Goal: Task Accomplishment & Management: Manage account settings

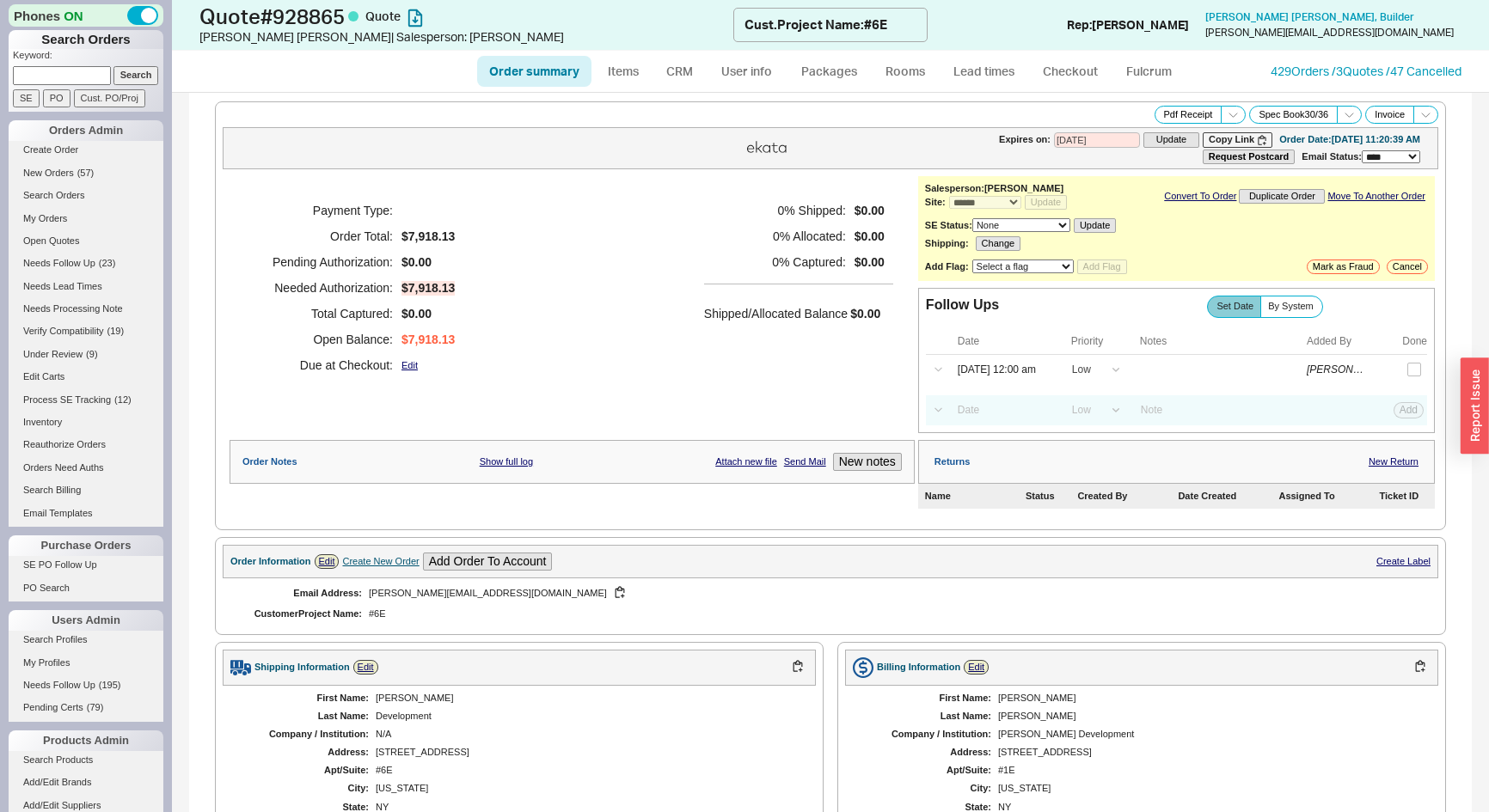
select select "*"
select select "LOW"
select select "3"
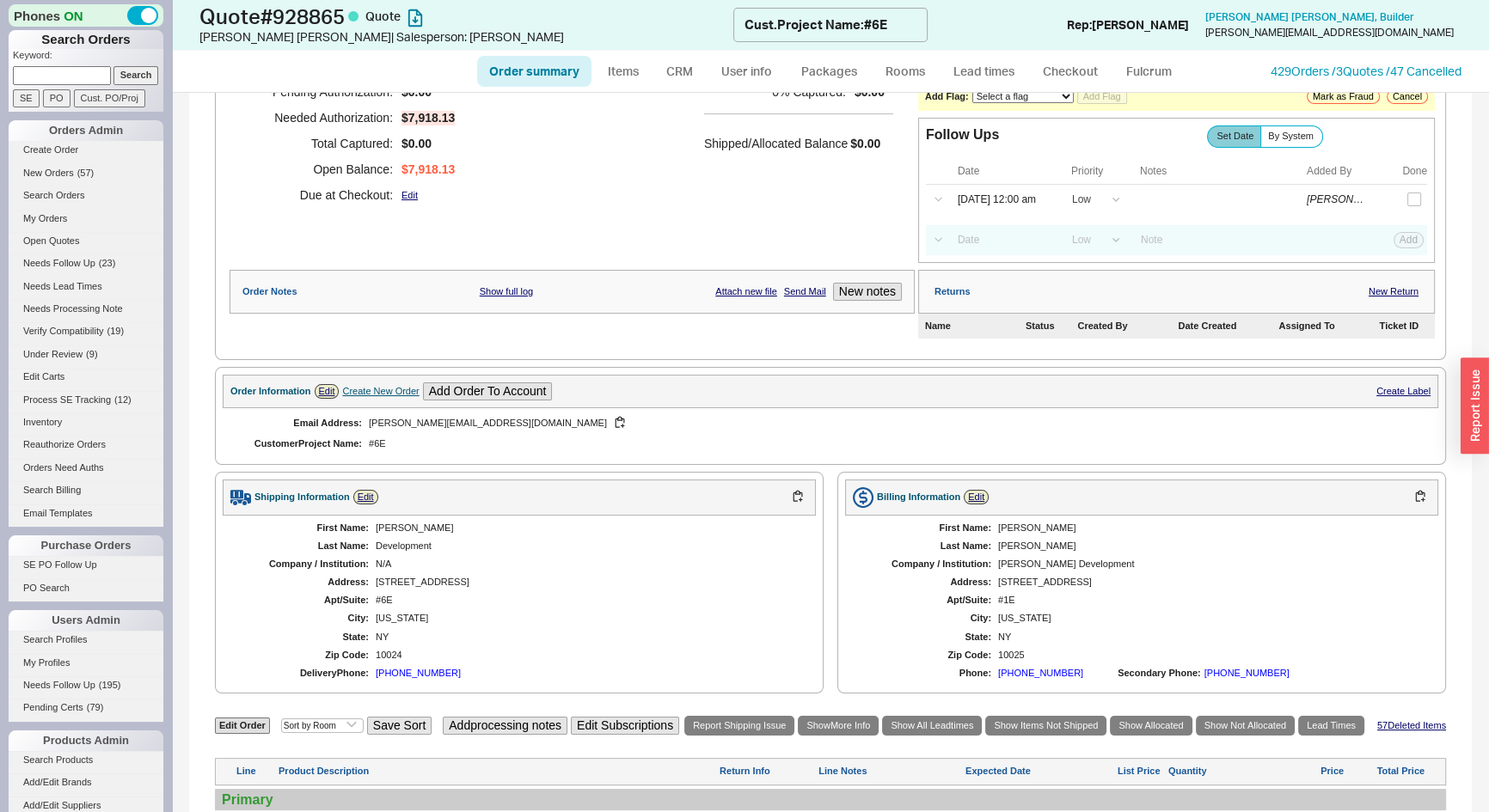
scroll to position [547, 0]
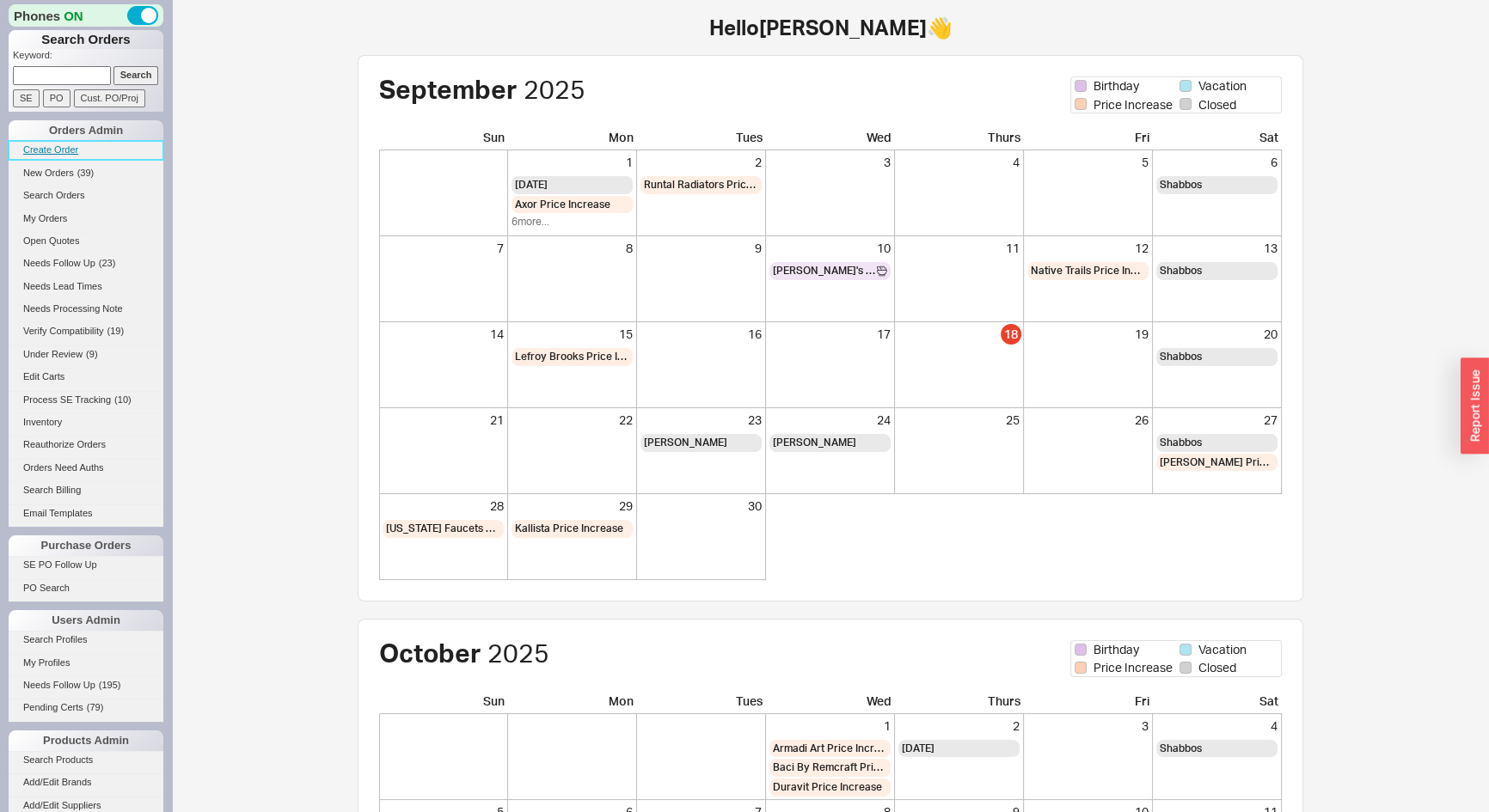
click at [50, 148] on link "Create Order" at bounding box center [86, 149] width 155 height 18
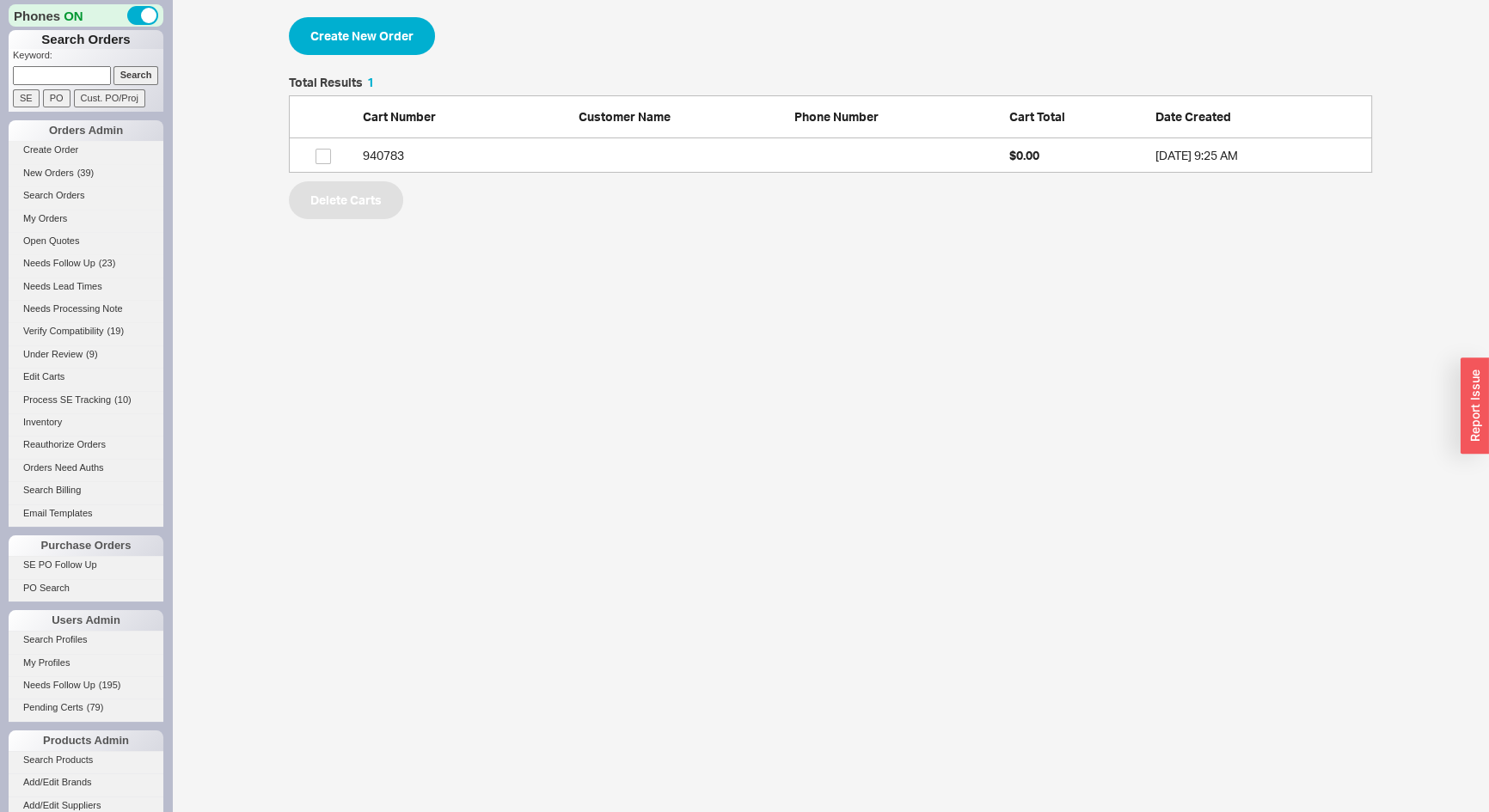
scroll to position [84, 1071]
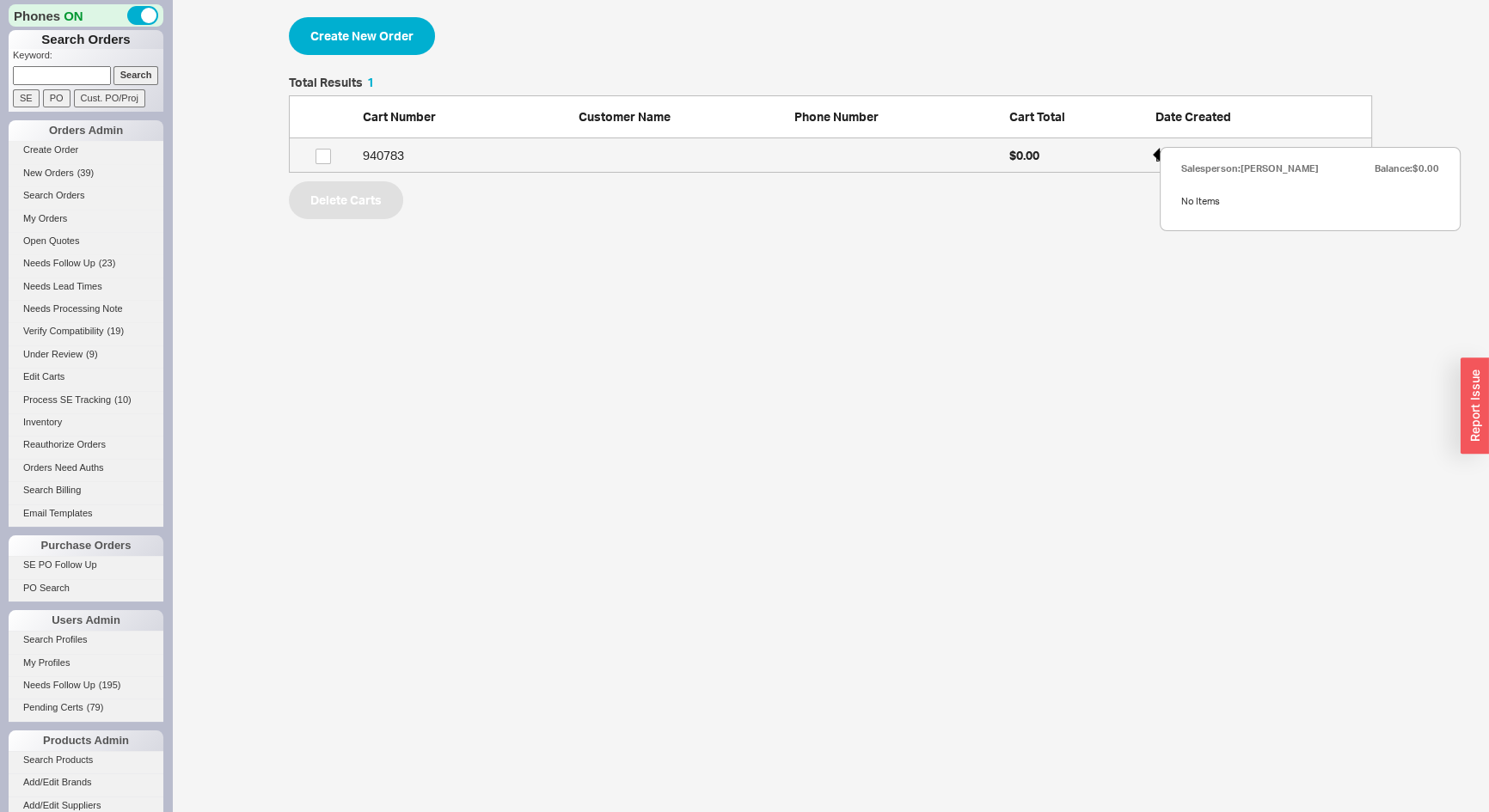
click at [1040, 158] on div "$0.00" at bounding box center [1078, 156] width 138 height 17
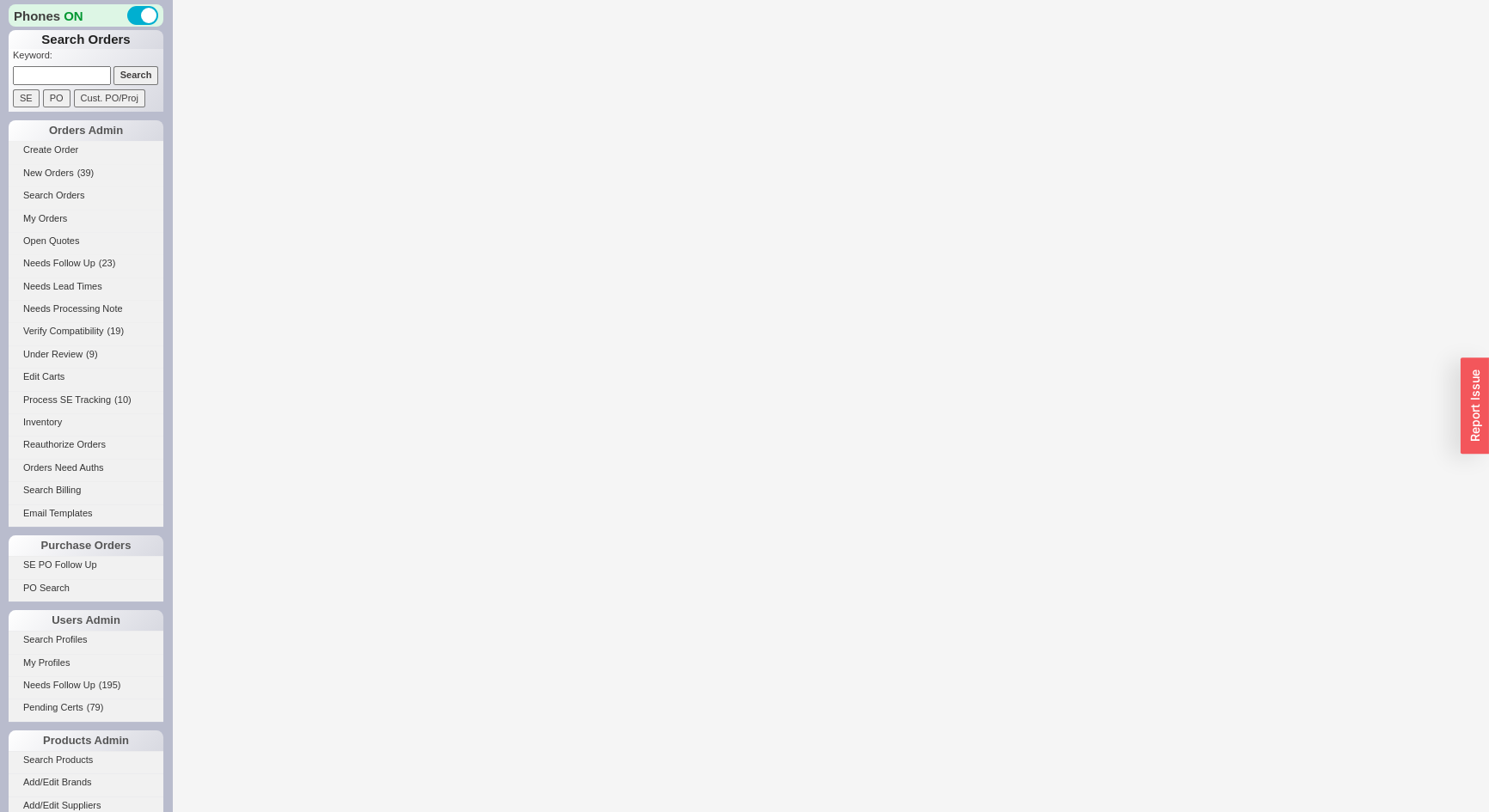
select select "3"
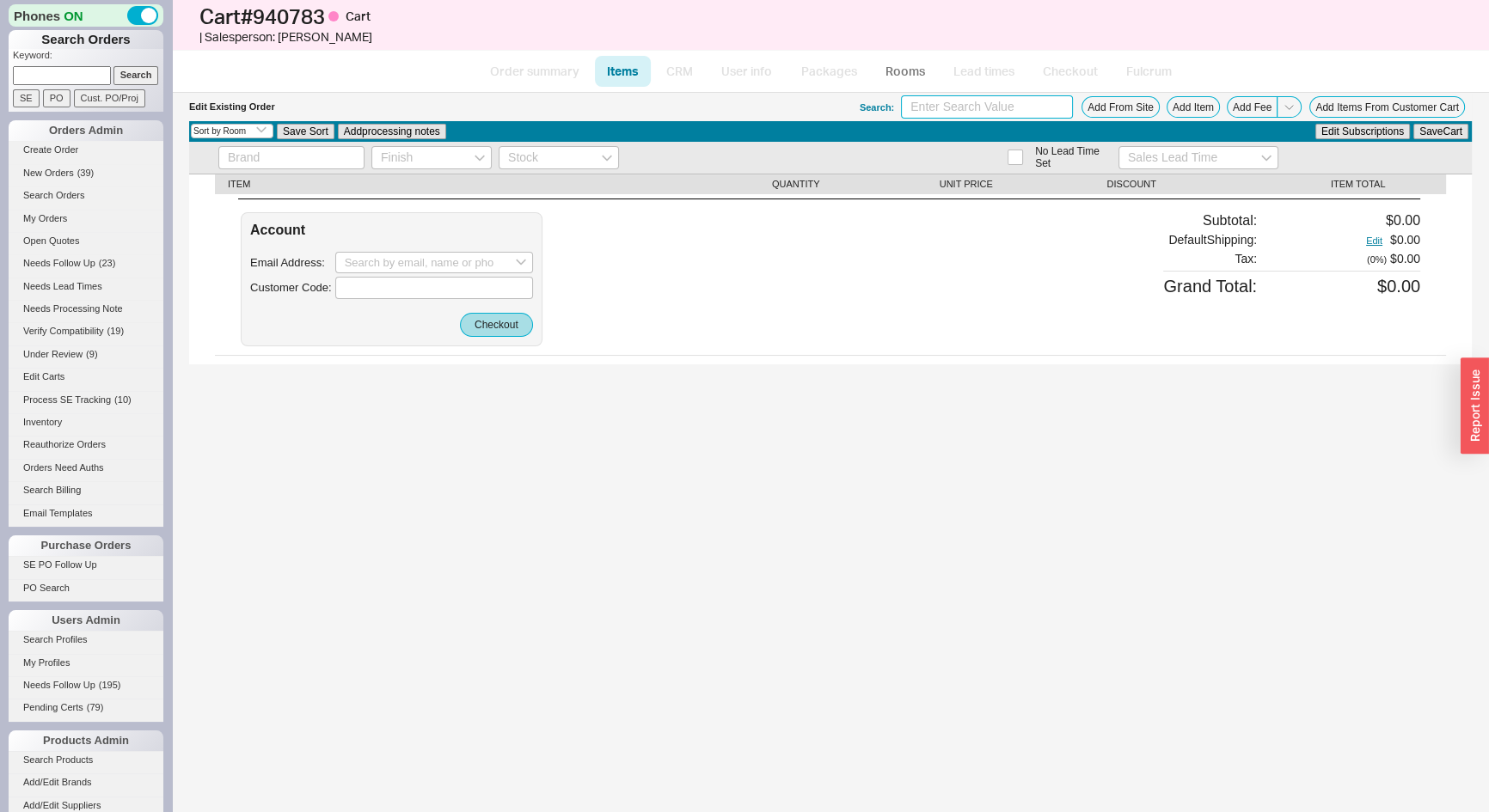
click at [932, 102] on input at bounding box center [987, 107] width 172 height 24
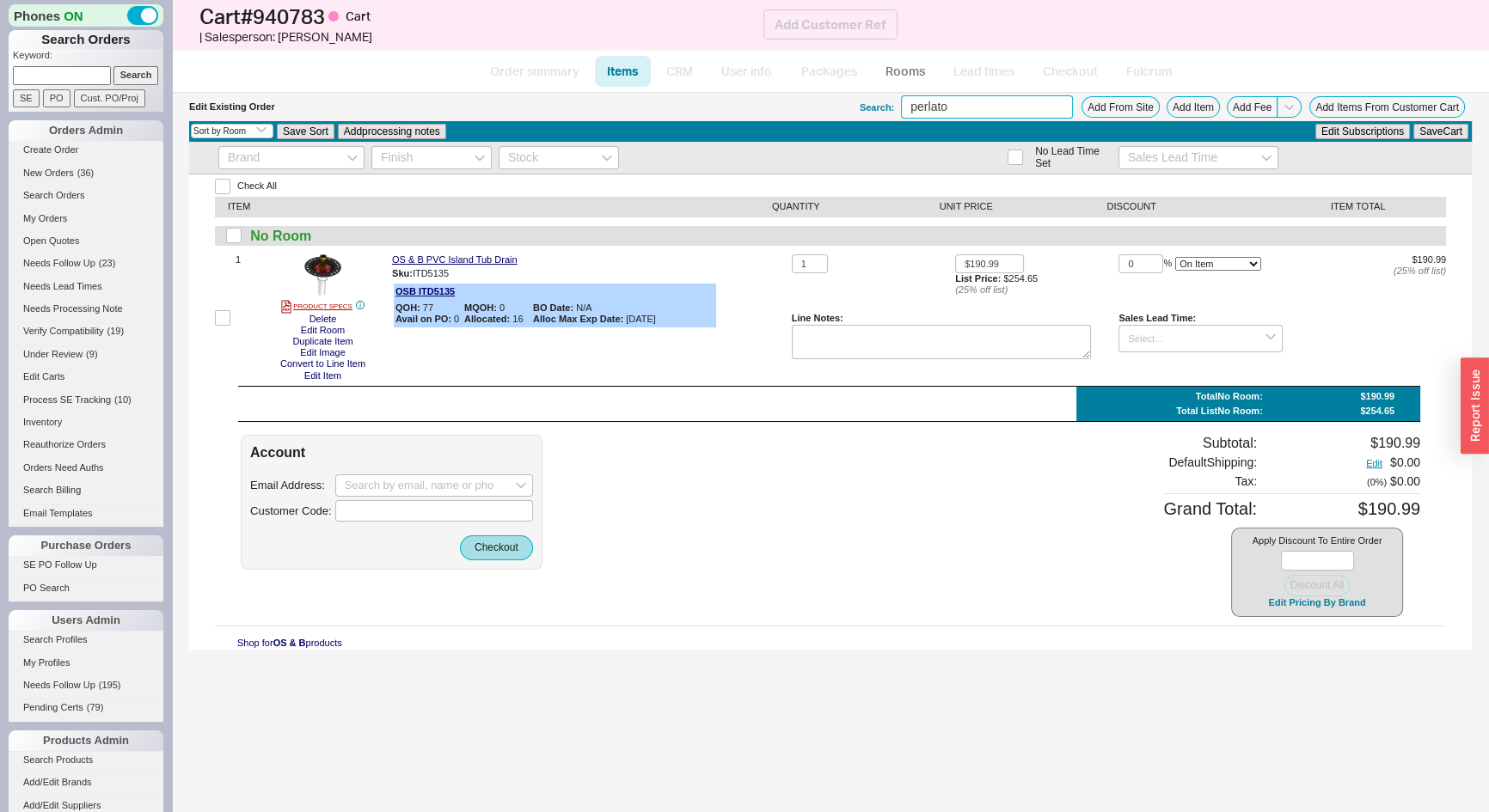
type input "perlato"
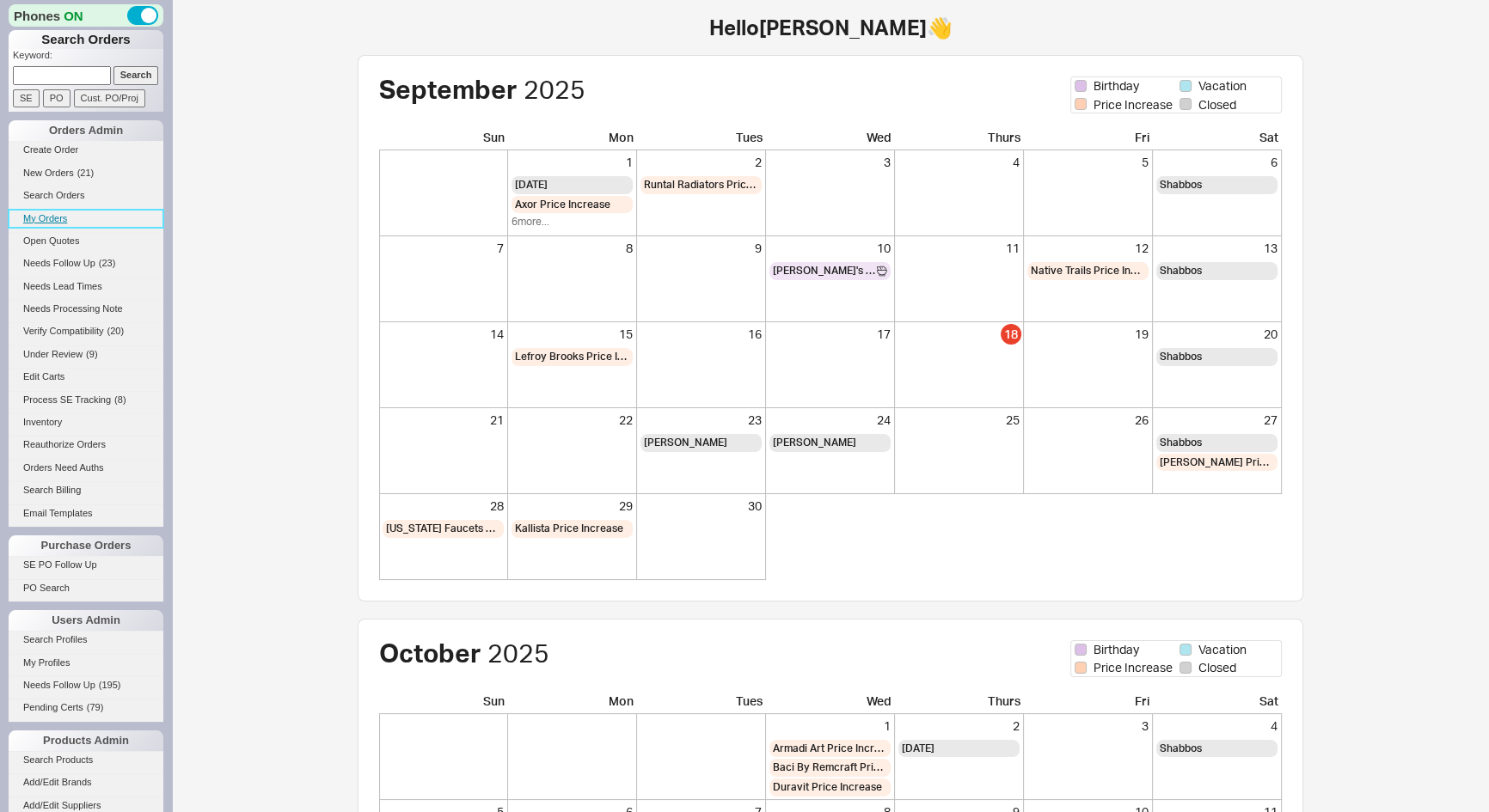
click at [53, 215] on link "My Orders" at bounding box center [86, 218] width 155 height 18
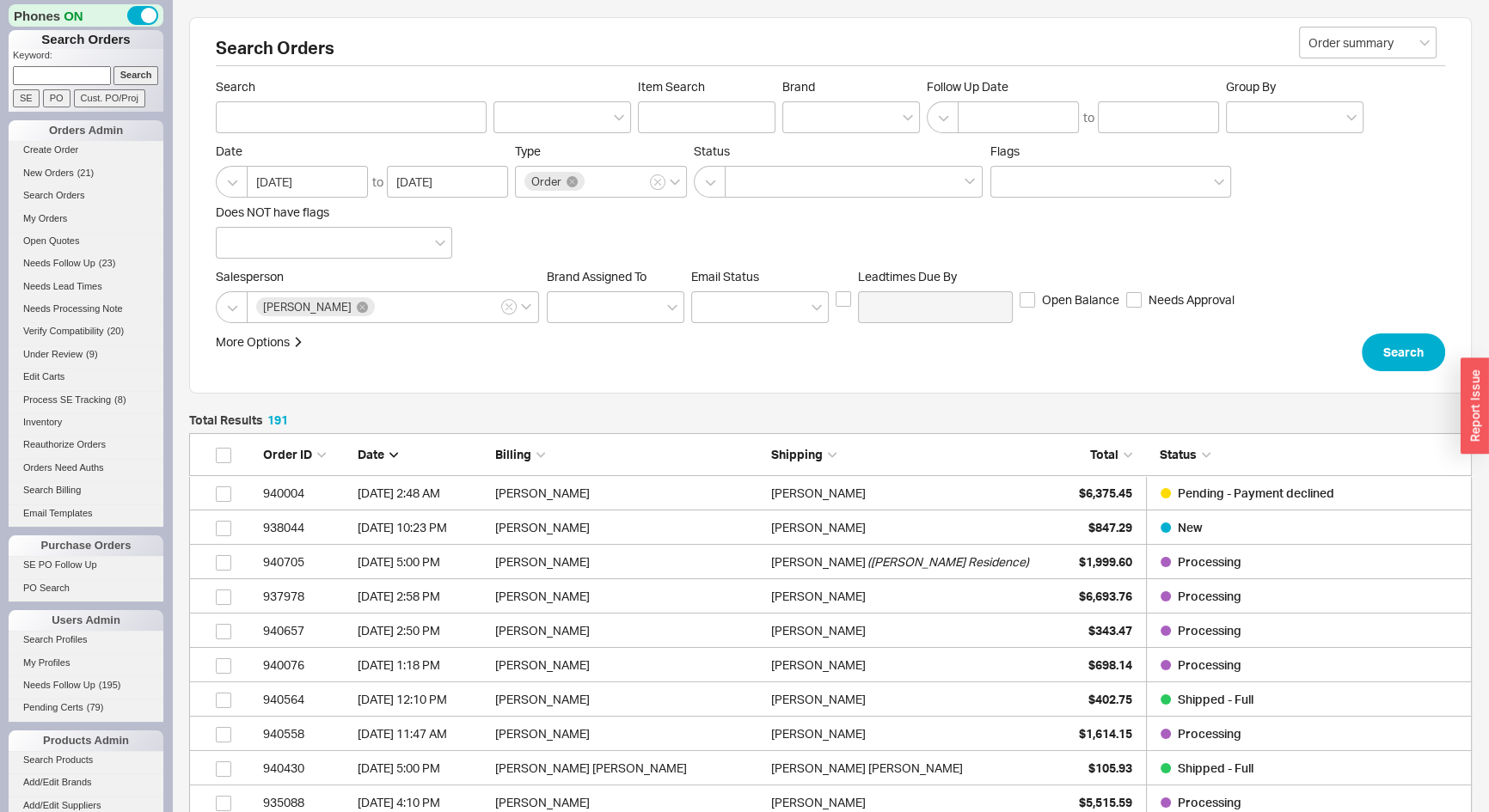
scroll to position [6598, 1270]
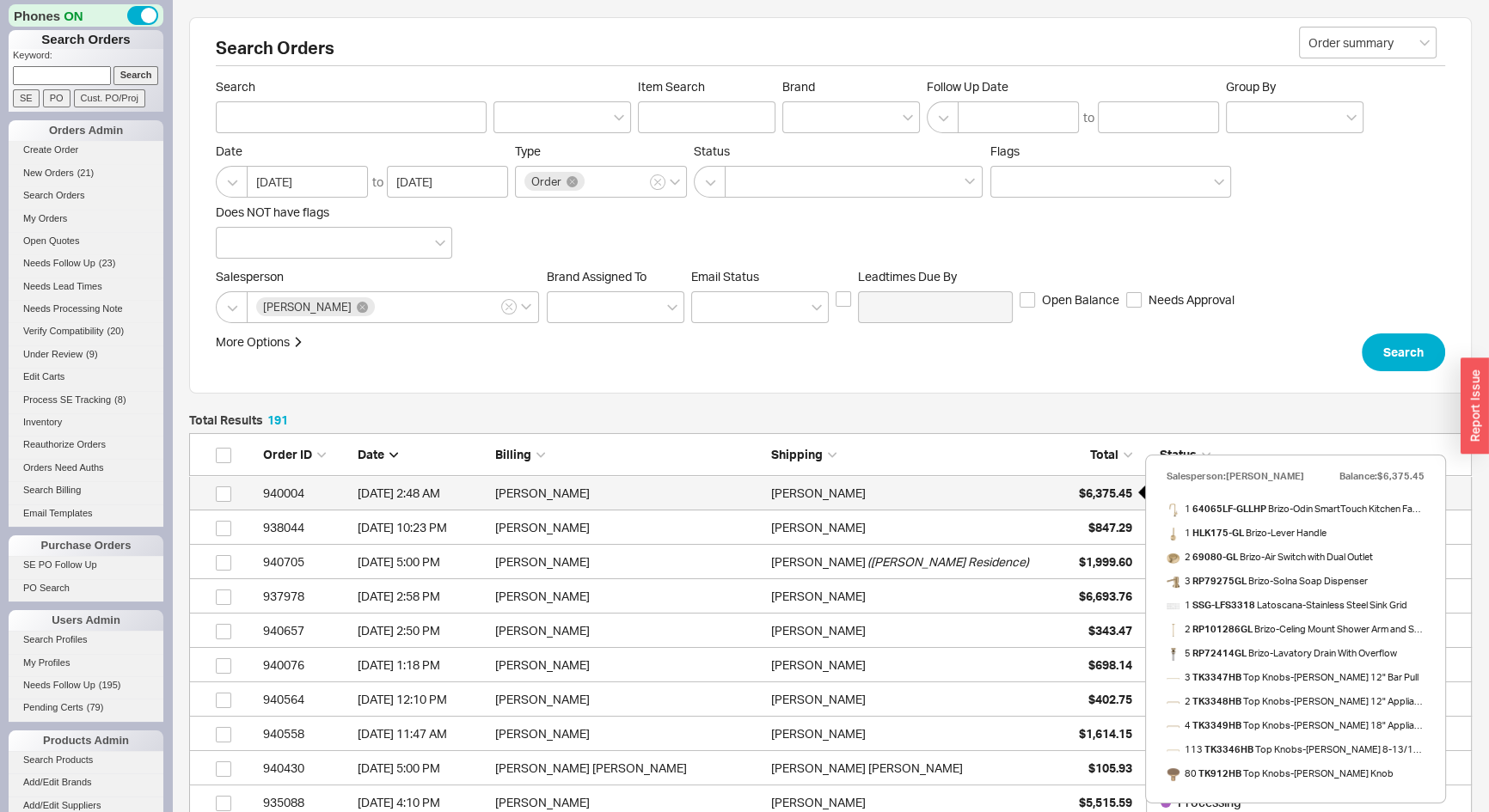
click at [1061, 492] on div "$6,375.45" at bounding box center [1089, 493] width 86 height 34
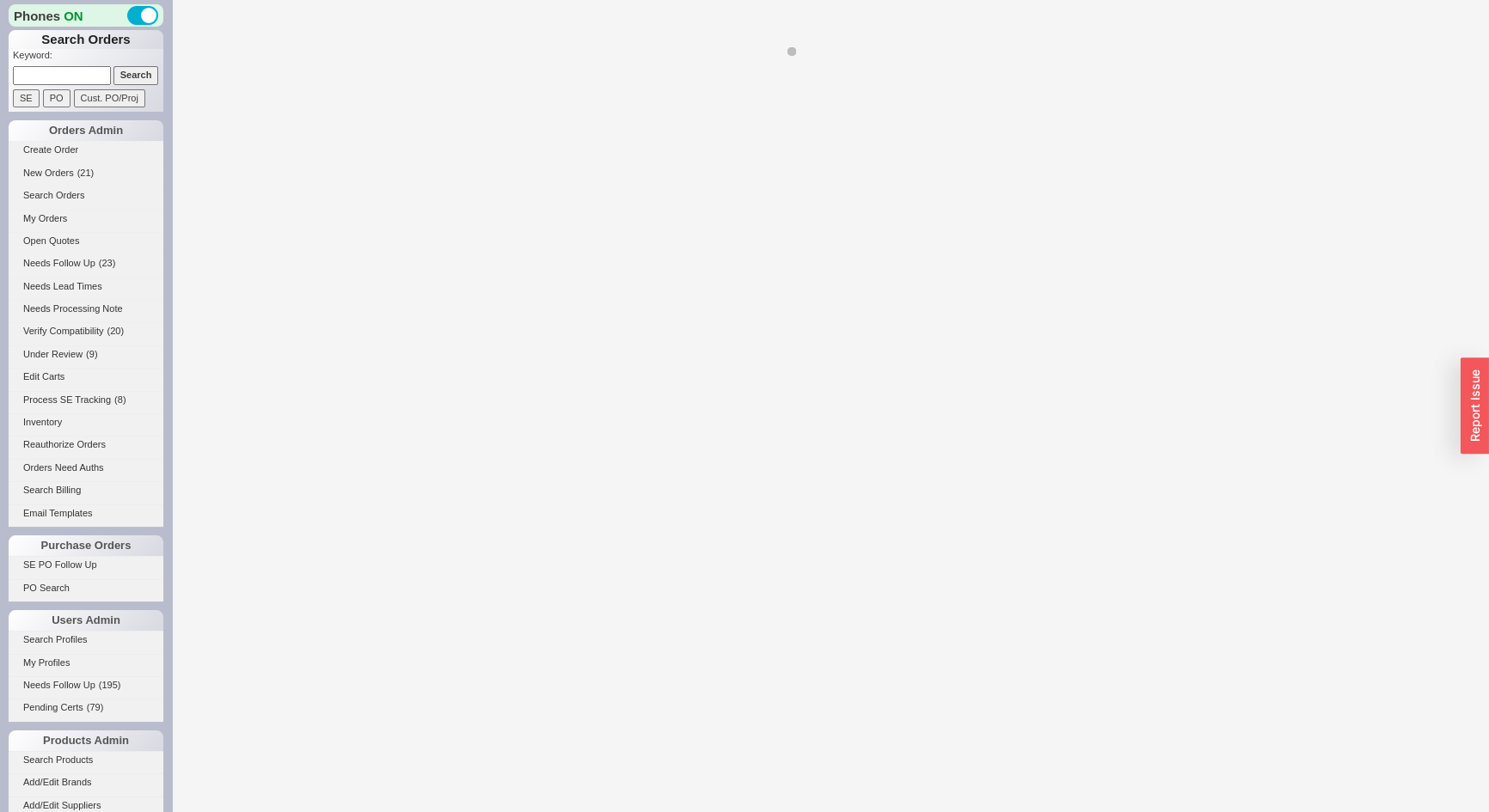
select select "*"
select select "LOW"
select select "3"
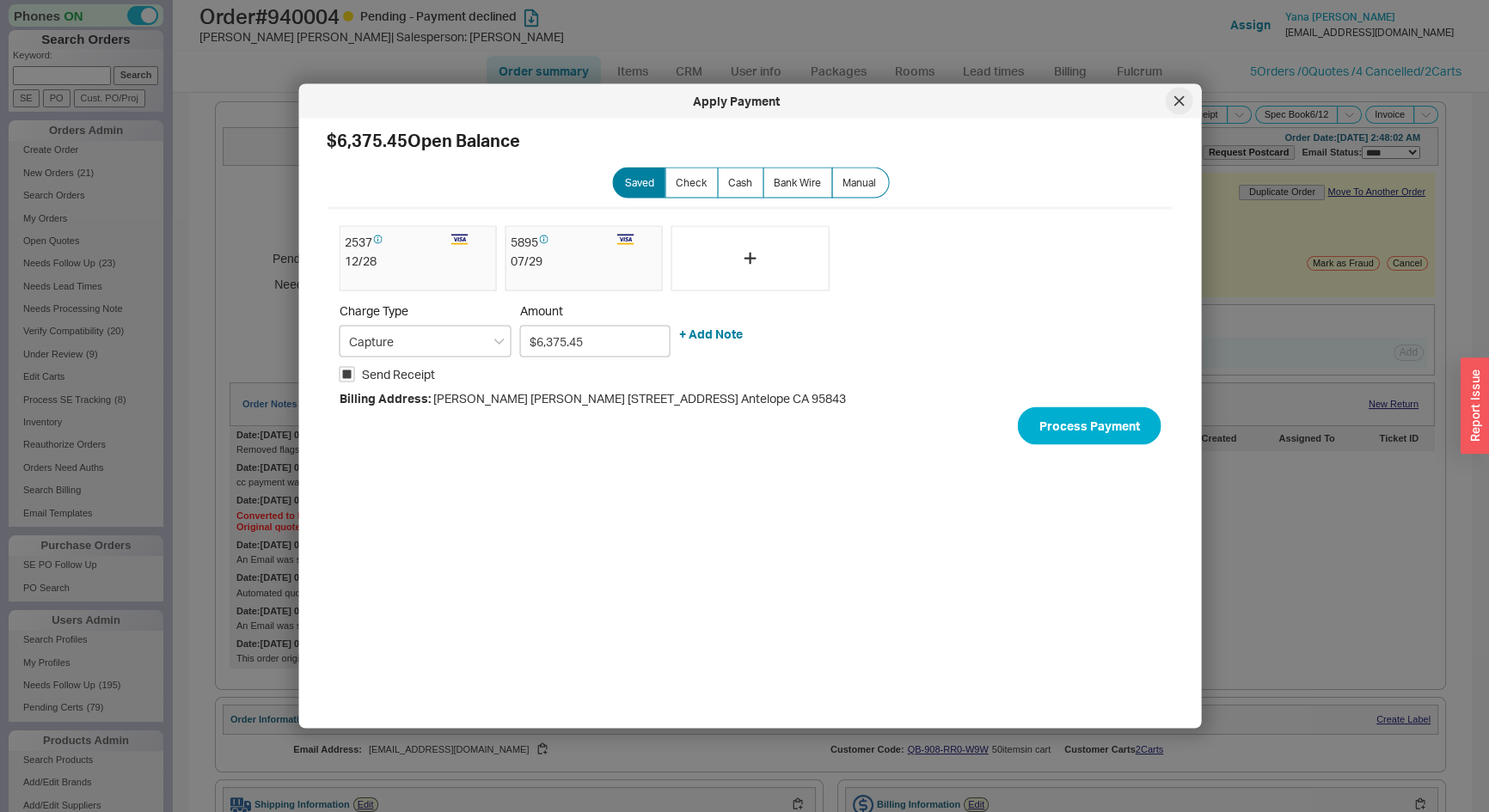
click at [1175, 105] on icon at bounding box center [1178, 100] width 8 height 8
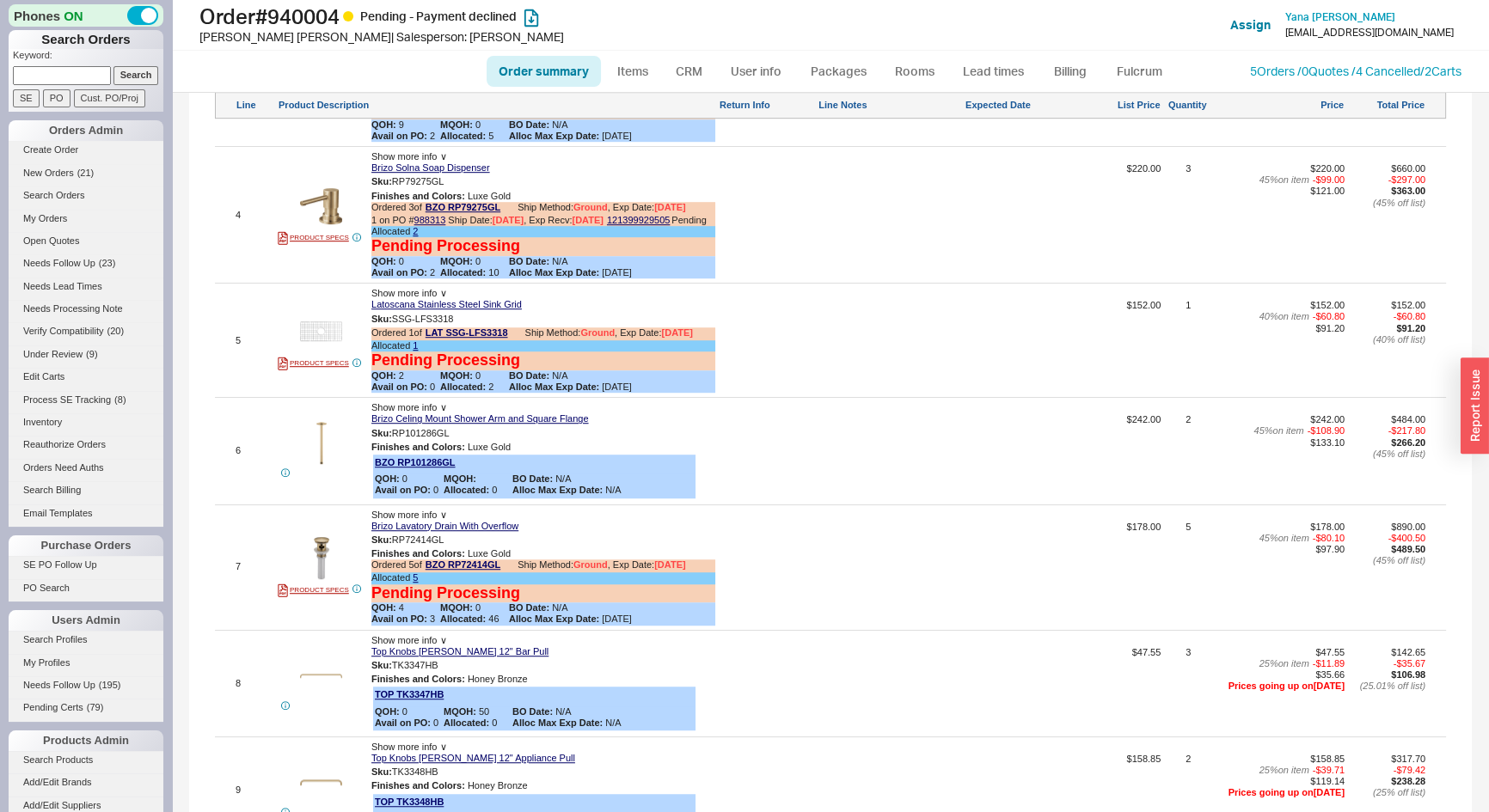
scroll to position [1406, 0]
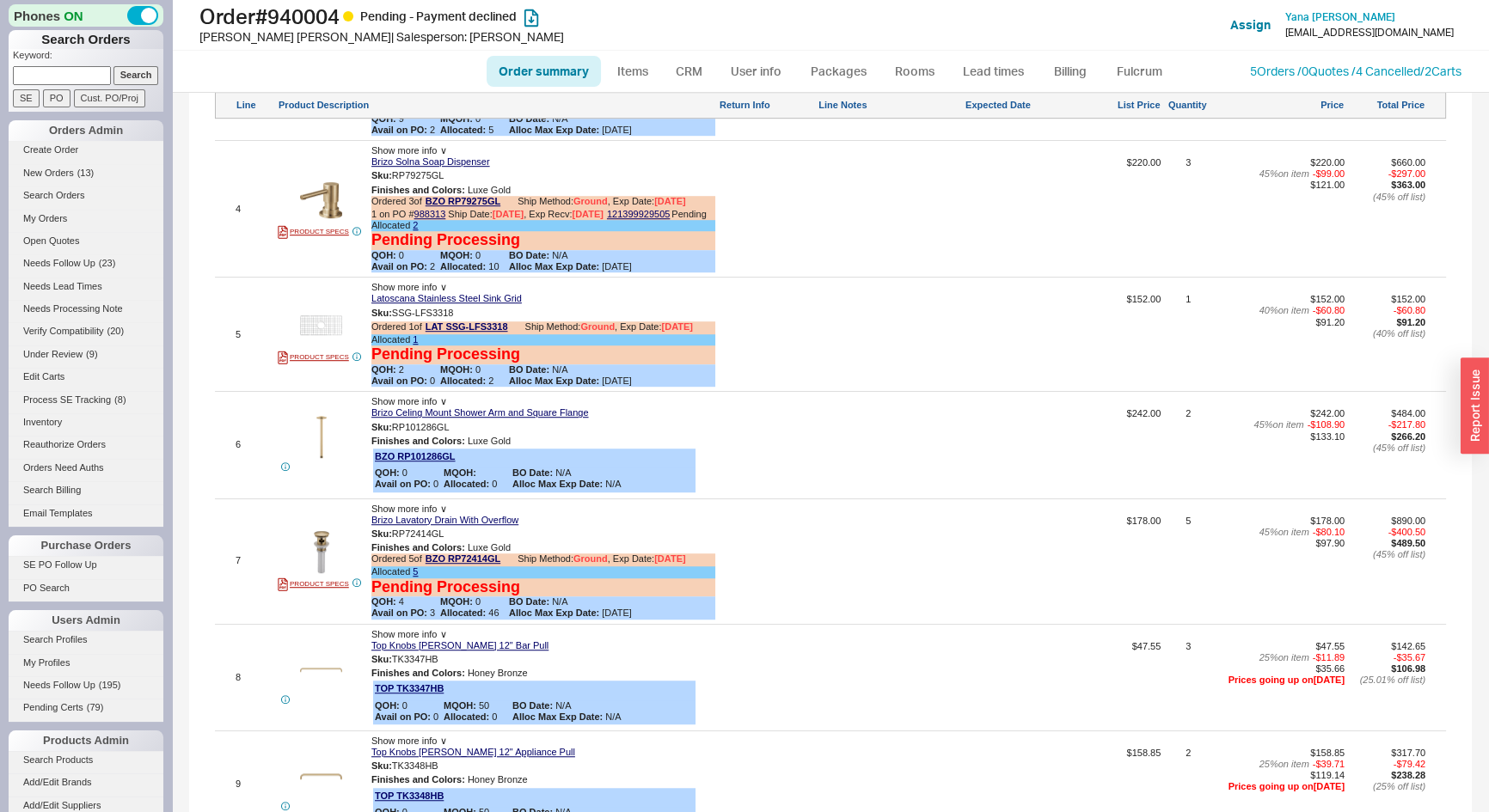
click at [520, 73] on link "Order summary" at bounding box center [543, 71] width 114 height 31
select select "*"
select select "LOW"
select select "3"
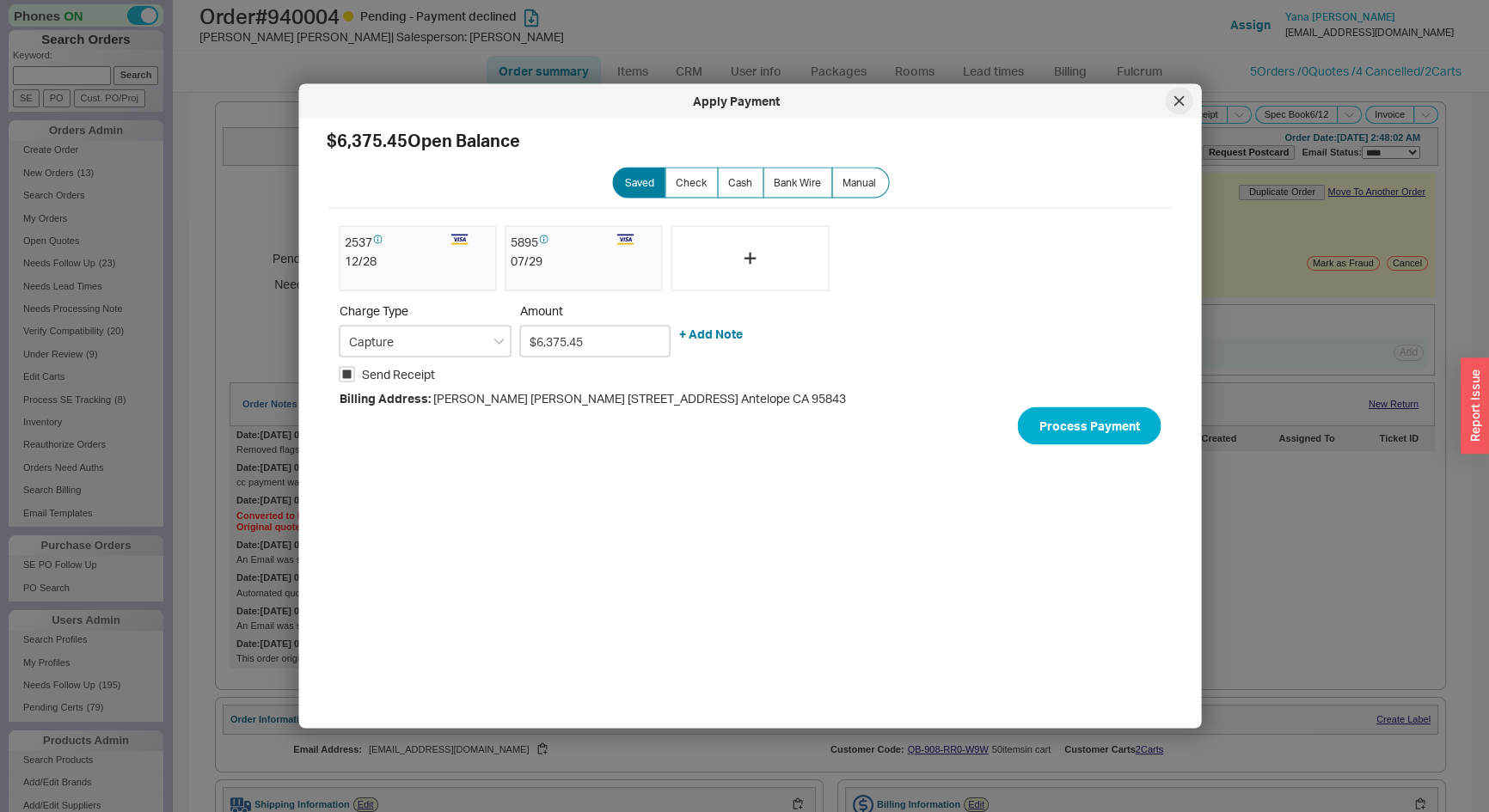
click at [1181, 98] on icon at bounding box center [1178, 100] width 8 height 8
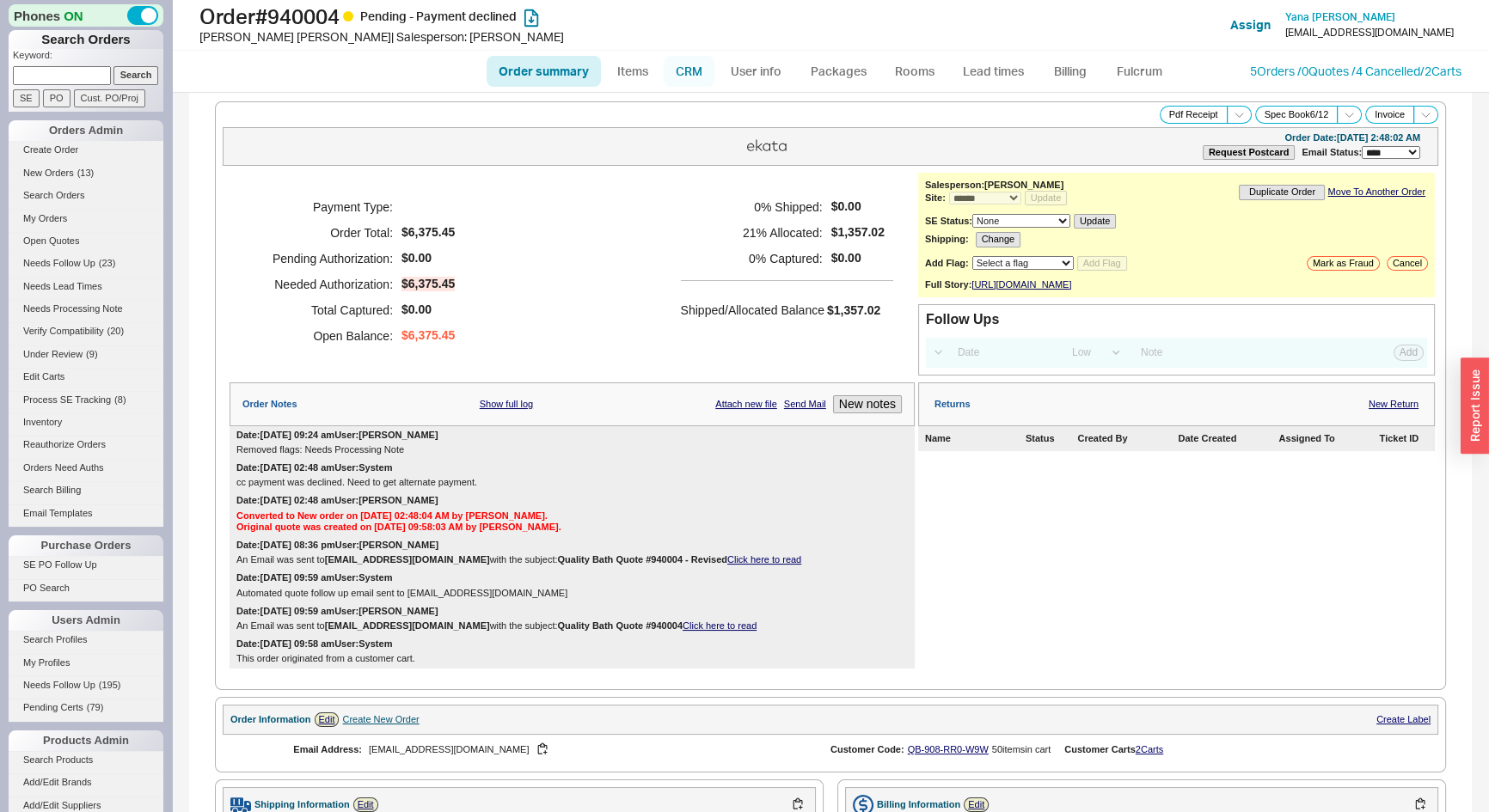
click at [686, 73] on link "CRM" at bounding box center [689, 71] width 51 height 31
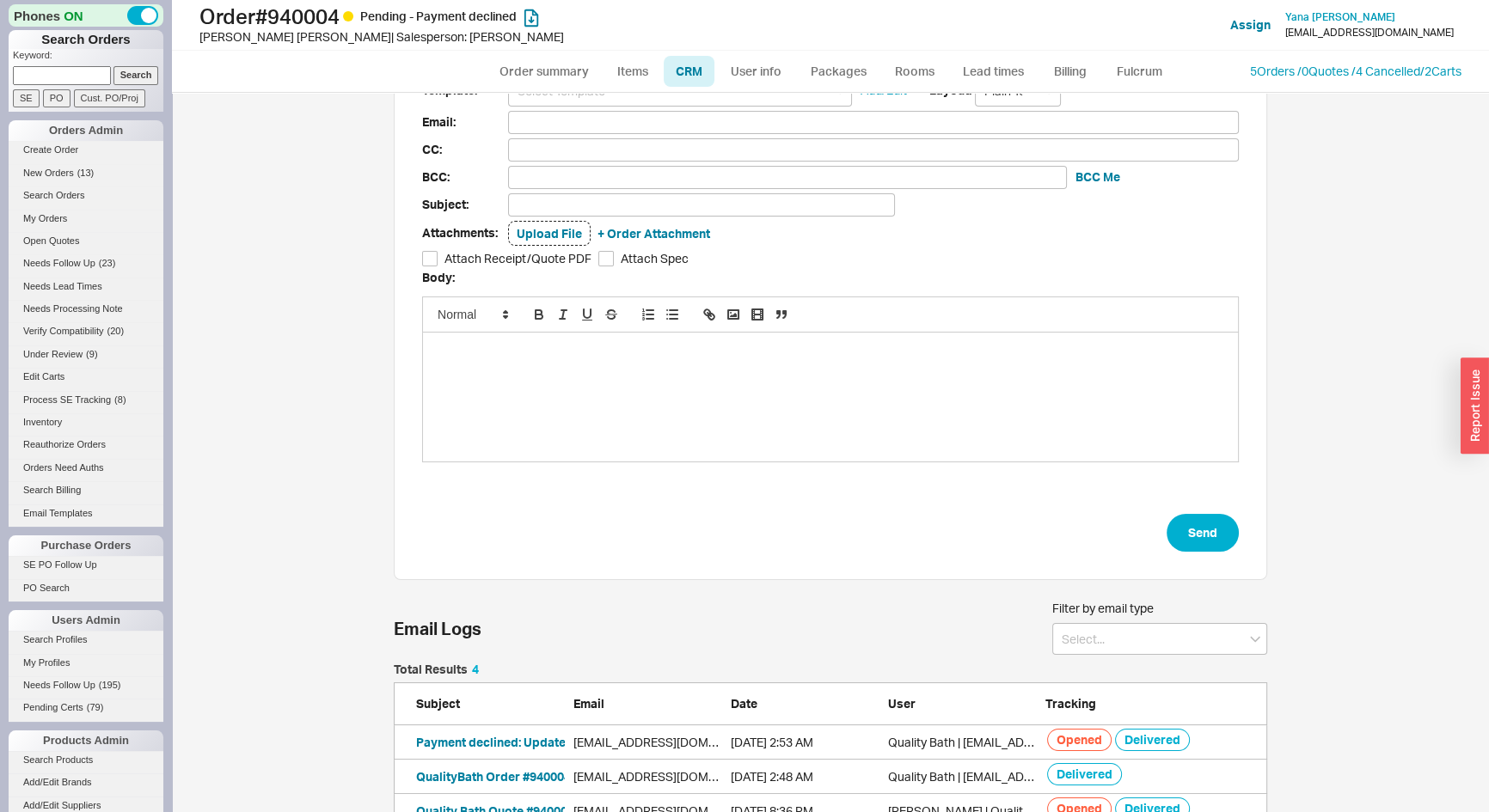
scroll to position [134, 0]
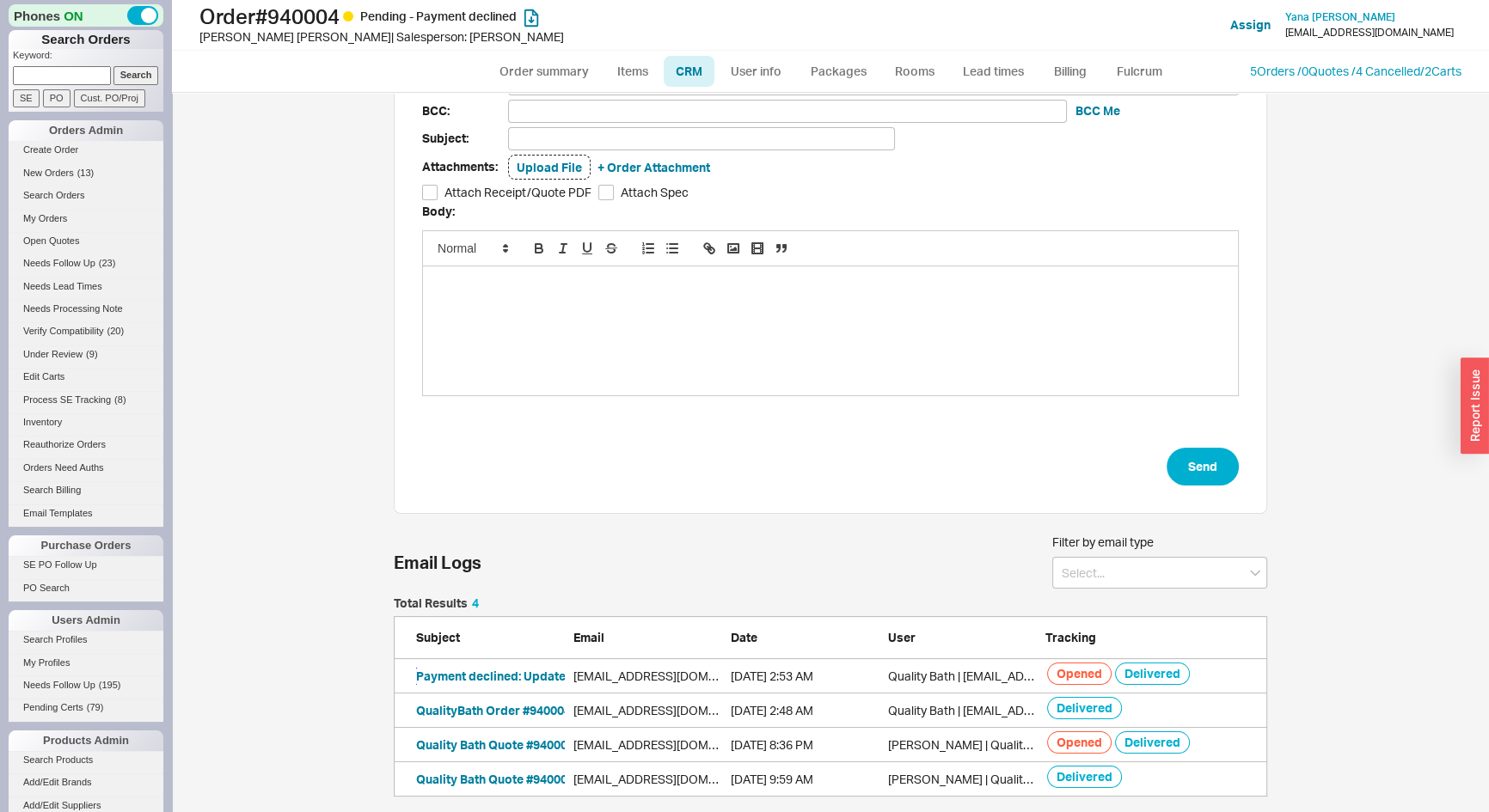
click at [482, 671] on button "Payment declined: Update your information so we can process your order." at bounding box center [629, 676] width 425 height 17
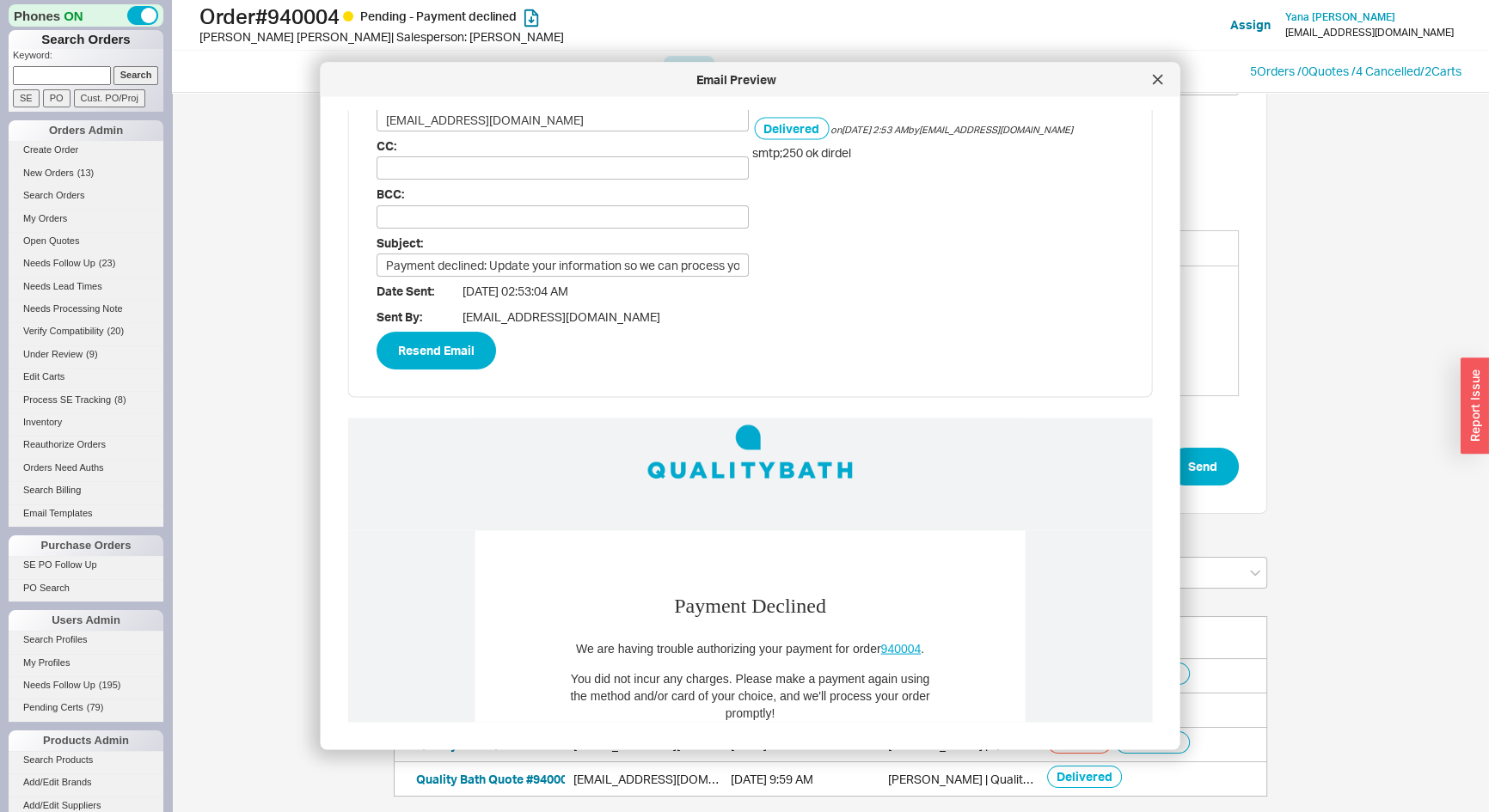
scroll to position [0, 0]
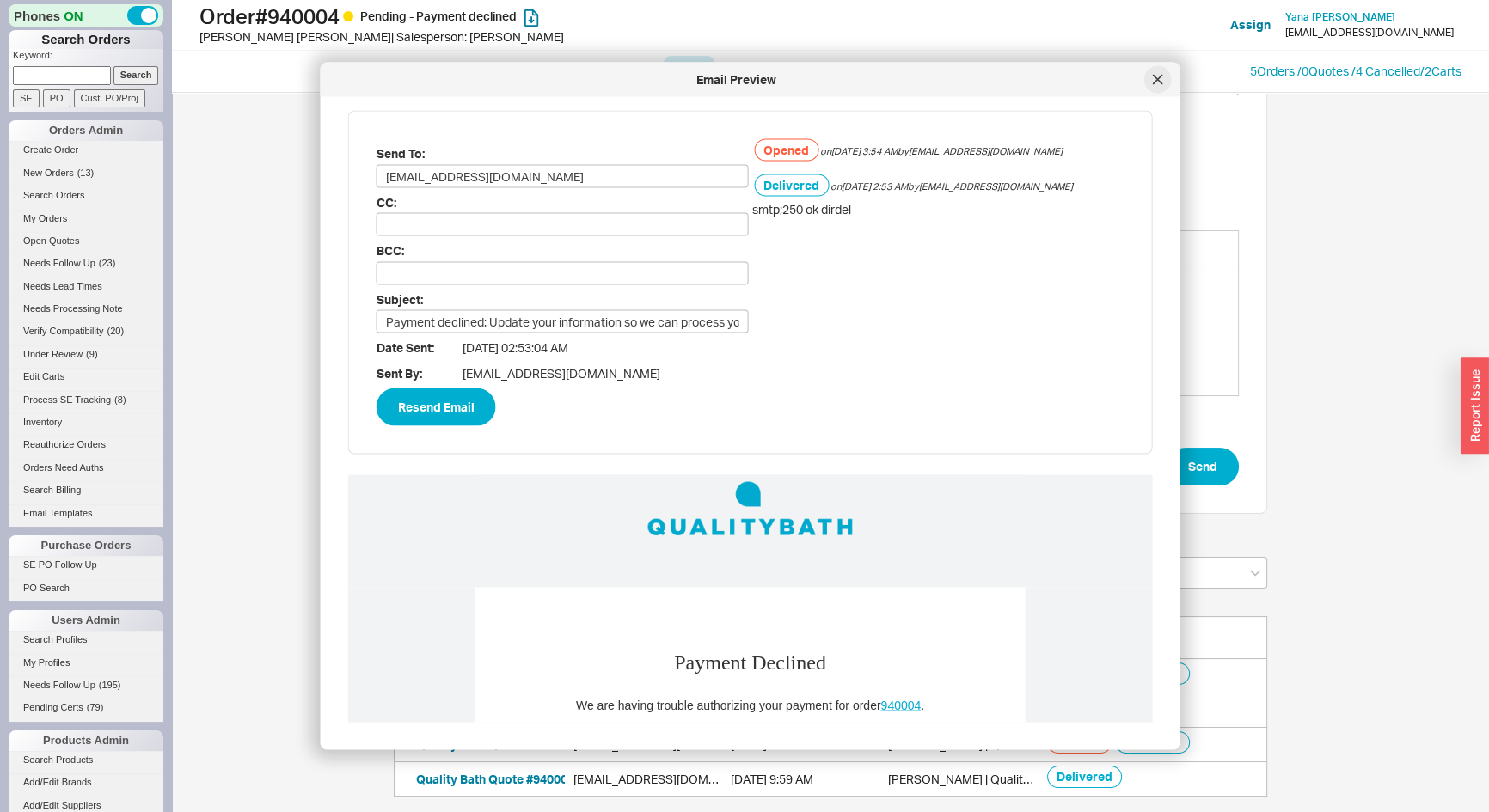
click at [1166, 74] on div at bounding box center [1158, 79] width 27 height 27
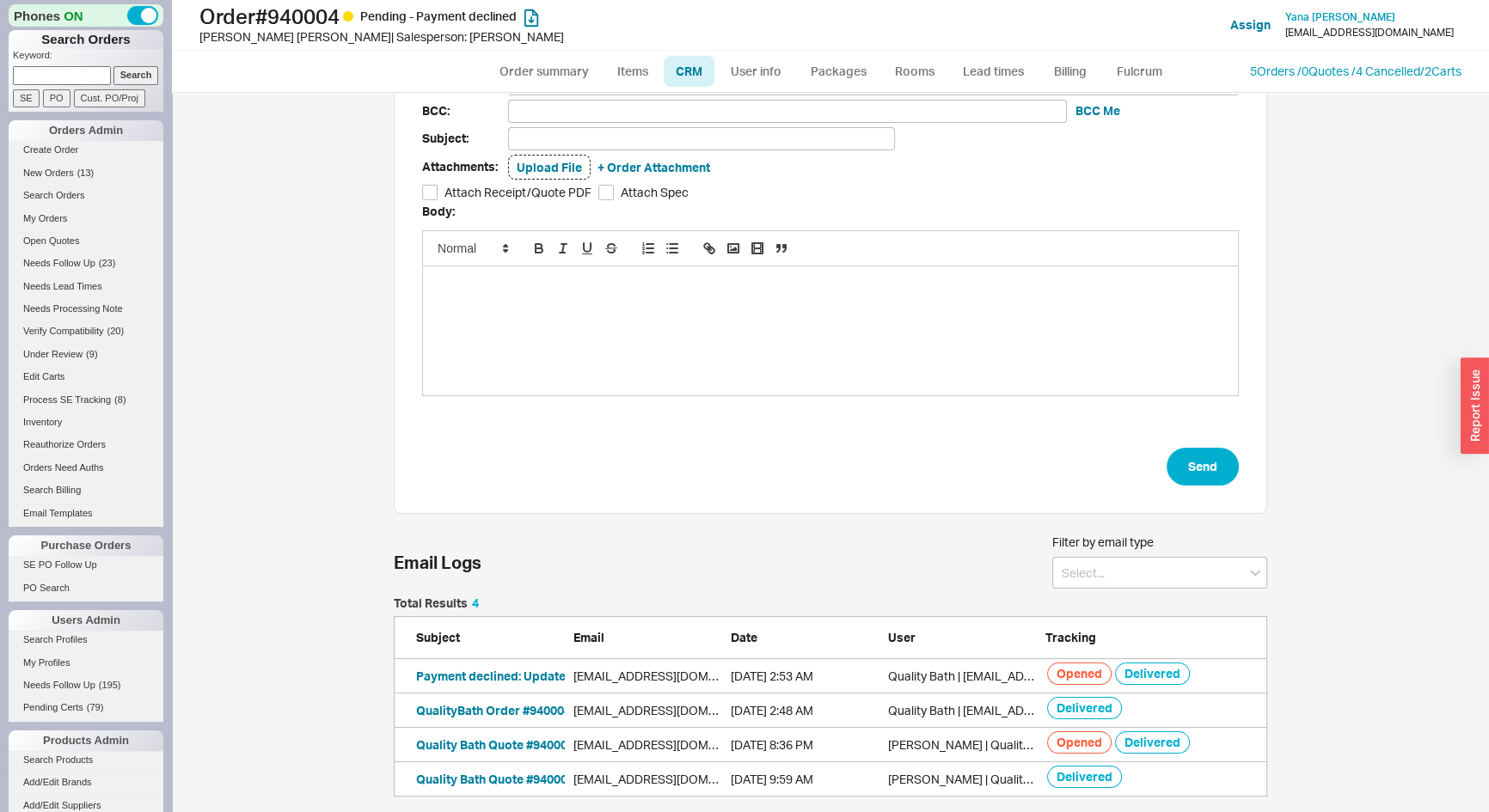
click at [66, 206] on li "Search Orders" at bounding box center [86, 198] width 155 height 23
click at [55, 214] on link "My Orders" at bounding box center [86, 218] width 155 height 18
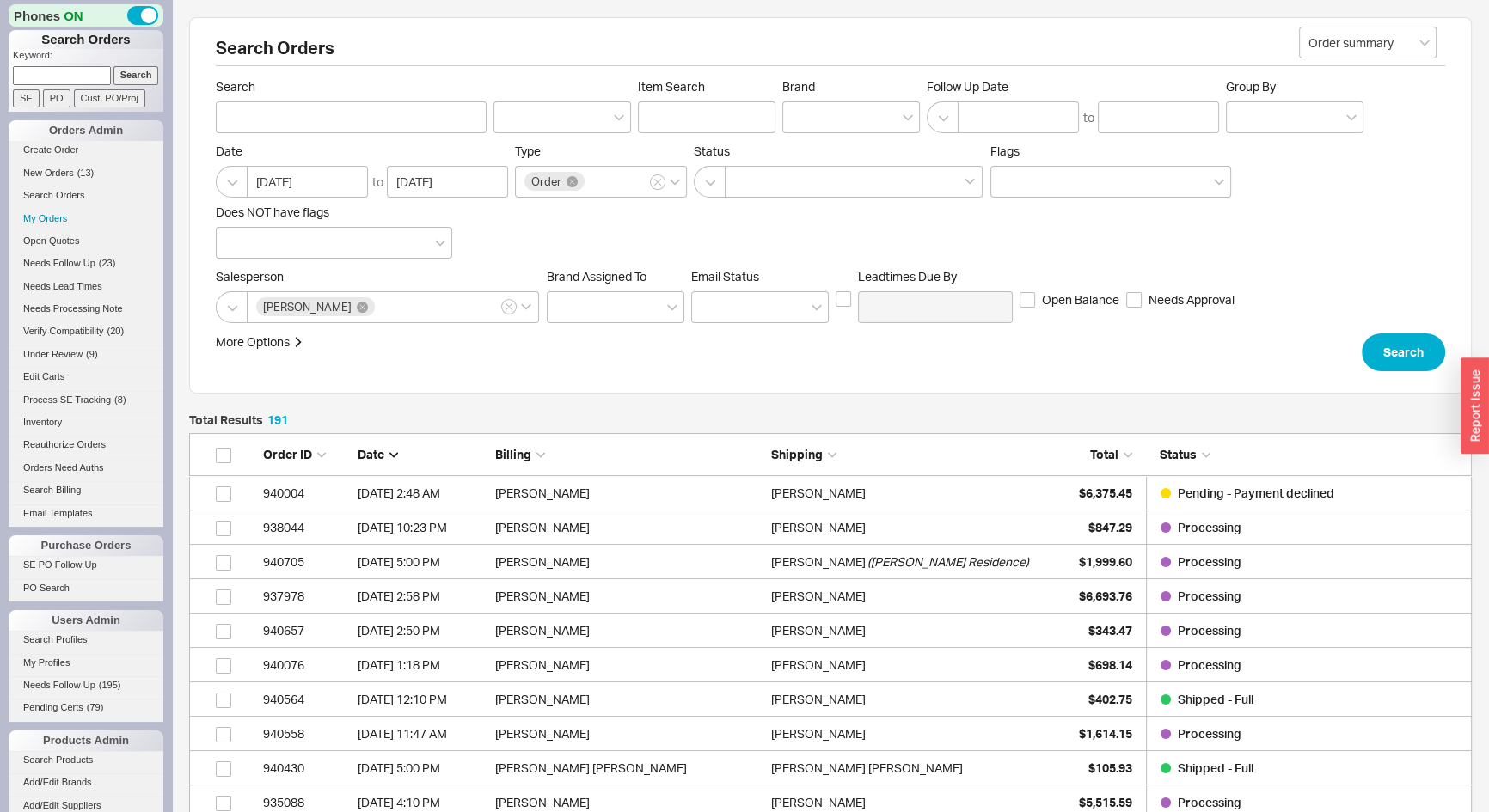
scroll to position [6598, 1270]
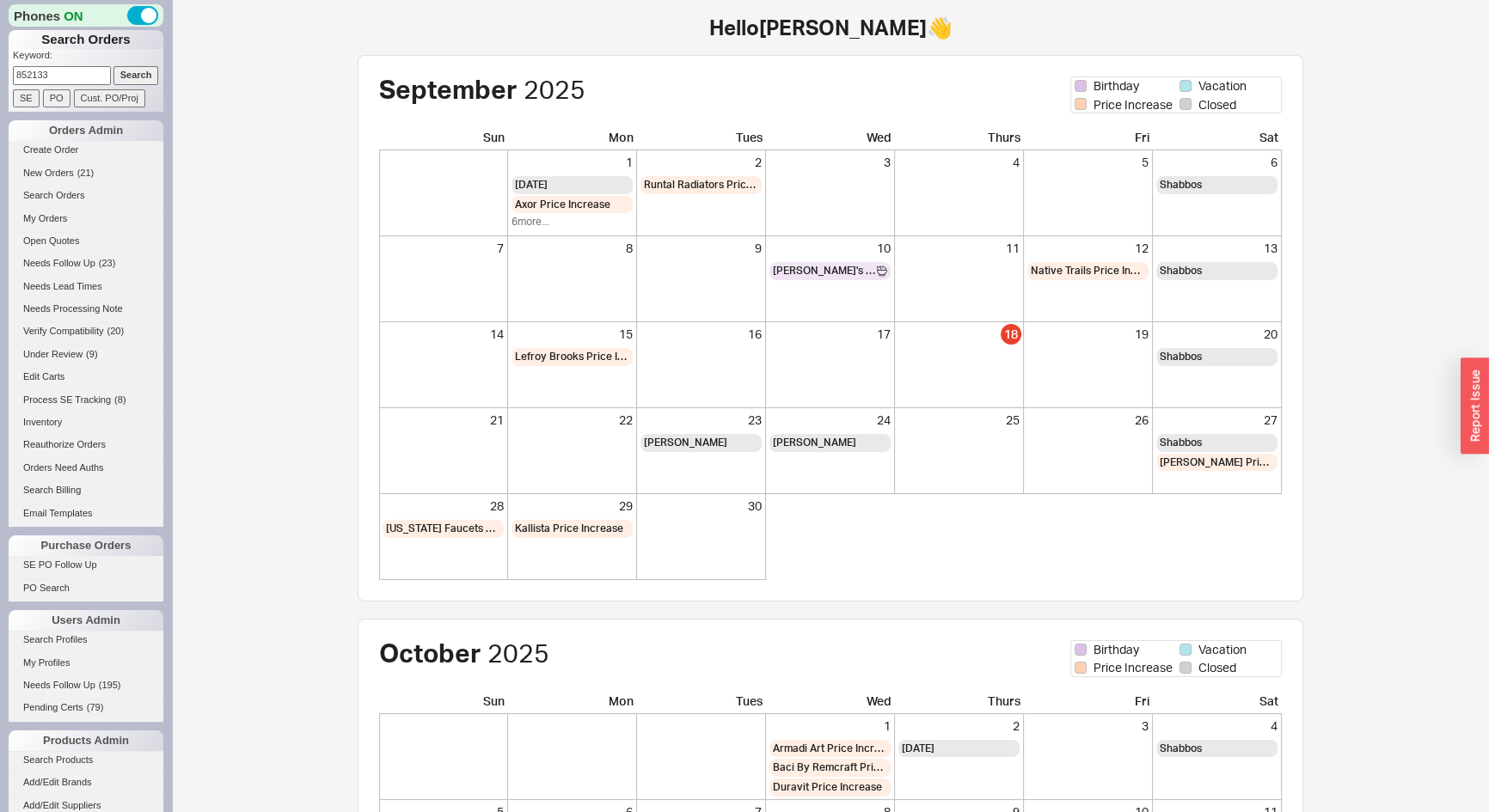
type input "852133"
click at [121, 70] on input "Search" at bounding box center [136, 75] width 45 height 18
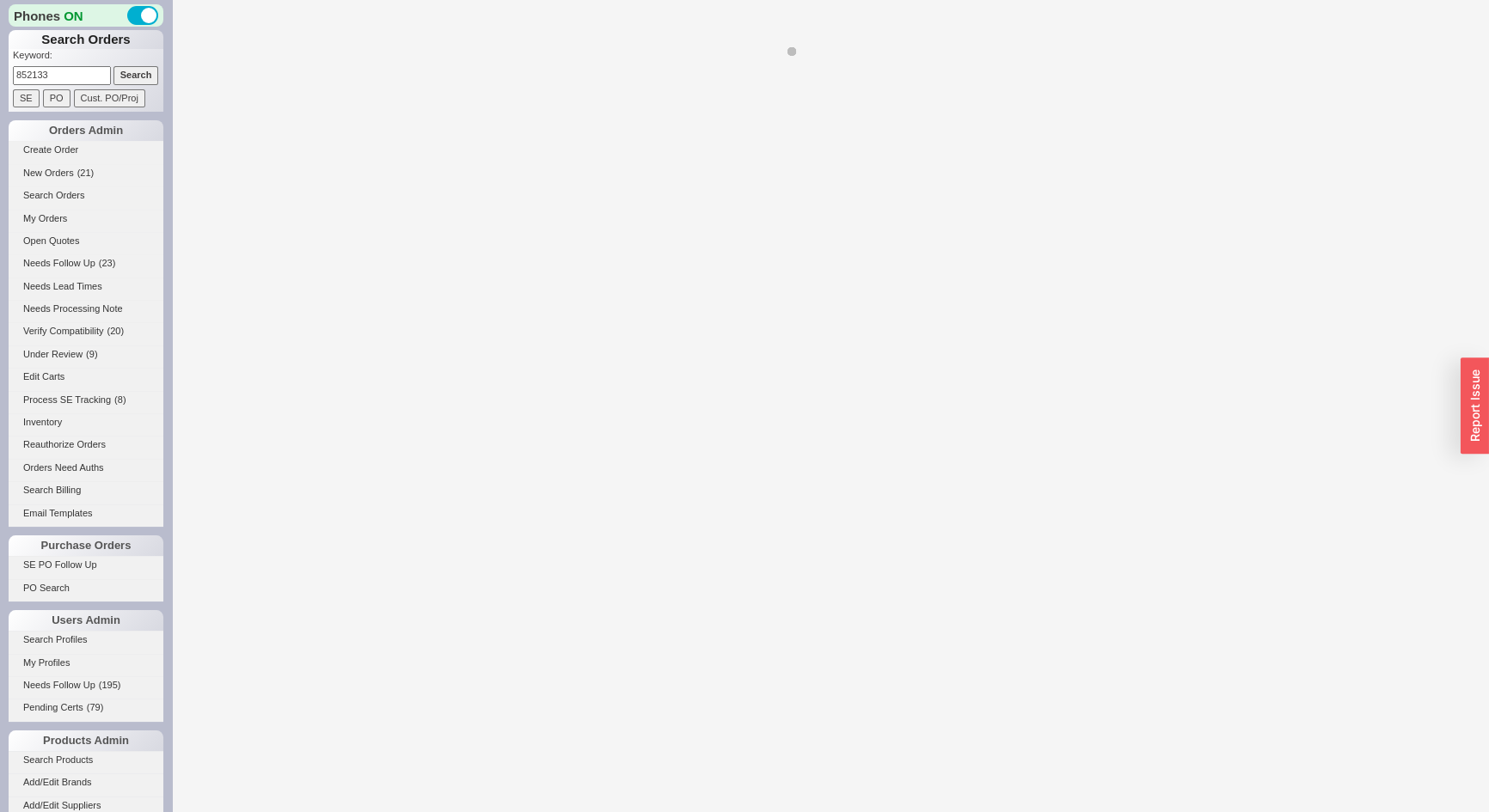
select select "LOW"
select select "3"
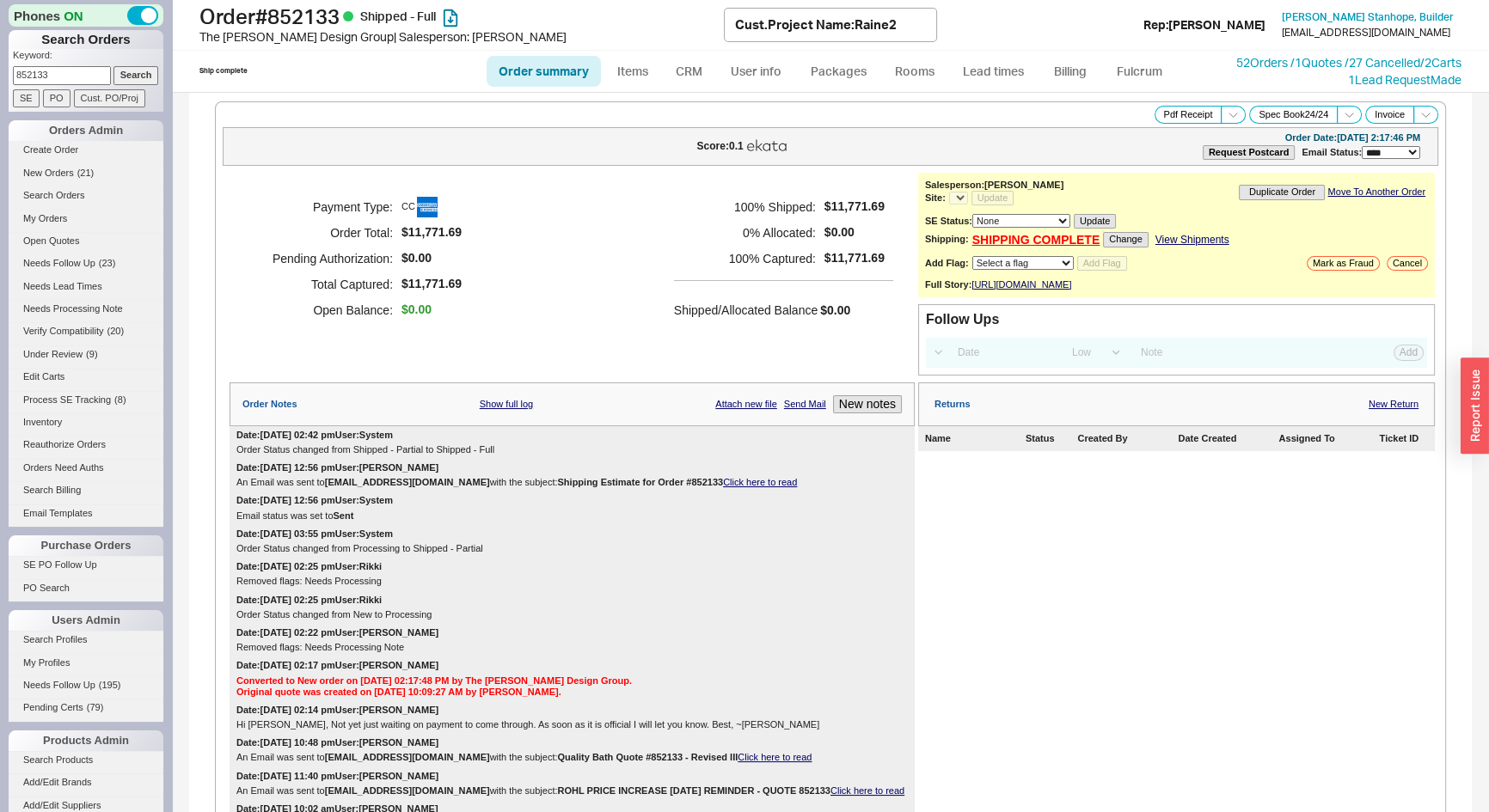
select select "*"
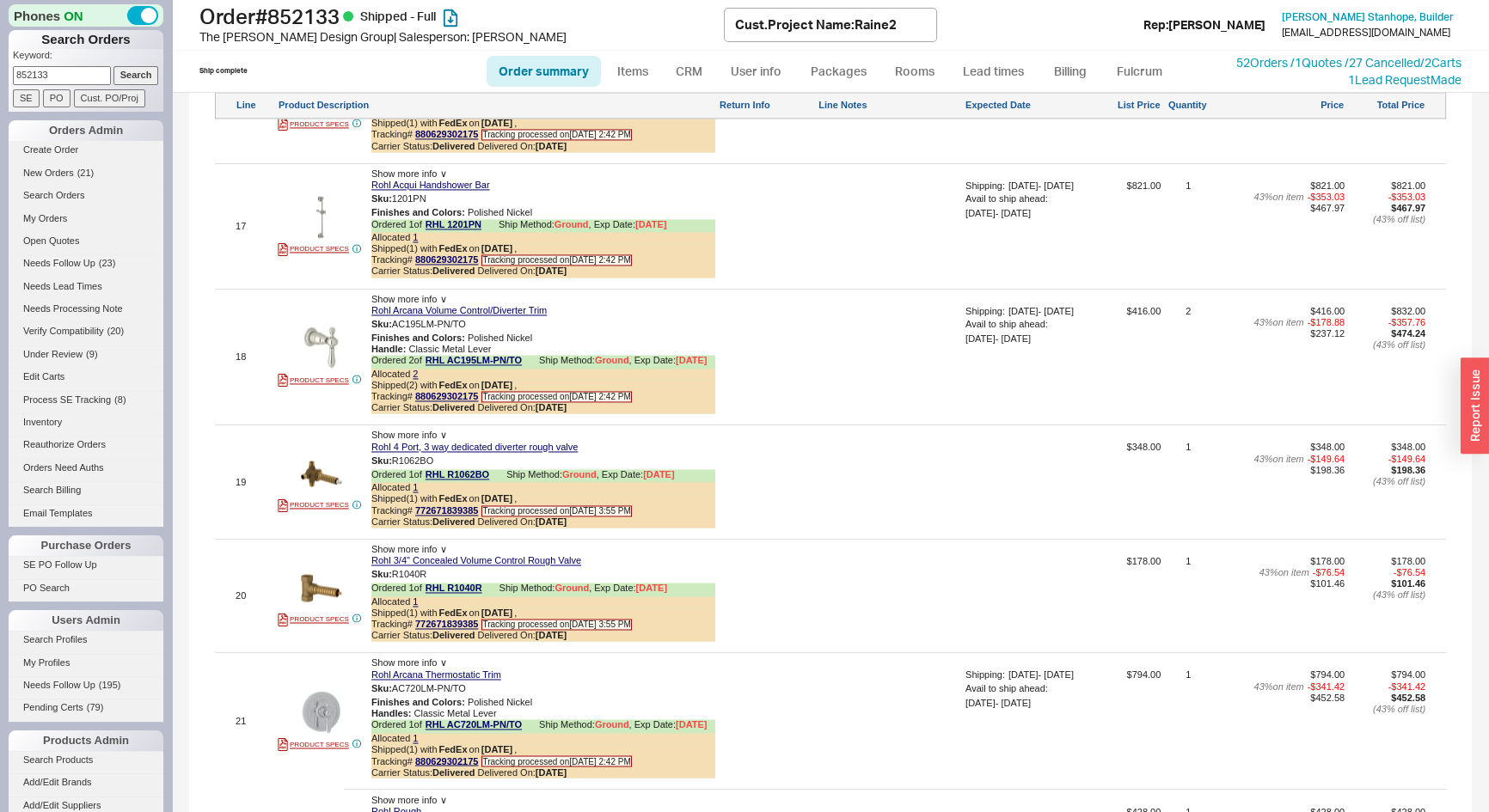
scroll to position [3282, 0]
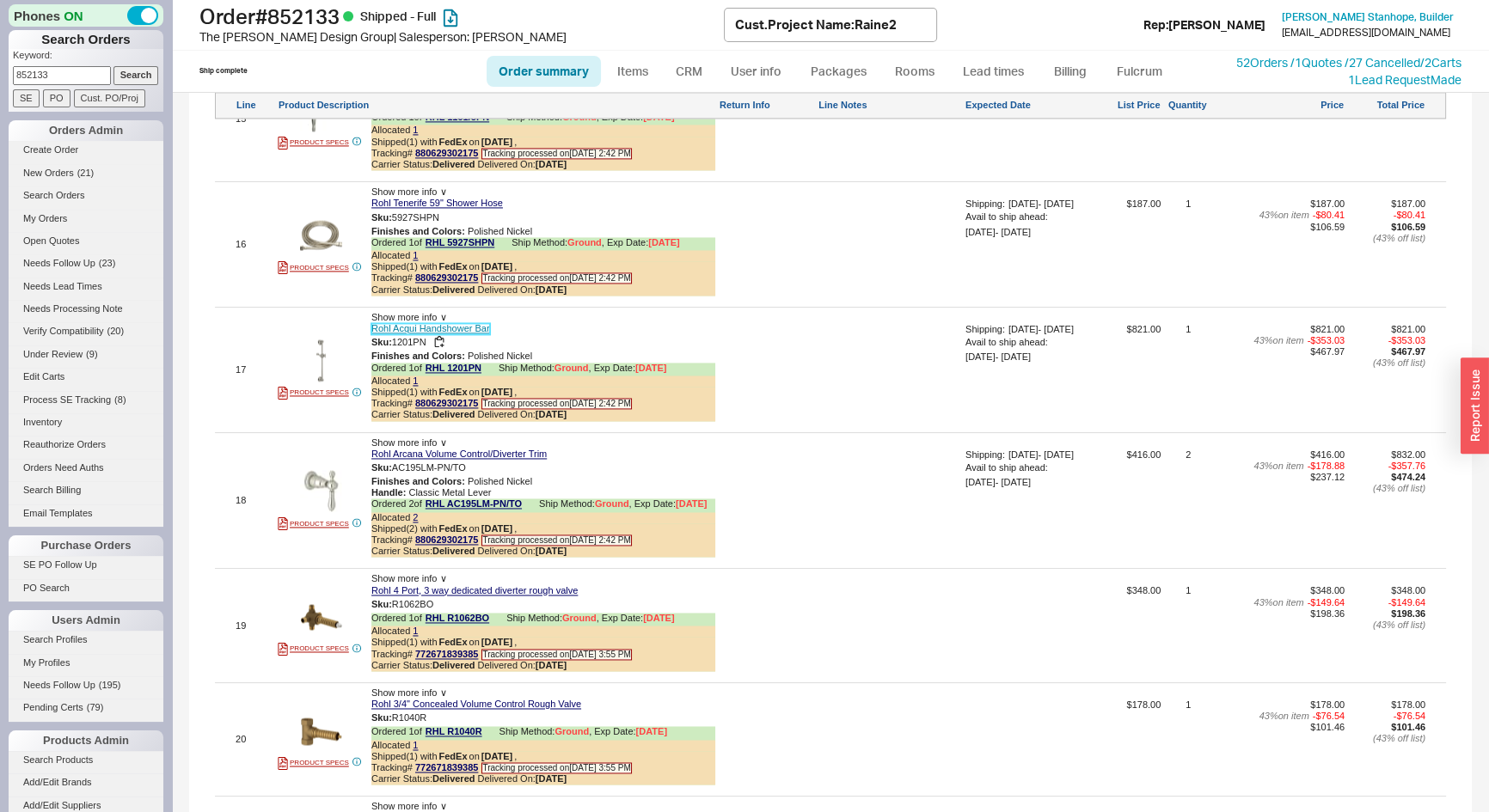
click at [460, 334] on link "Rohl Acqui Handshower Bar" at bounding box center [431, 329] width 119 height 11
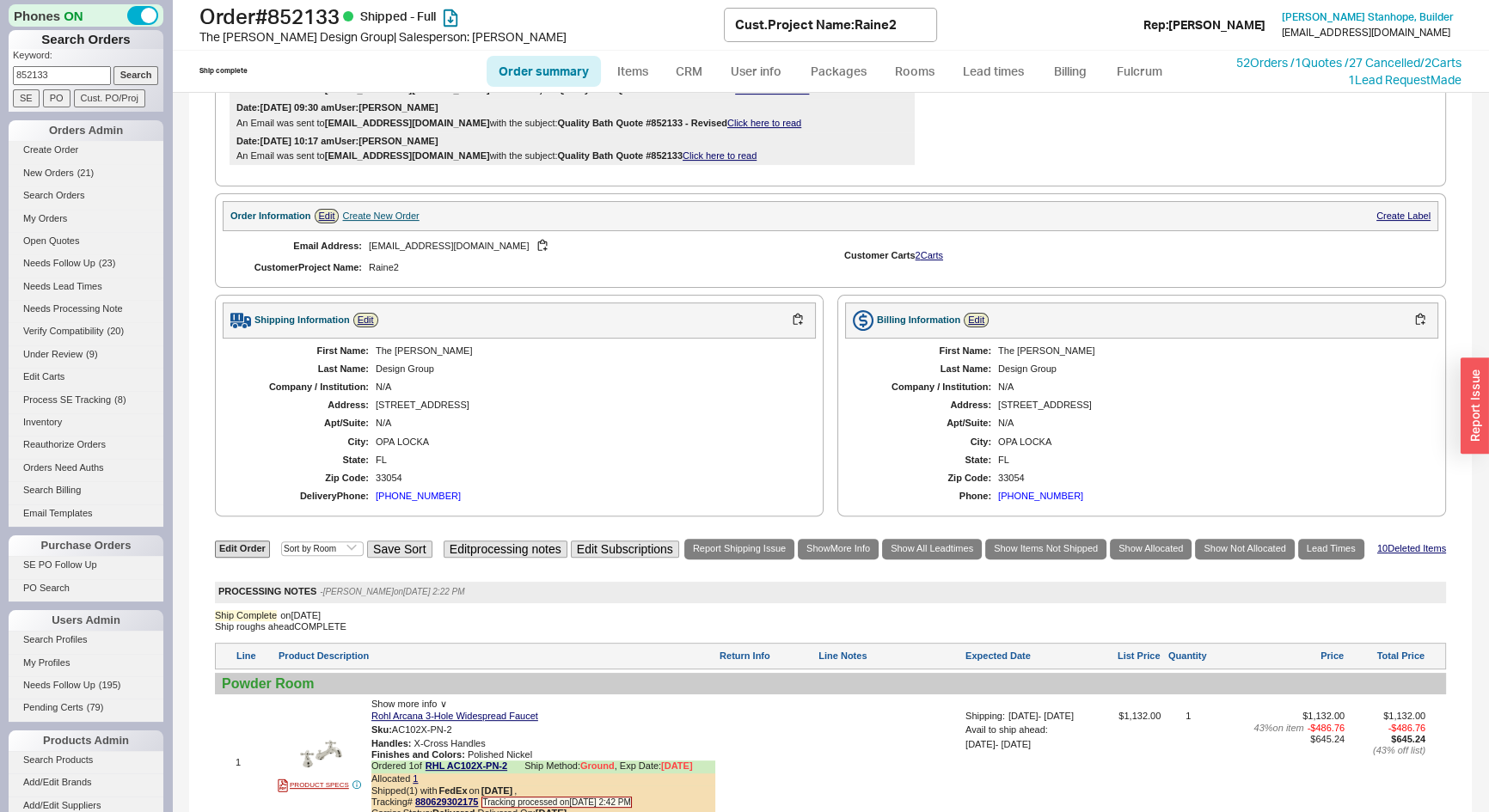
scroll to position [547, 0]
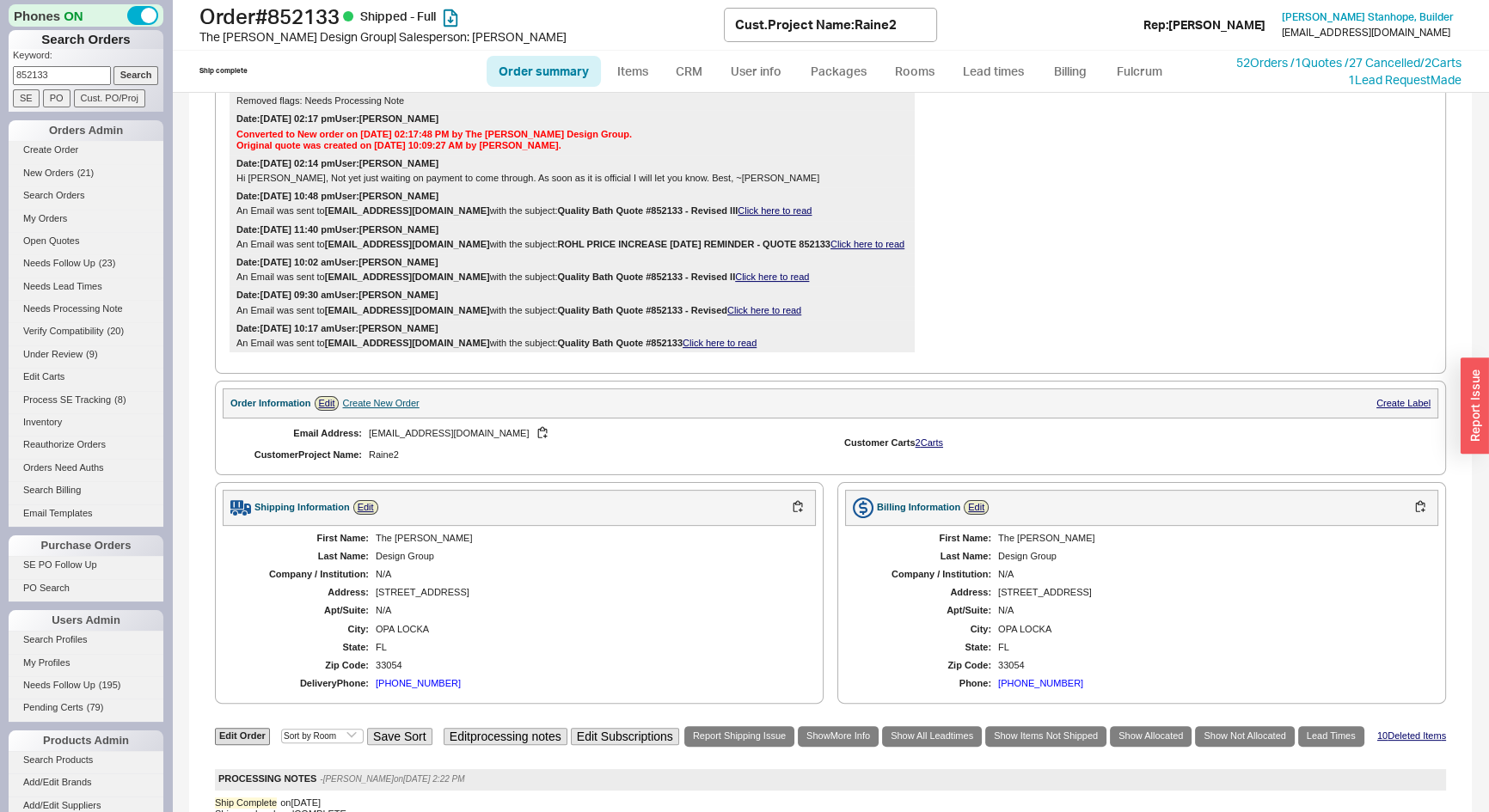
click at [384, 409] on div "Create New Order" at bounding box center [380, 403] width 76 height 11
select select "Project Name"
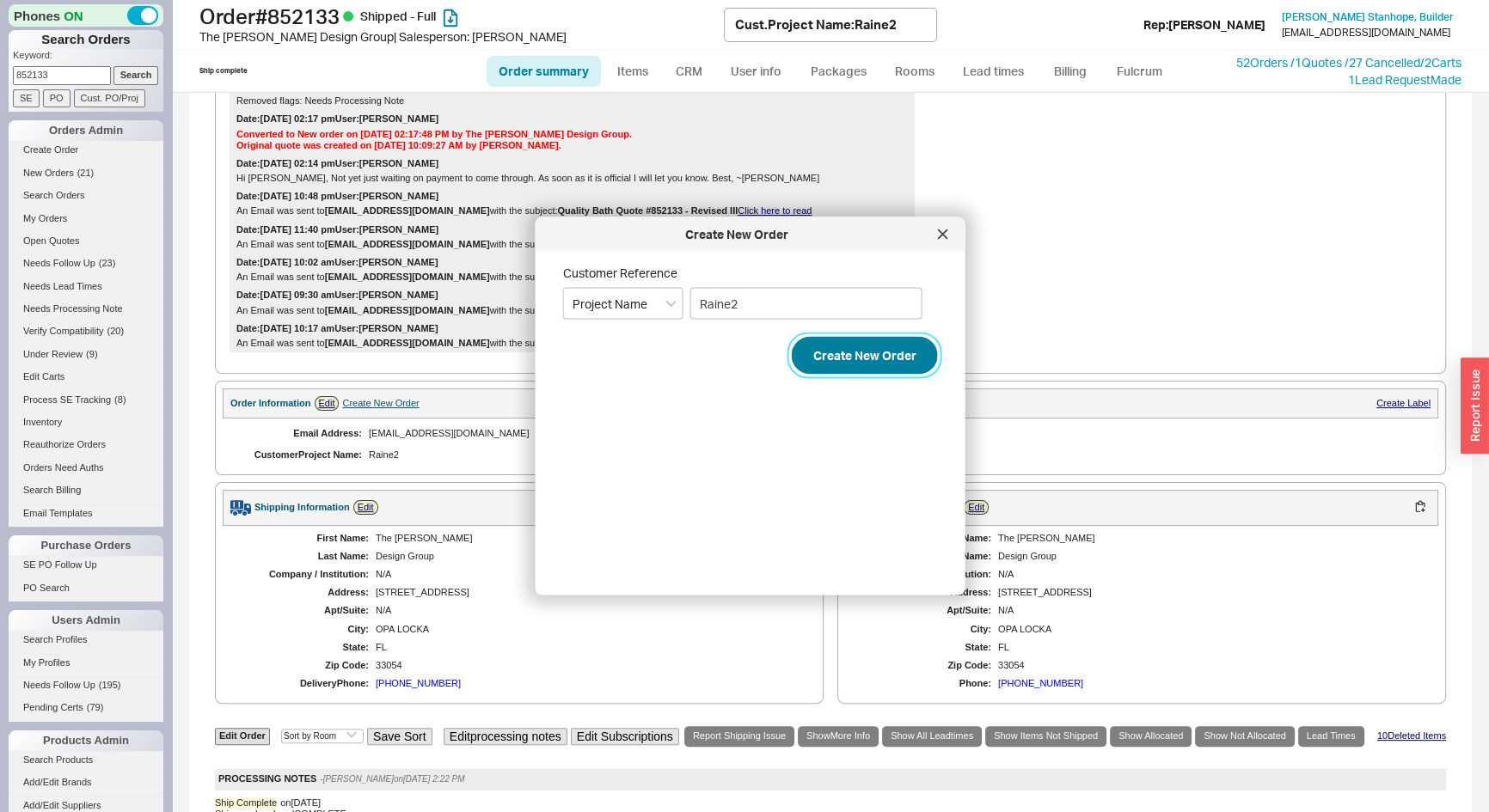
click at [819, 362] on button "Create New Order" at bounding box center [864, 356] width 146 height 38
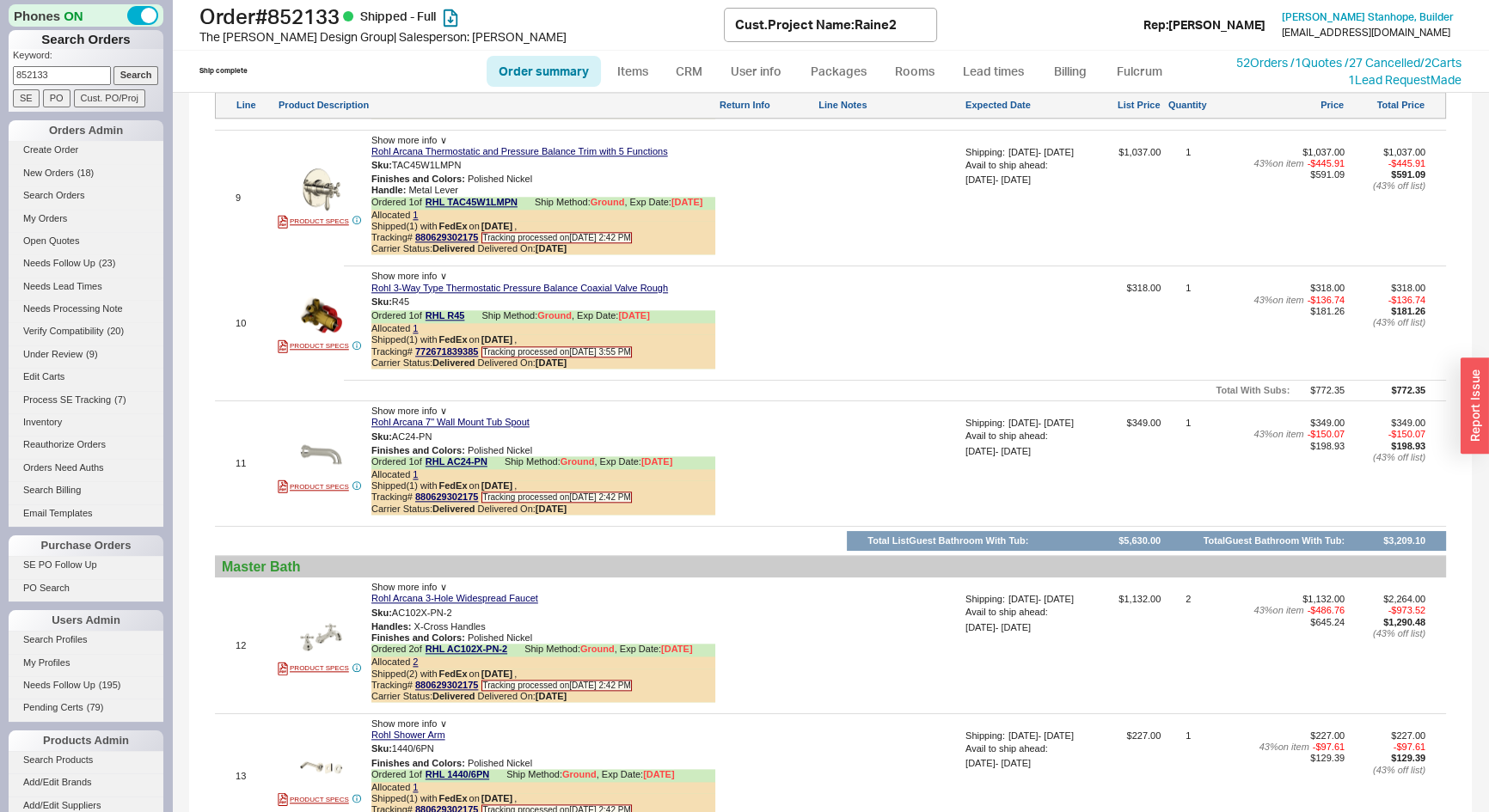
scroll to position [2579, 0]
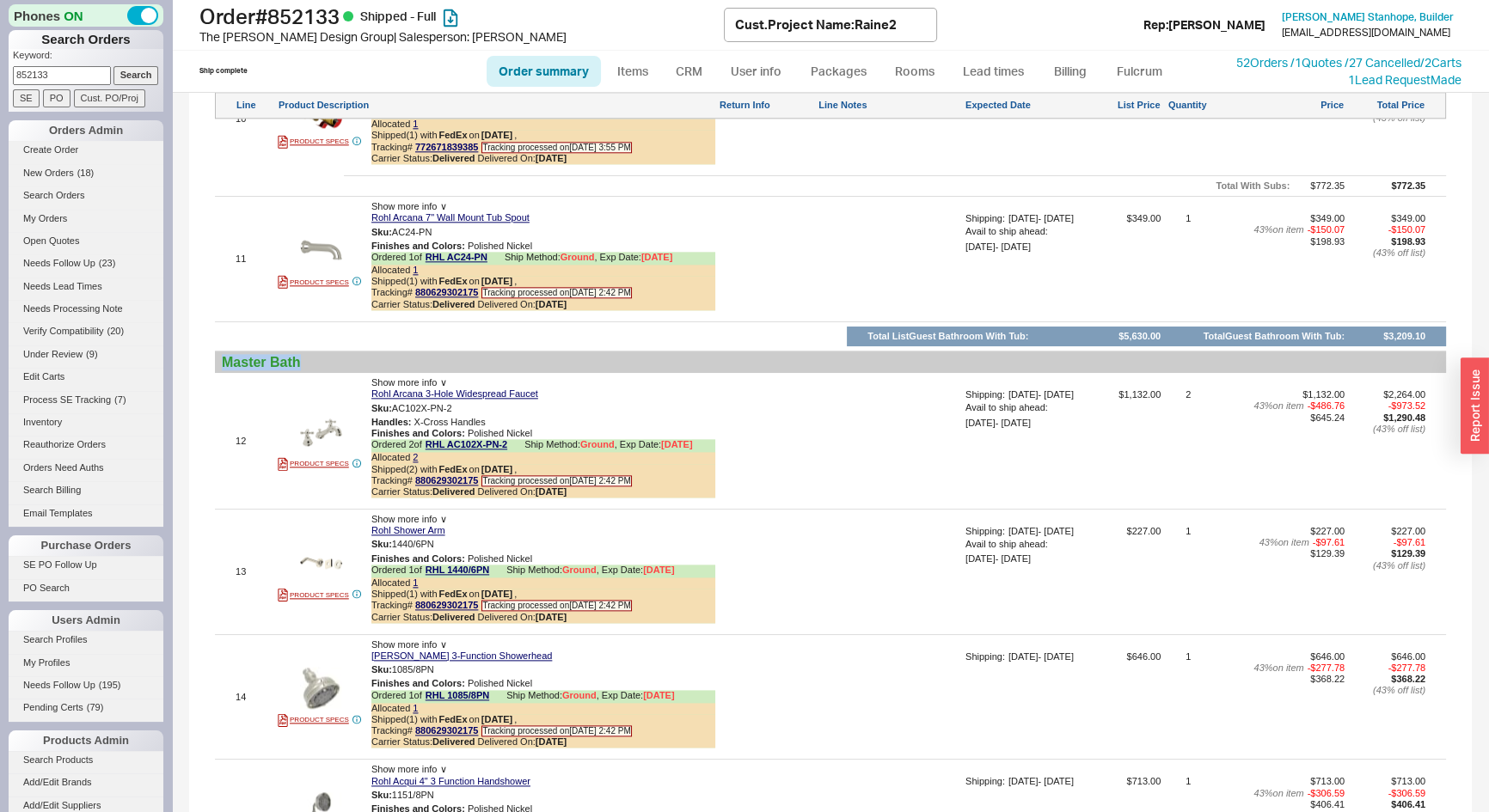
drag, startPoint x: 305, startPoint y: 377, endPoint x: 219, endPoint y: 381, distance: 86.1
click at [219, 373] on div "Master Bath" at bounding box center [831, 362] width 1231 height 22
copy div "Master Bath"
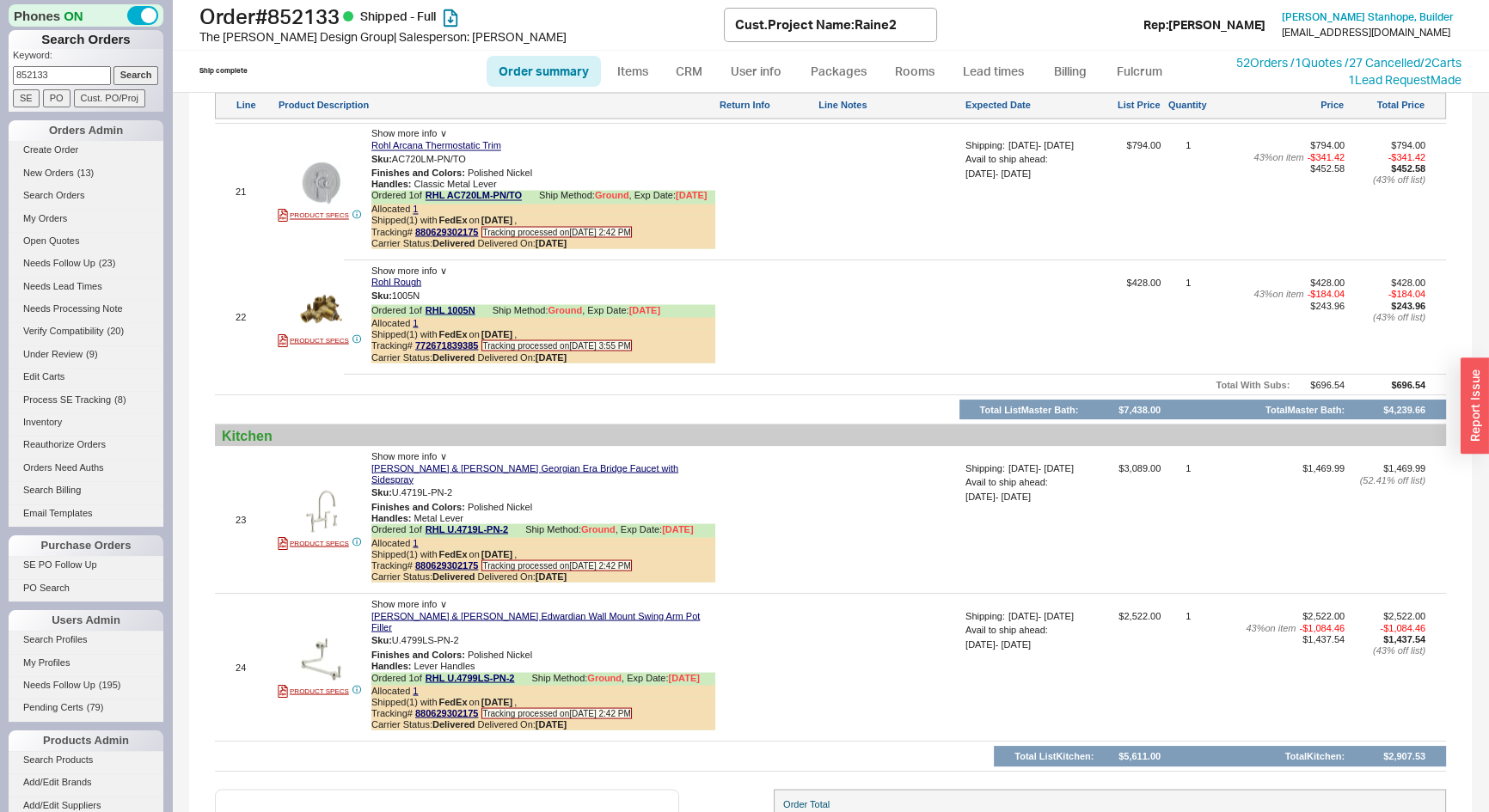
scroll to position [4102, 0]
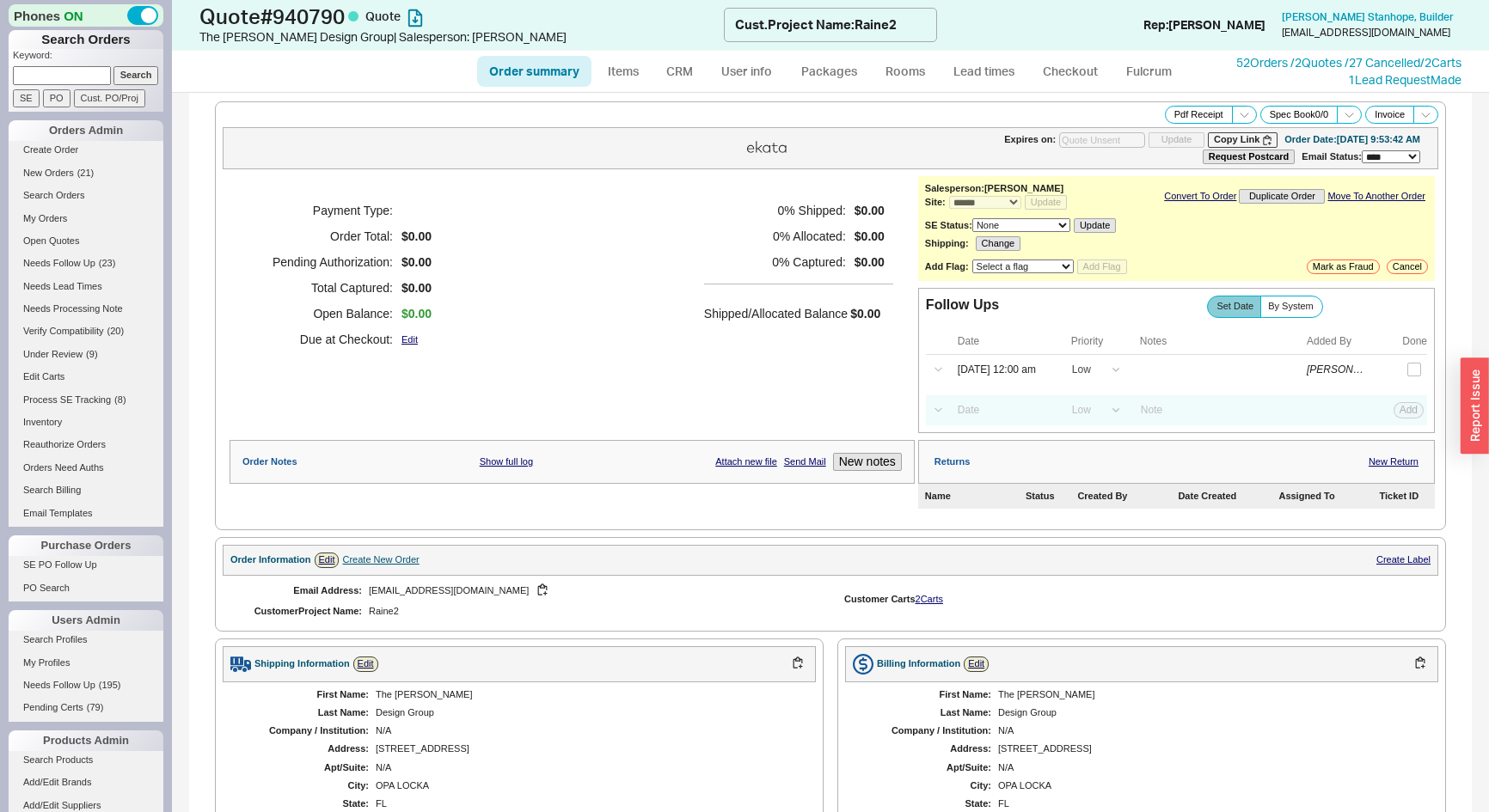
select select "*"
select select "LOW"
select select "3"
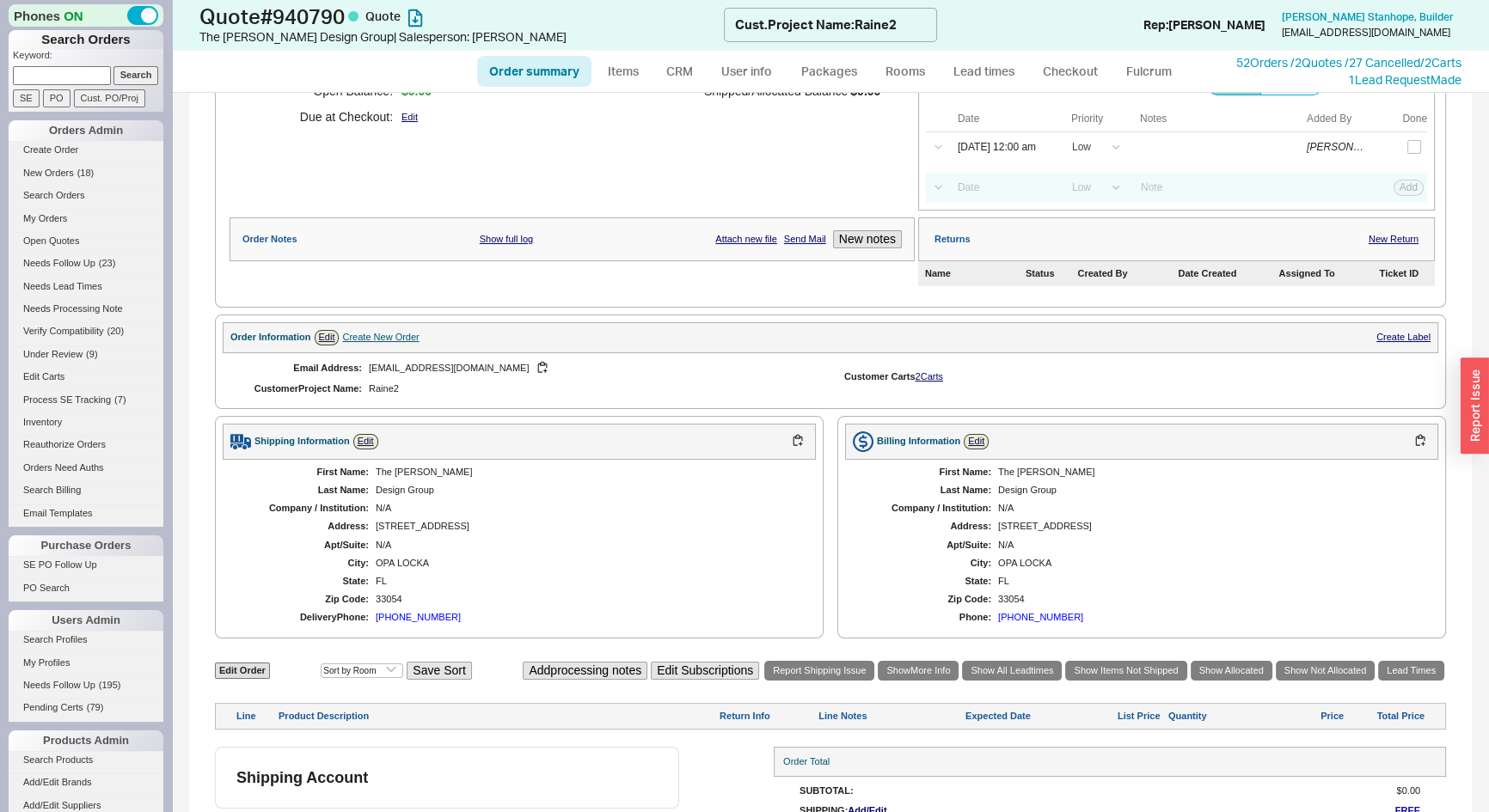
scroll to position [293, 0]
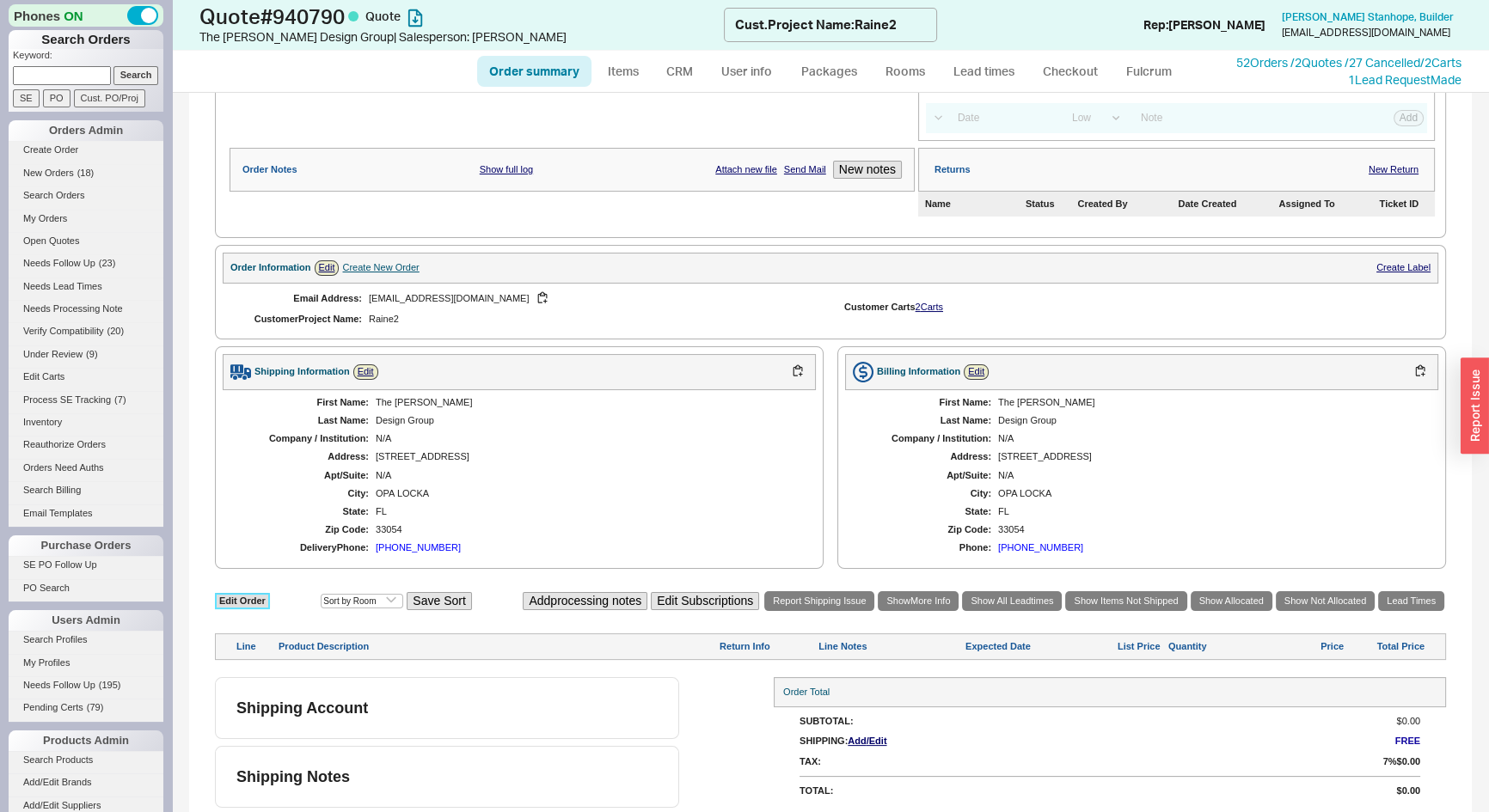
click at [254, 594] on link "Edit Order" at bounding box center [243, 601] width 55 height 16
select select "3"
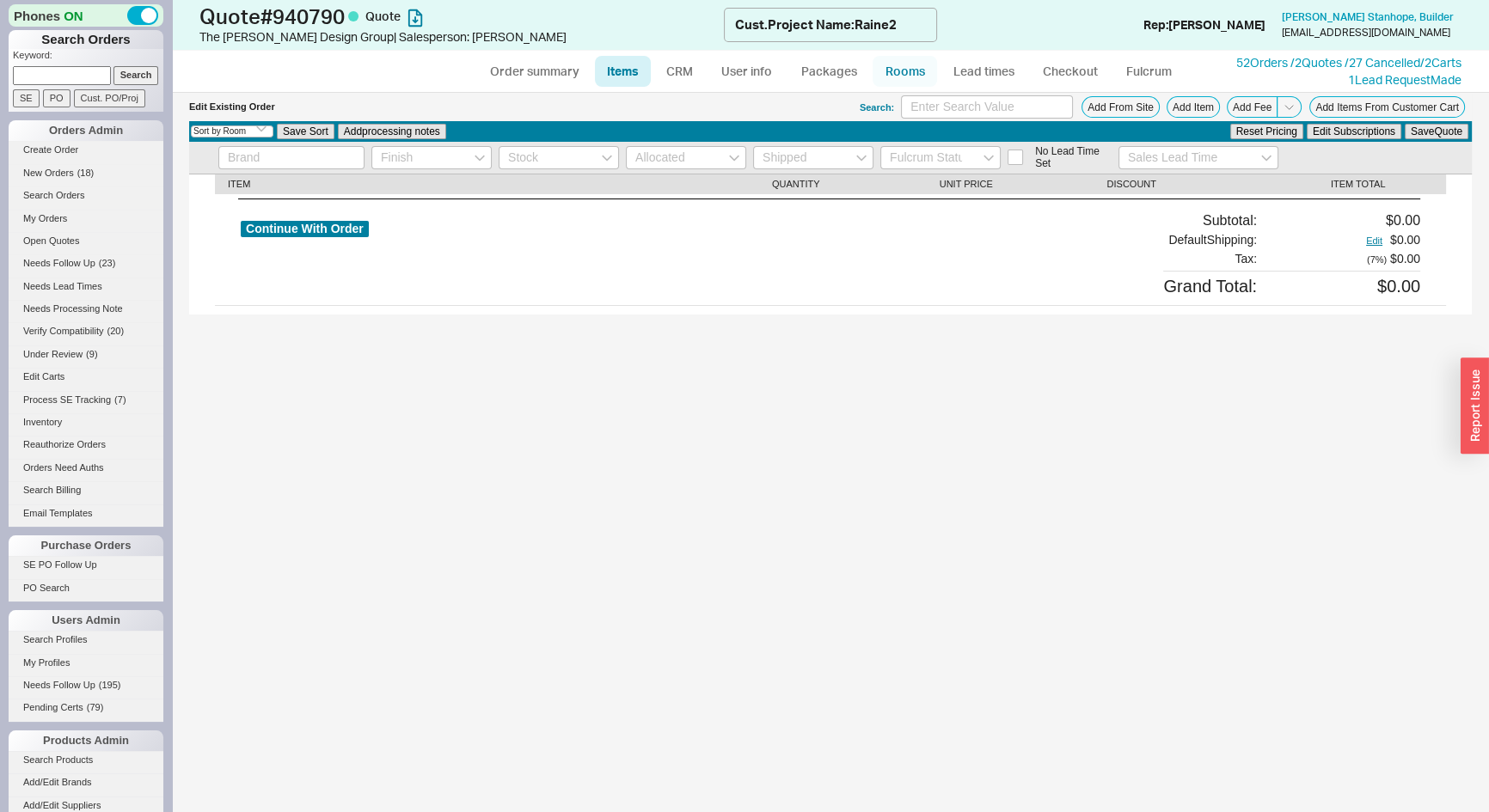
click at [910, 67] on link "Rooms" at bounding box center [905, 71] width 64 height 31
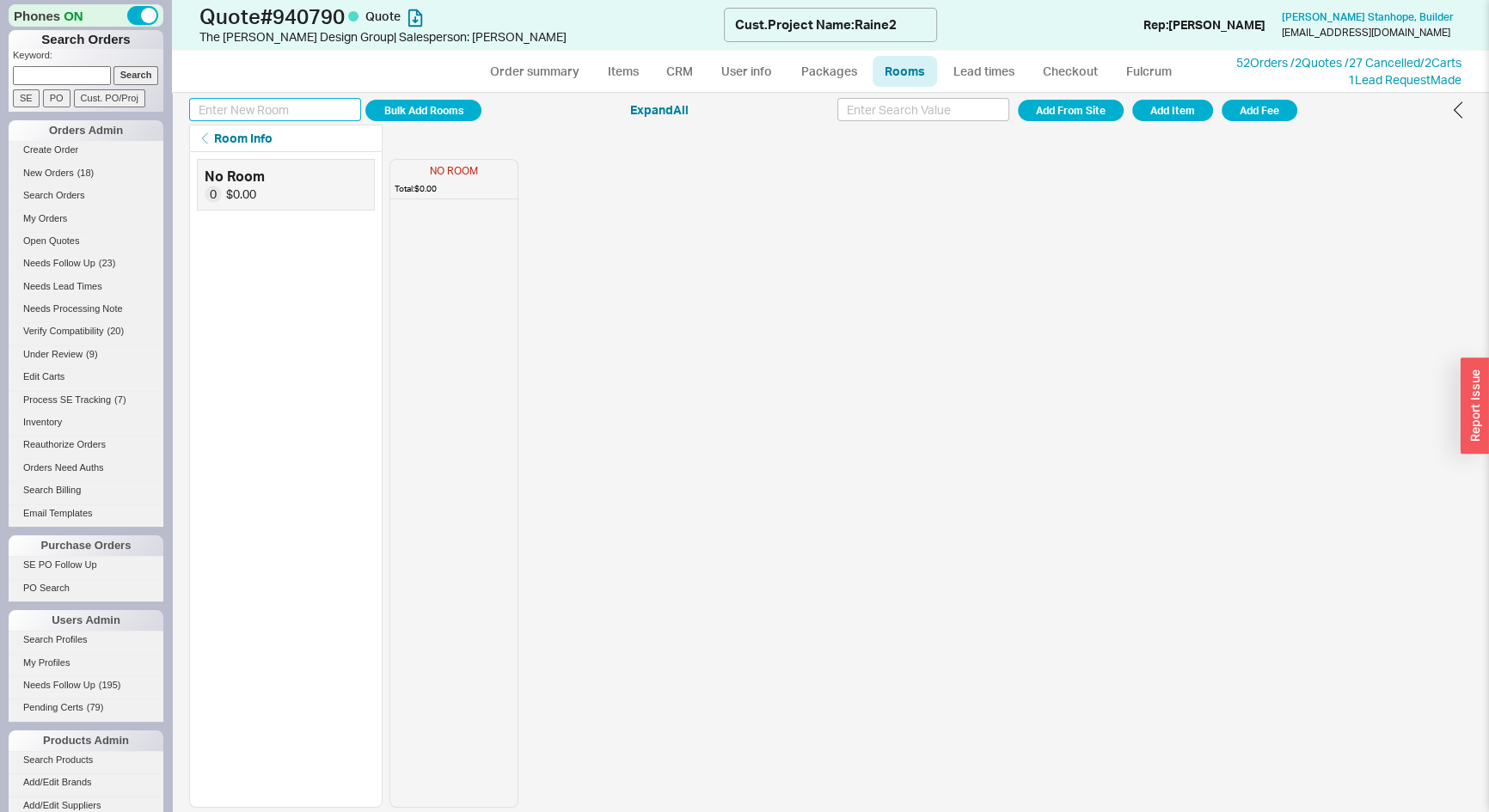
paste input "Master Bath"
type input "Master Bath"
drag, startPoint x: 401, startPoint y: 107, endPoint x: 409, endPoint y: 111, distance: 8.9
click at [401, 108] on button "Add Room" at bounding box center [423, 110] width 116 height 22
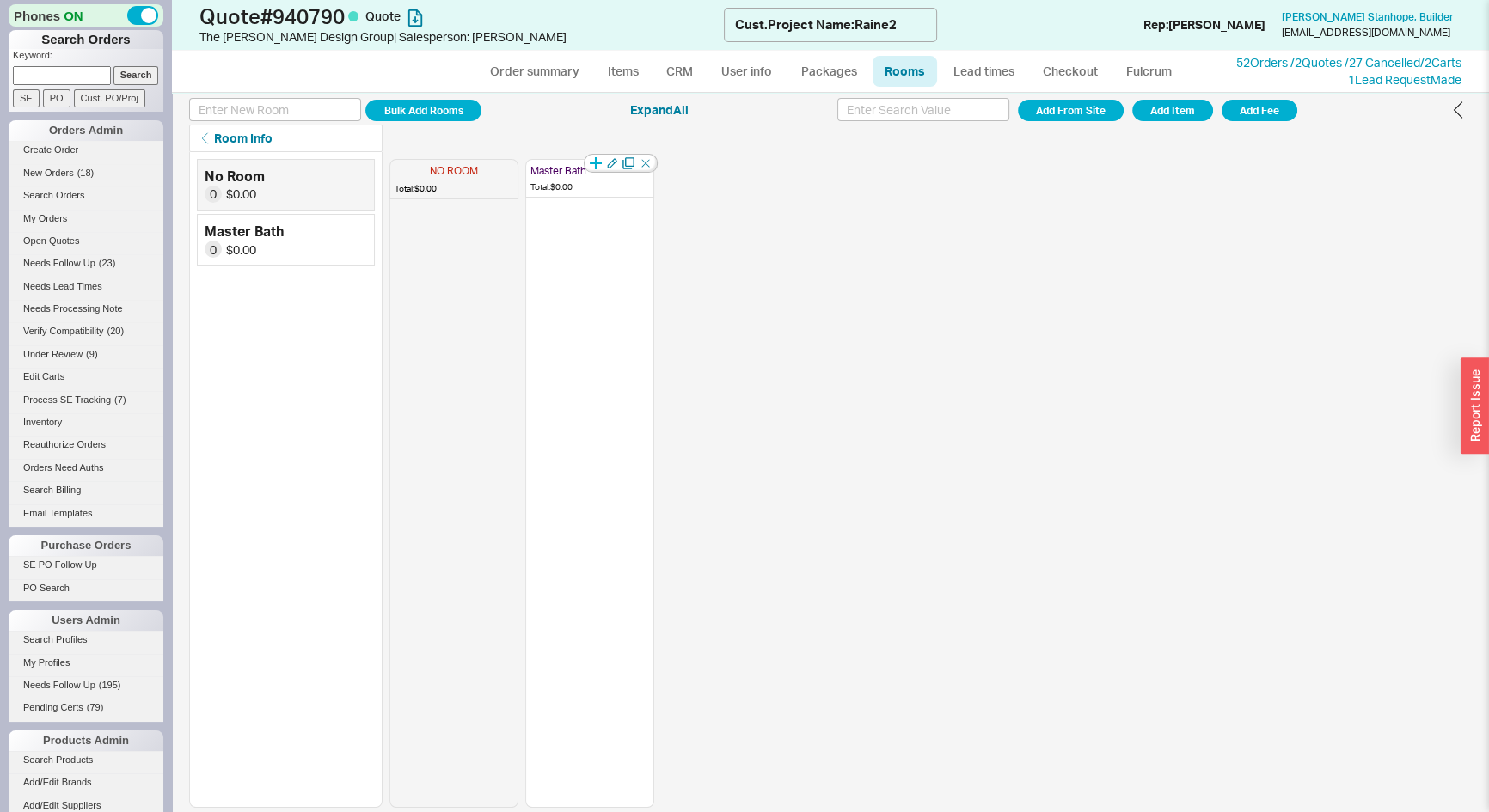
click at [593, 162] on icon "button" at bounding box center [595, 163] width 12 height 12
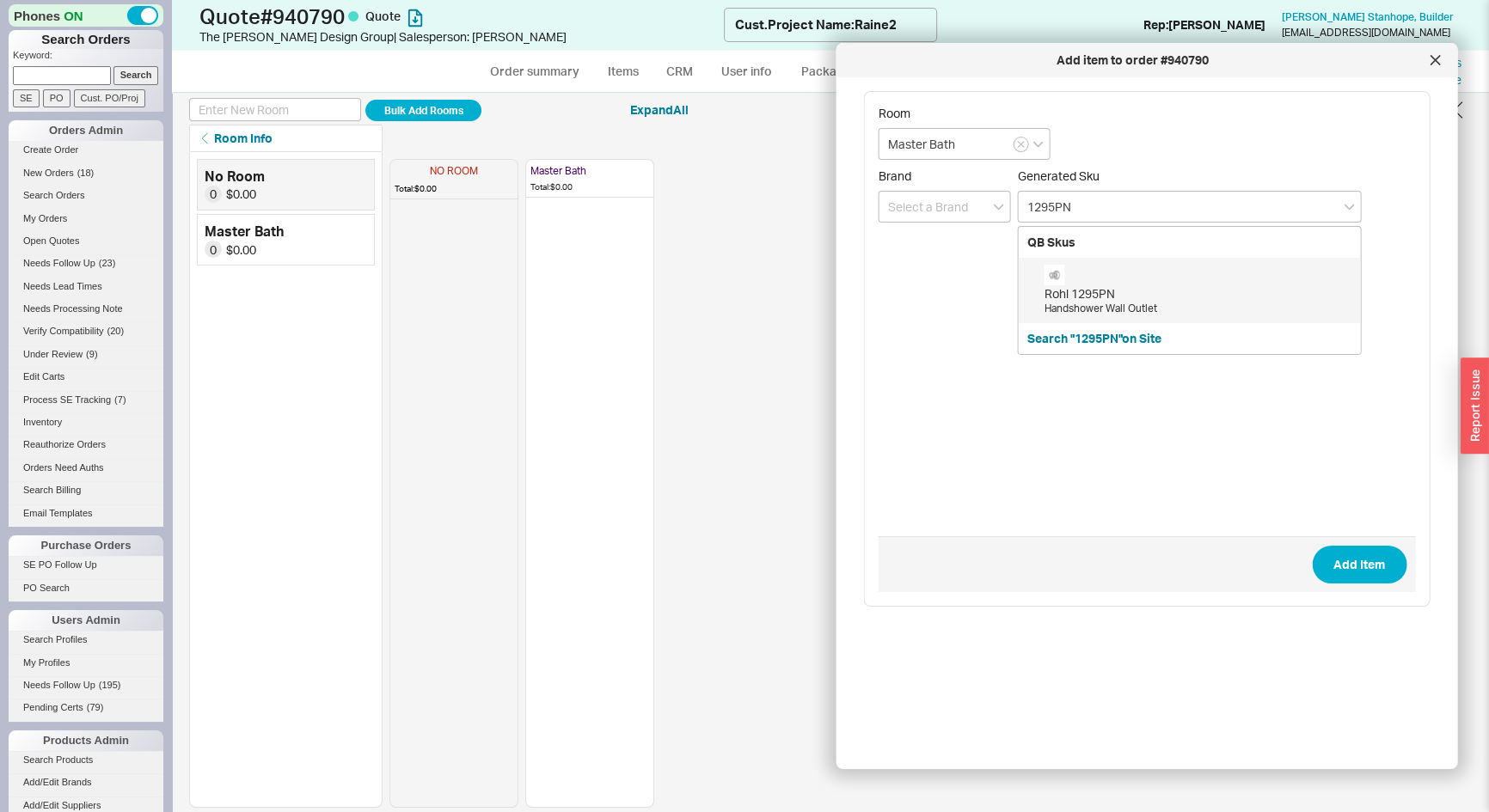
click at [1100, 292] on div "Rohl 1295PN" at bounding box center [1198, 294] width 308 height 17
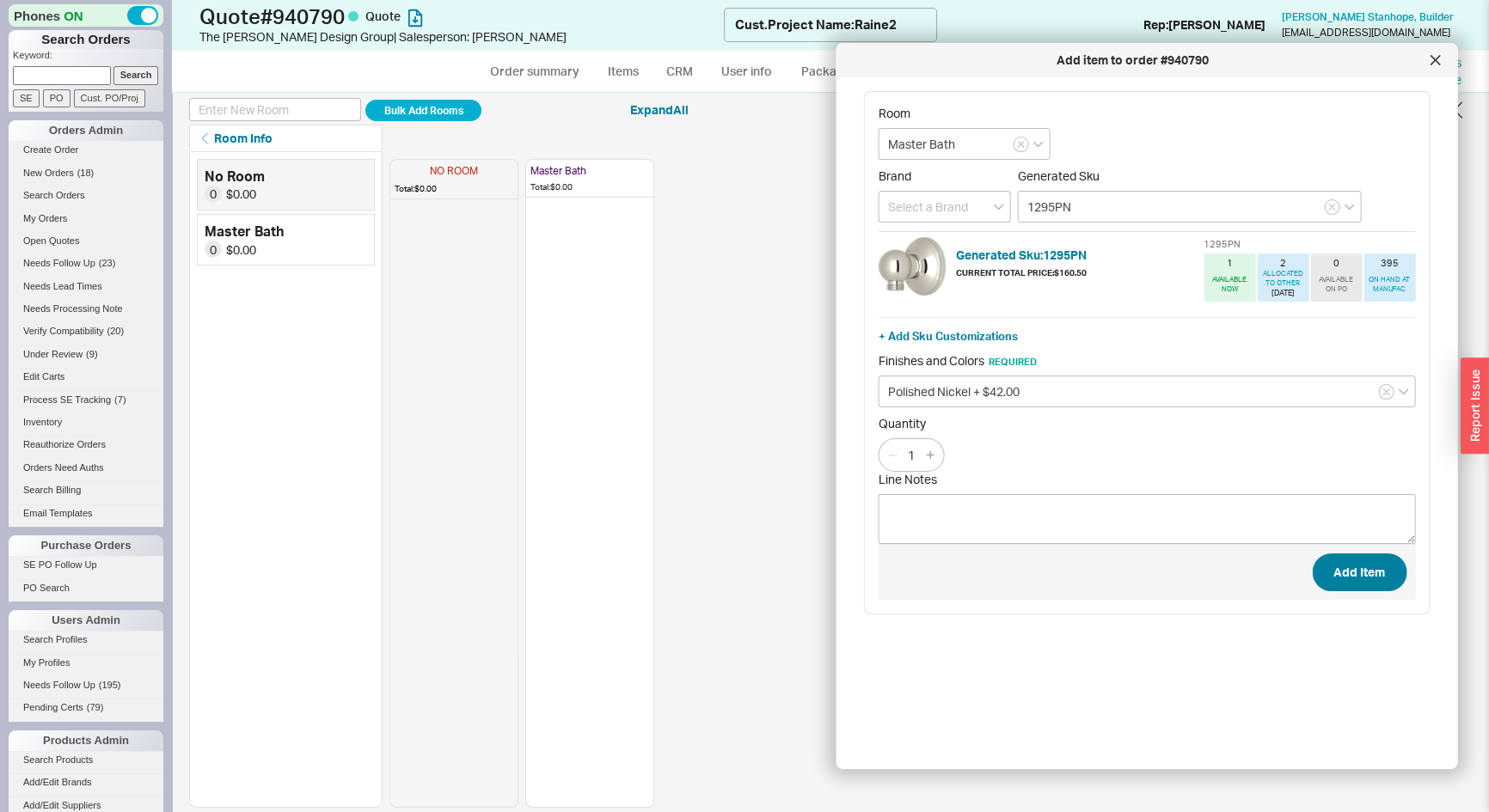
type input "1295PN"
click at [1352, 571] on button "Add Item" at bounding box center [1359, 572] width 94 height 38
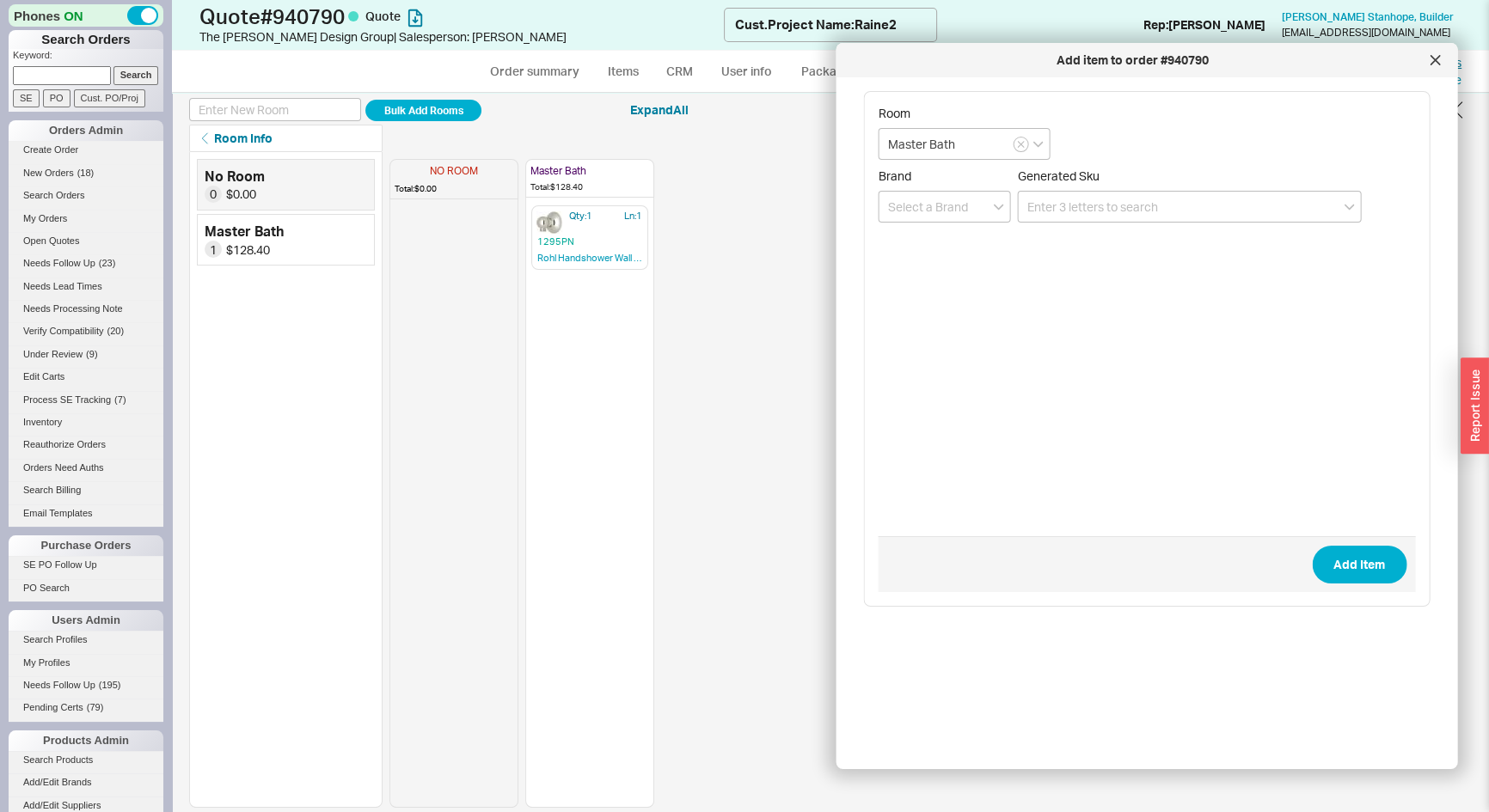
click at [1440, 54] on div at bounding box center [1434, 59] width 27 height 27
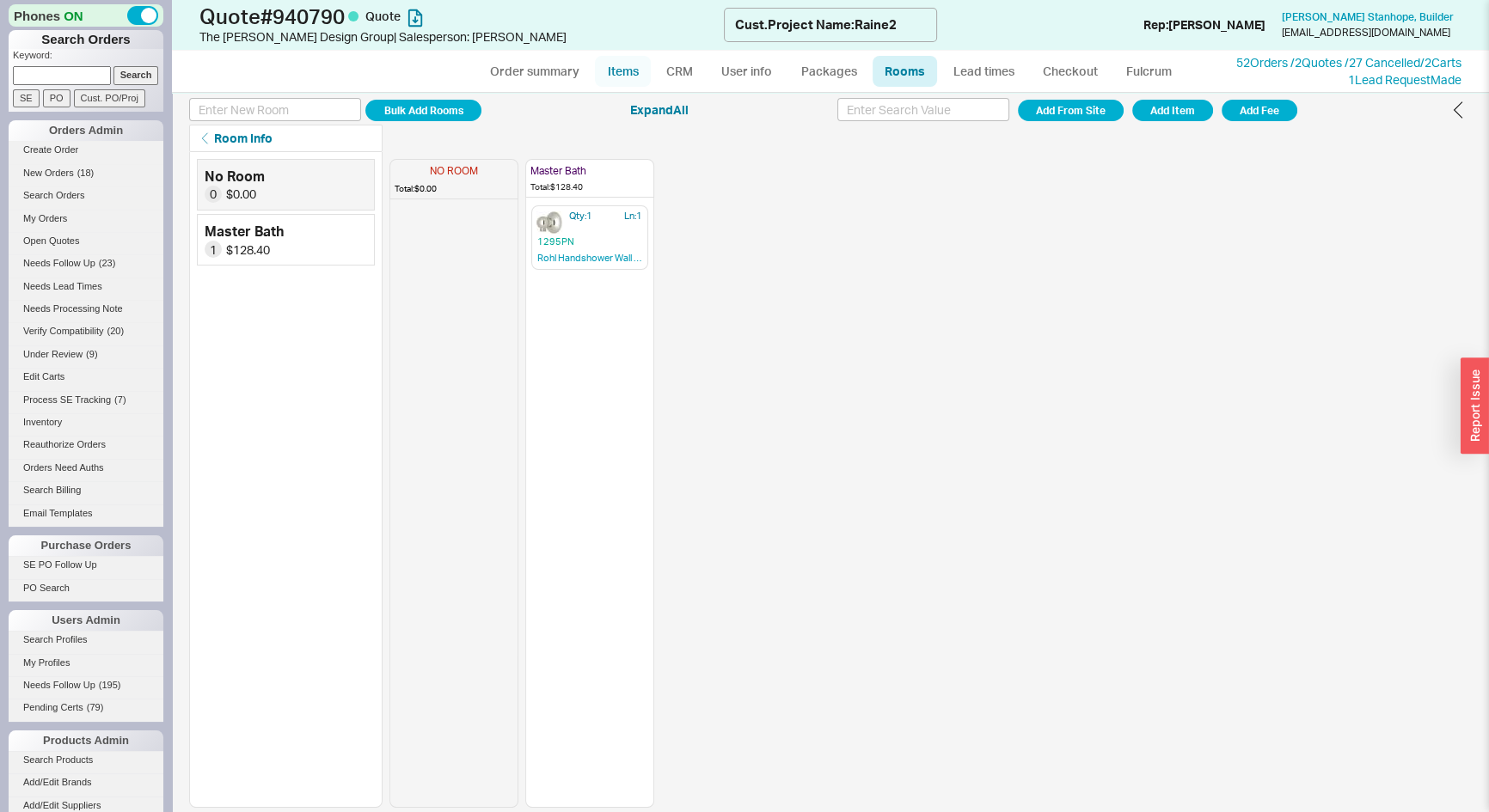
click at [614, 64] on link "Items" at bounding box center [622, 71] width 56 height 31
select select "3"
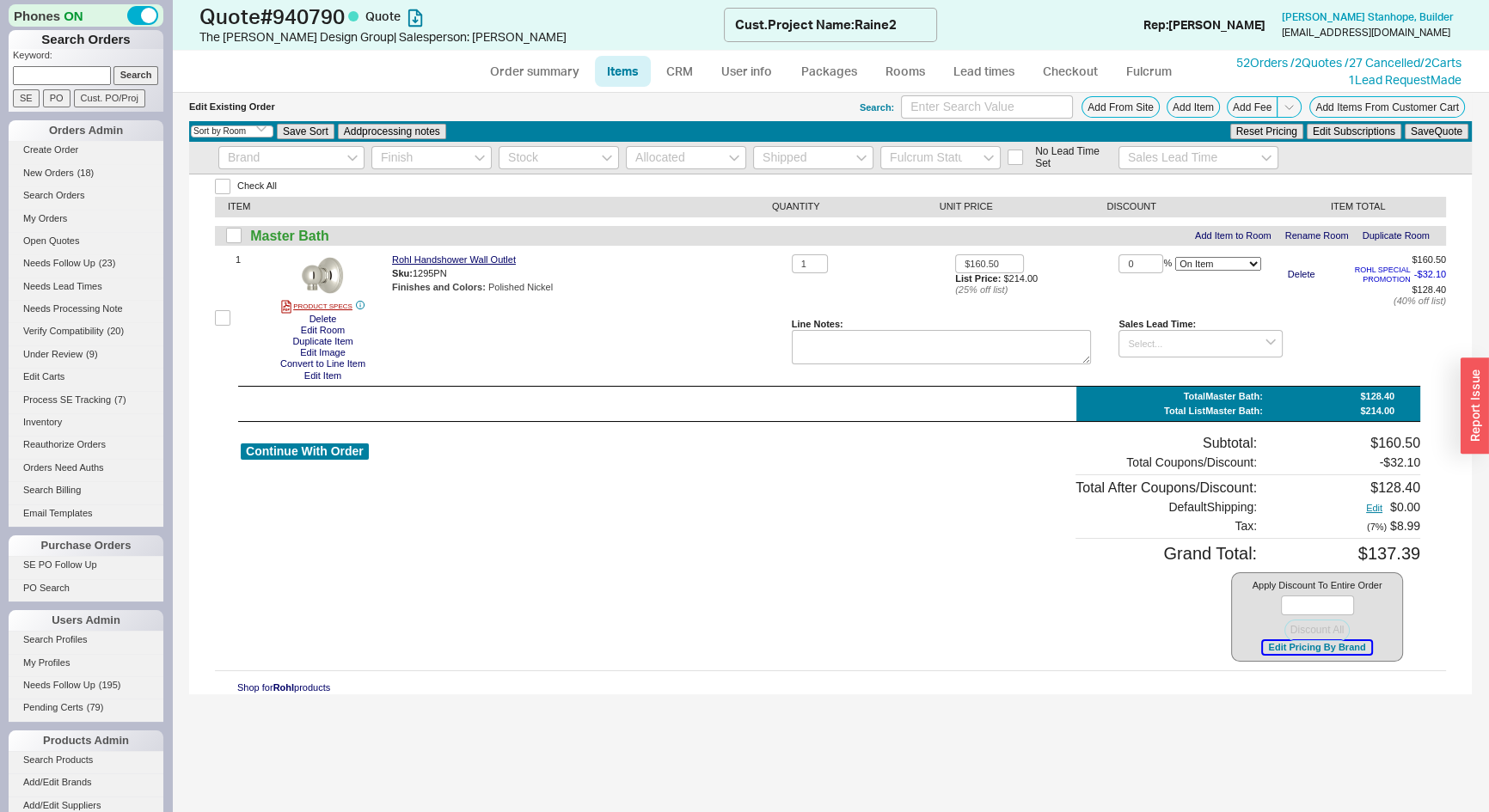
click at [1299, 652] on button "Edit Pricing By Brand" at bounding box center [1316, 648] width 108 height 13
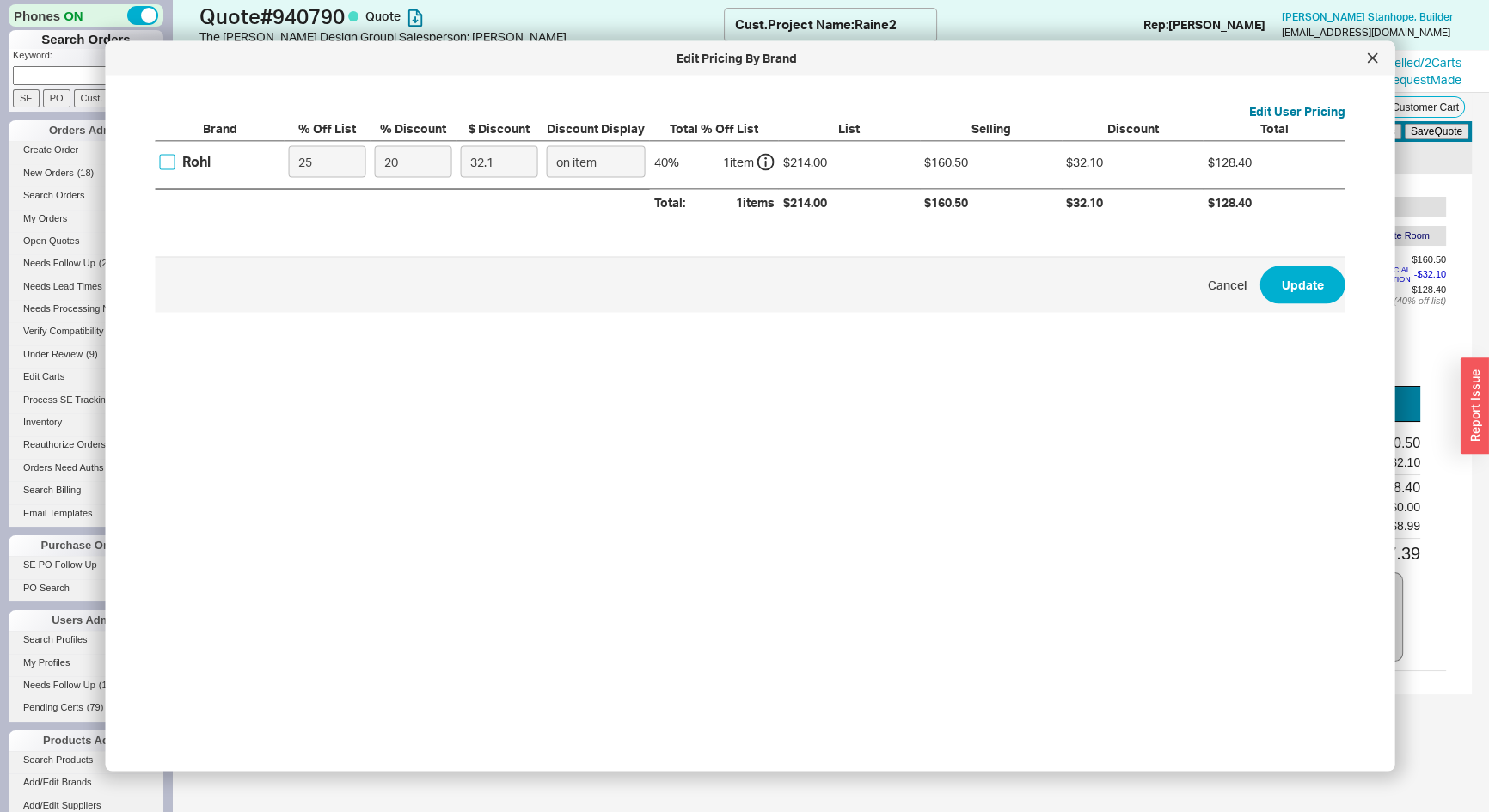
click at [172, 159] on input "Rohl" at bounding box center [167, 161] width 15 height 15
checkbox input "true"
drag, startPoint x: 326, startPoint y: 158, endPoint x: 224, endPoint y: 192, distance: 107.5
click at [224, 192] on div "Brand % Off List % Discount $ Discount Discount Display Total % Off List List S…" at bounding box center [751, 167] width 1190 height 95
type input "0"
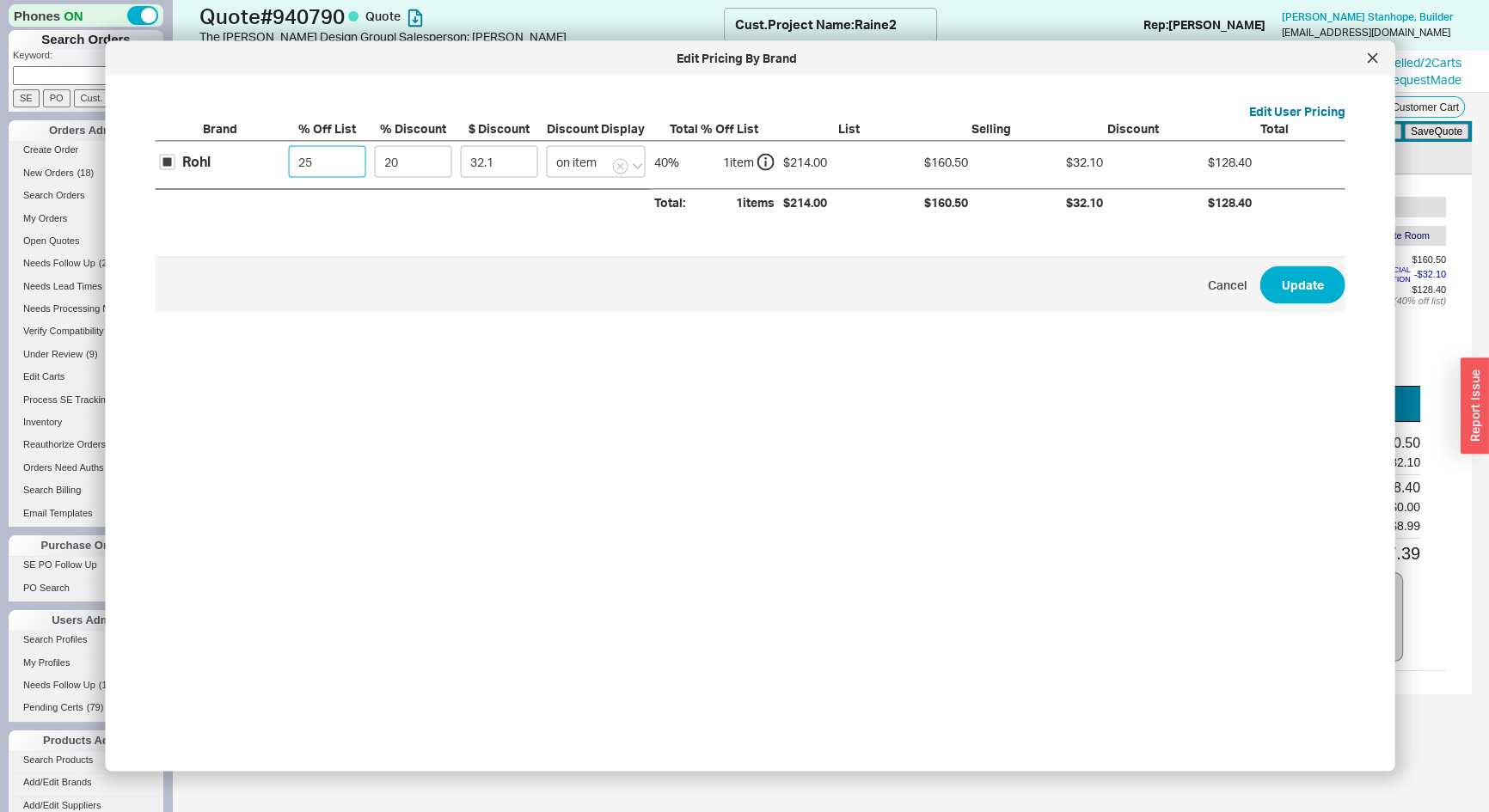
type input "42.8"
type input "0"
type input "4"
type input "8.56"
type input "43"
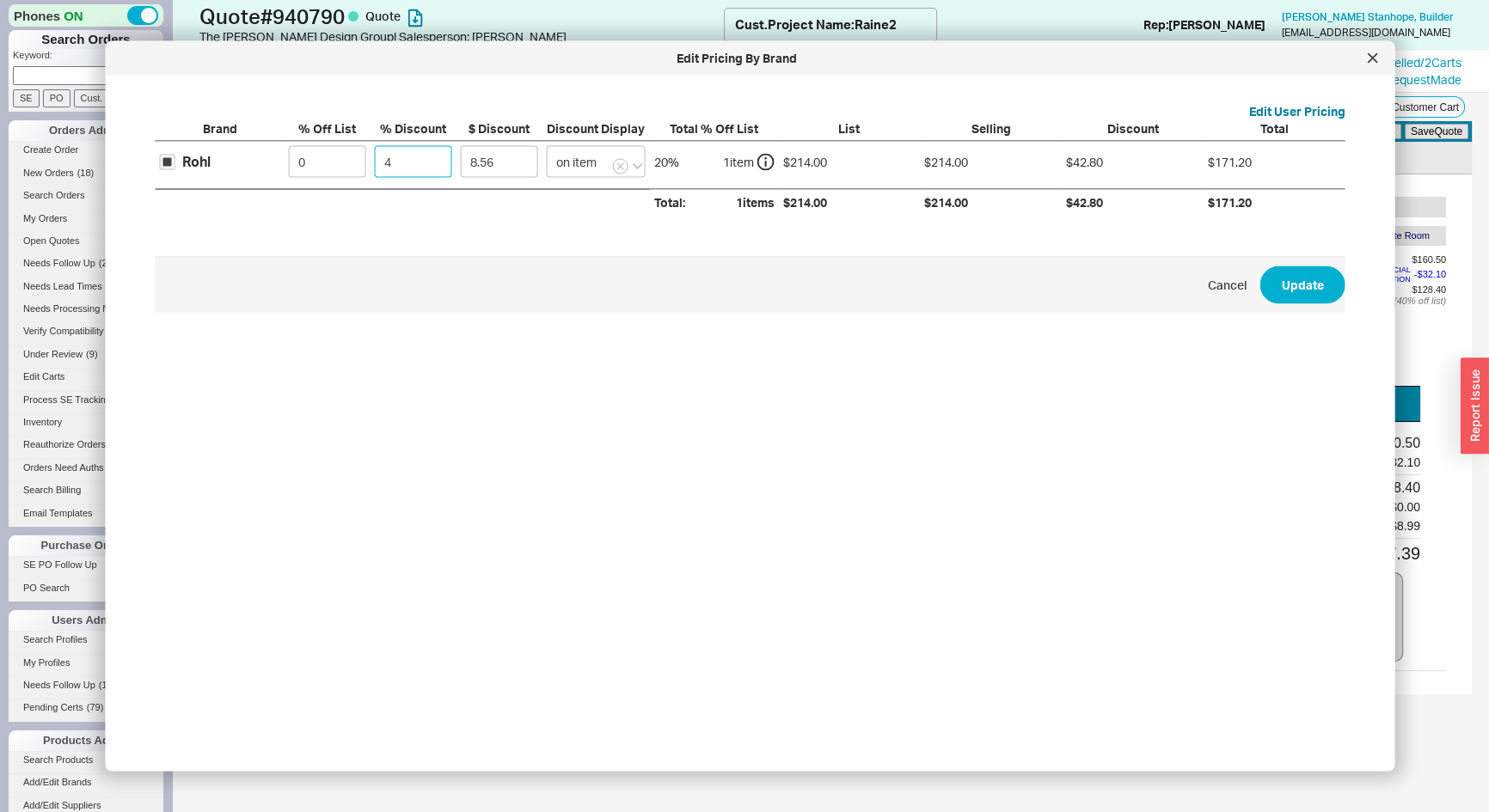
type input "92.02"
type input "43"
click at [1305, 301] on button "Update" at bounding box center [1303, 284] width 85 height 38
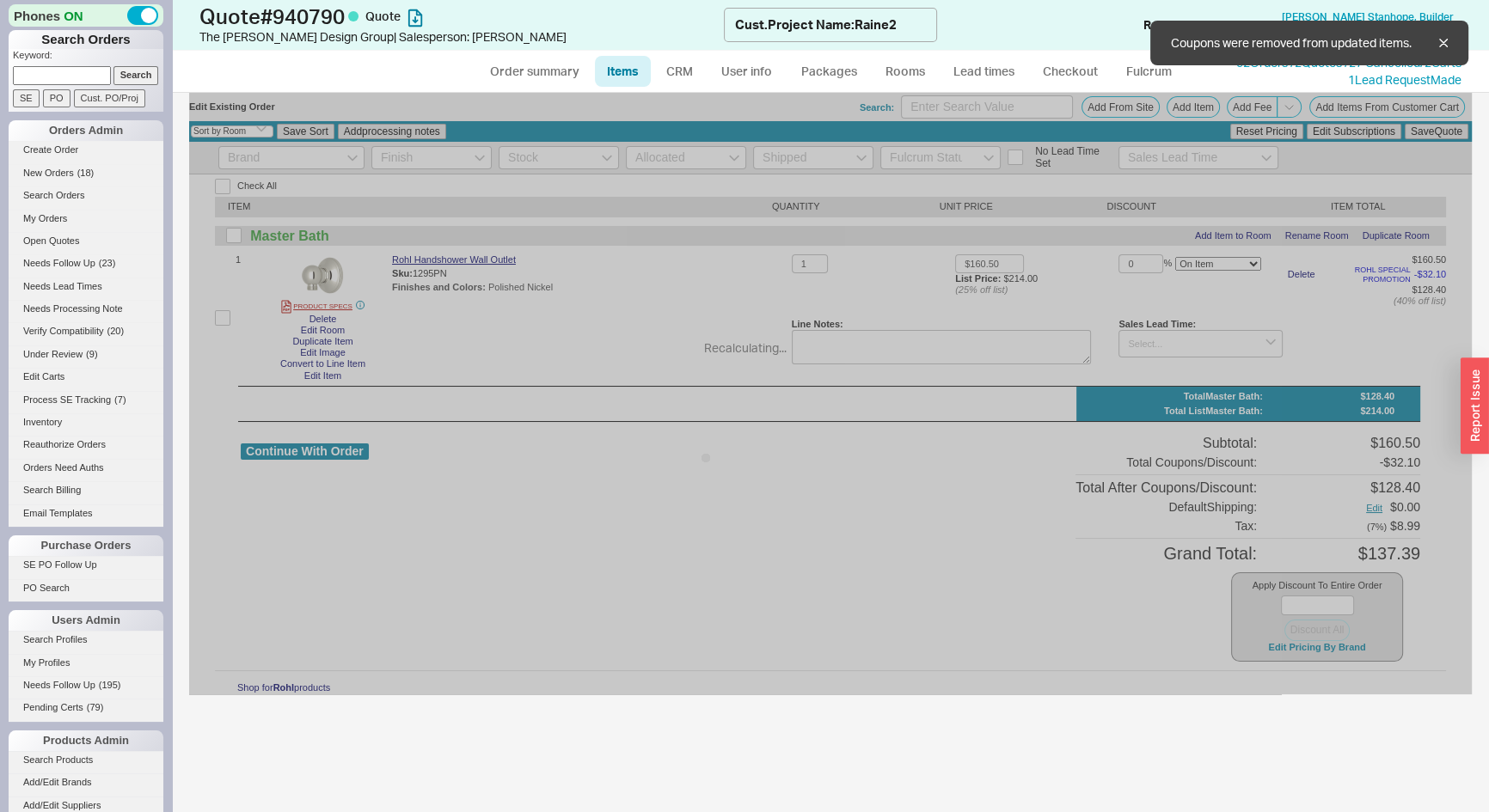
type input "$214.00"
type input "43"
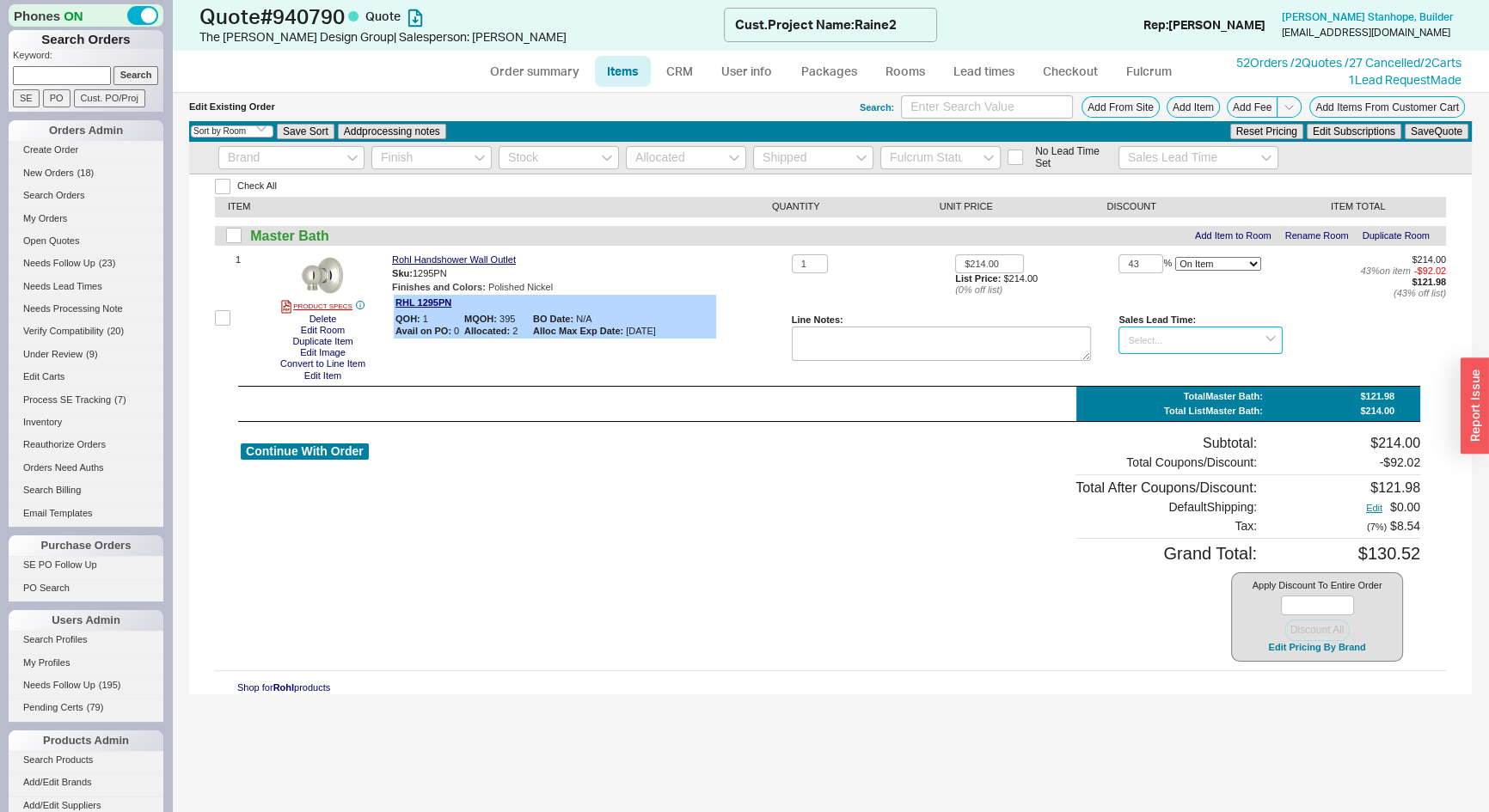
click at [1165, 345] on input at bounding box center [1199, 341] width 163 height 28
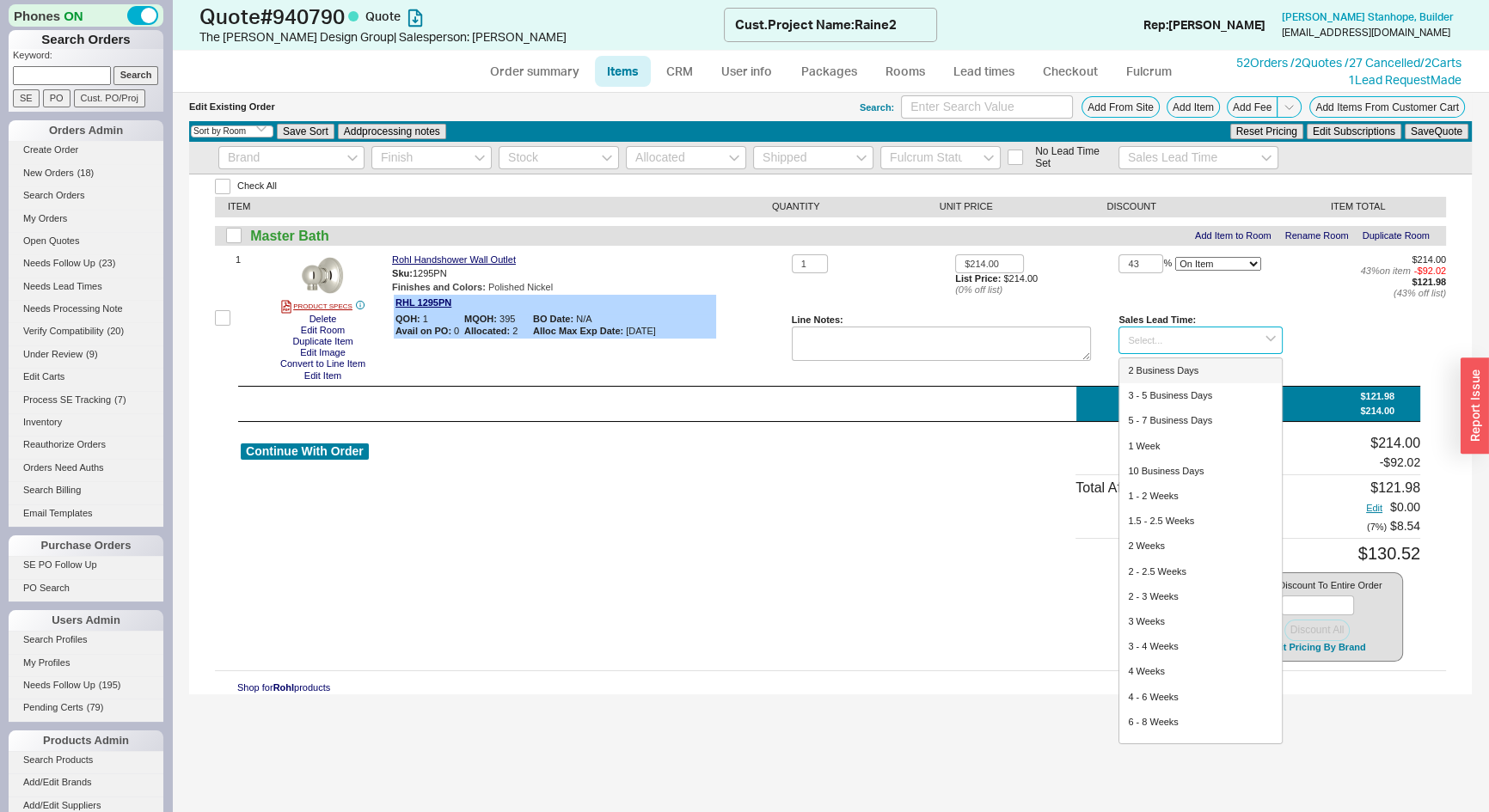
click at [1165, 345] on input at bounding box center [1199, 341] width 163 height 28
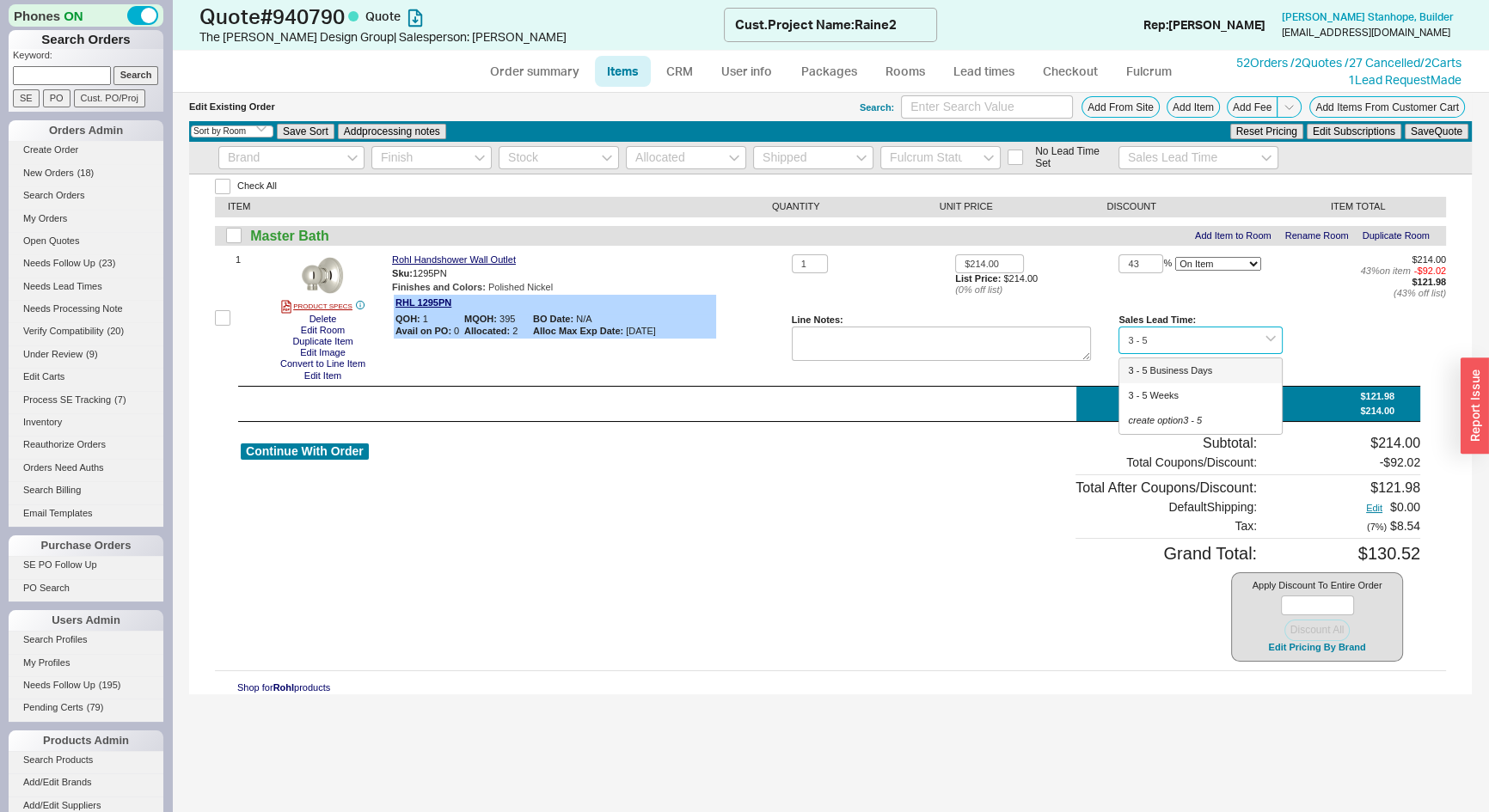
click at [1181, 377] on div "3 - 5 Business Days" at bounding box center [1199, 371] width 161 height 25
type input "3 - 5 Business Days"
click at [1430, 137] on button "Save Quote" at bounding box center [1435, 131] width 63 height 15
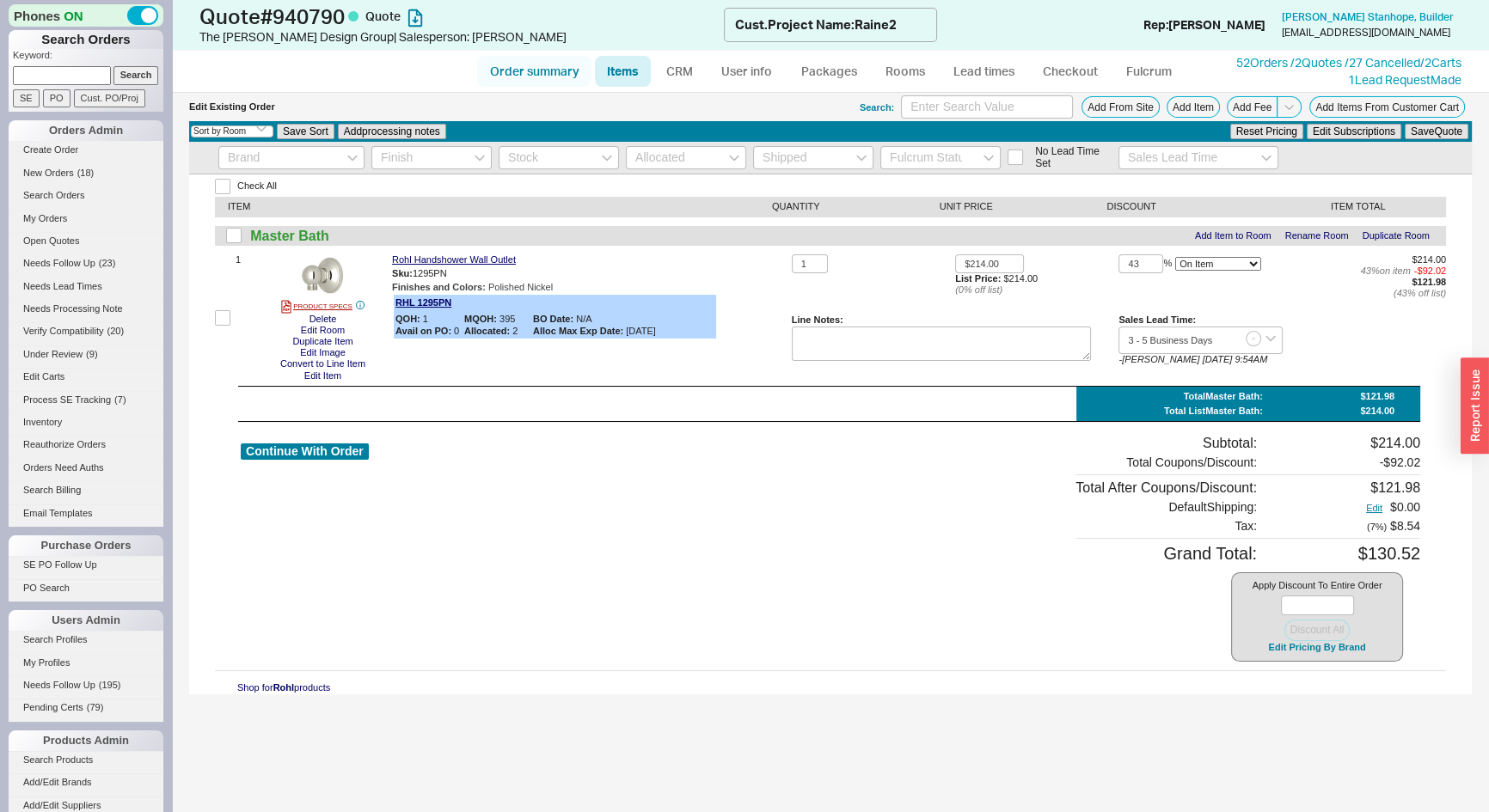
click at [503, 72] on link "Order summary" at bounding box center [533, 71] width 114 height 31
select select "*"
select select "LOW"
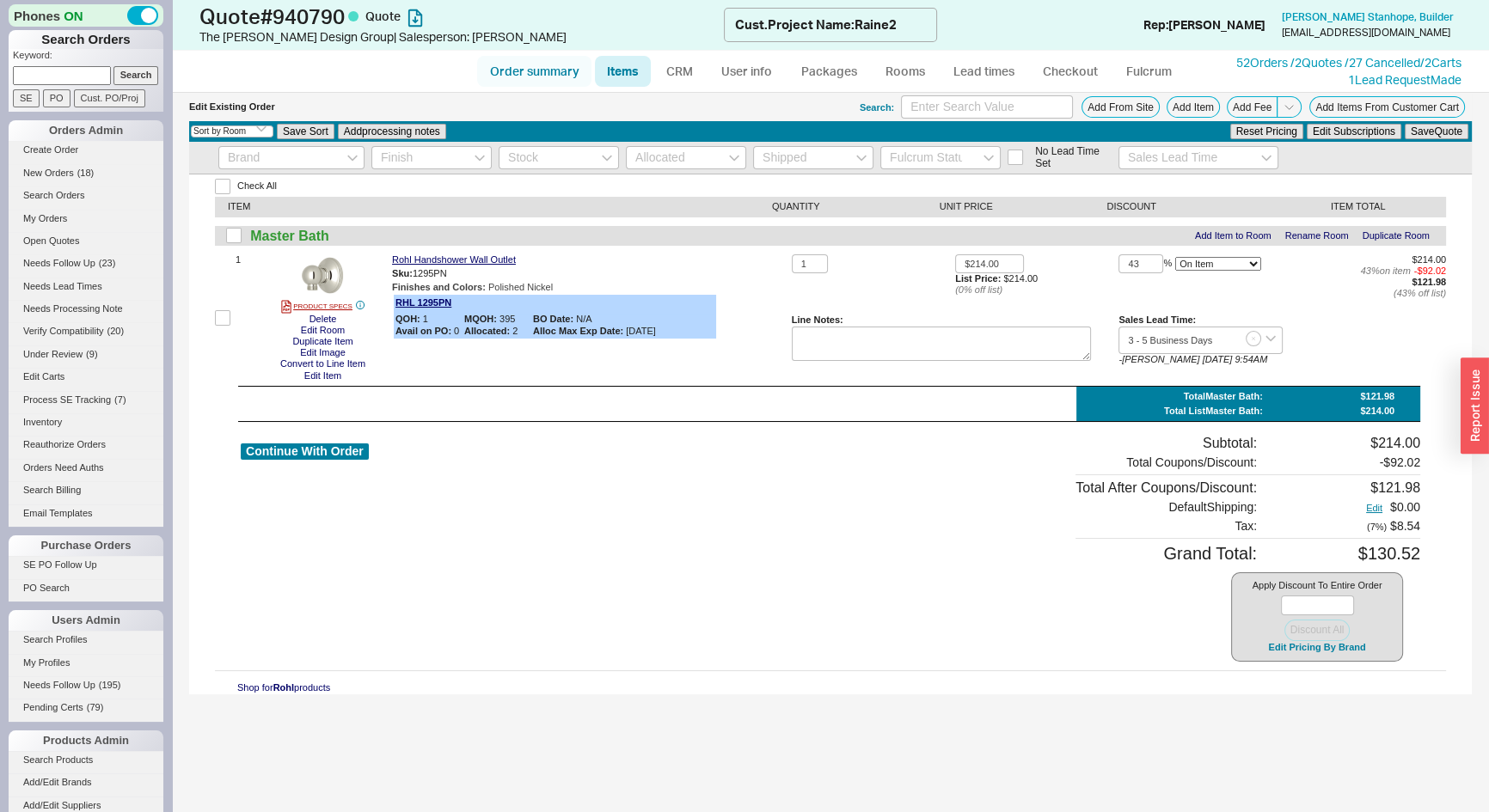
select select "3"
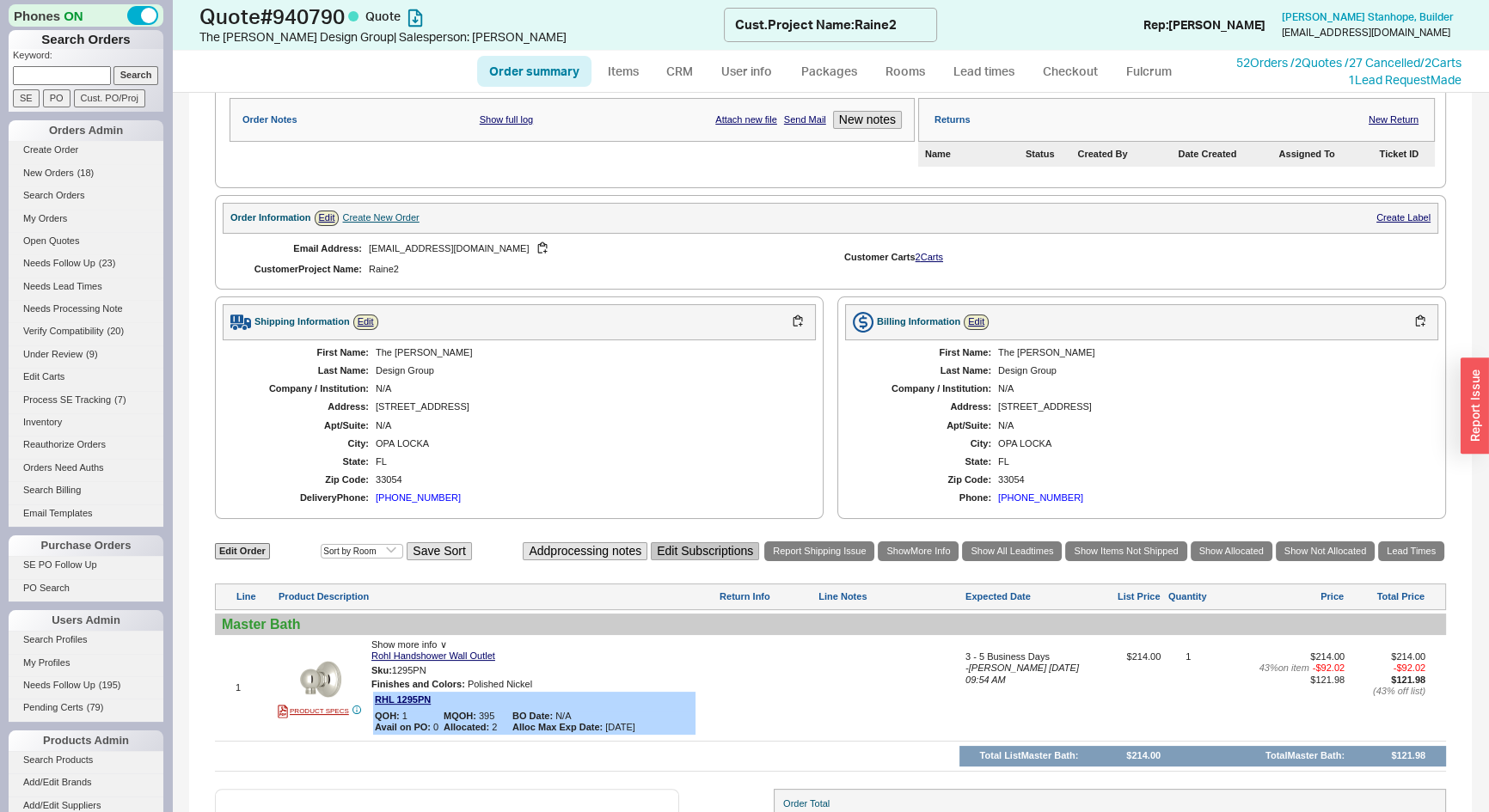
scroll to position [491, 0]
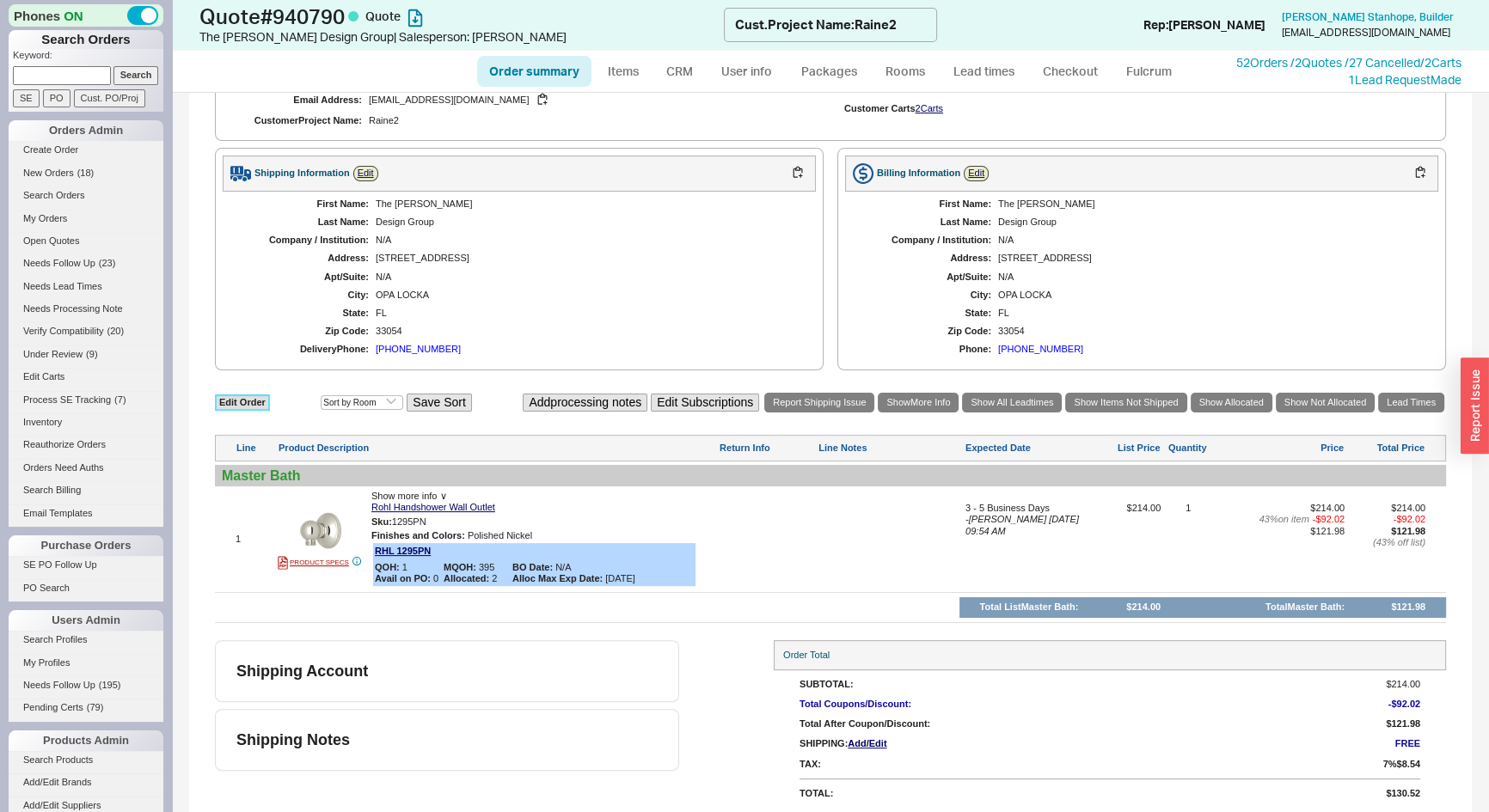
click at [251, 398] on link "Edit Order" at bounding box center [243, 402] width 55 height 16
select select "3"
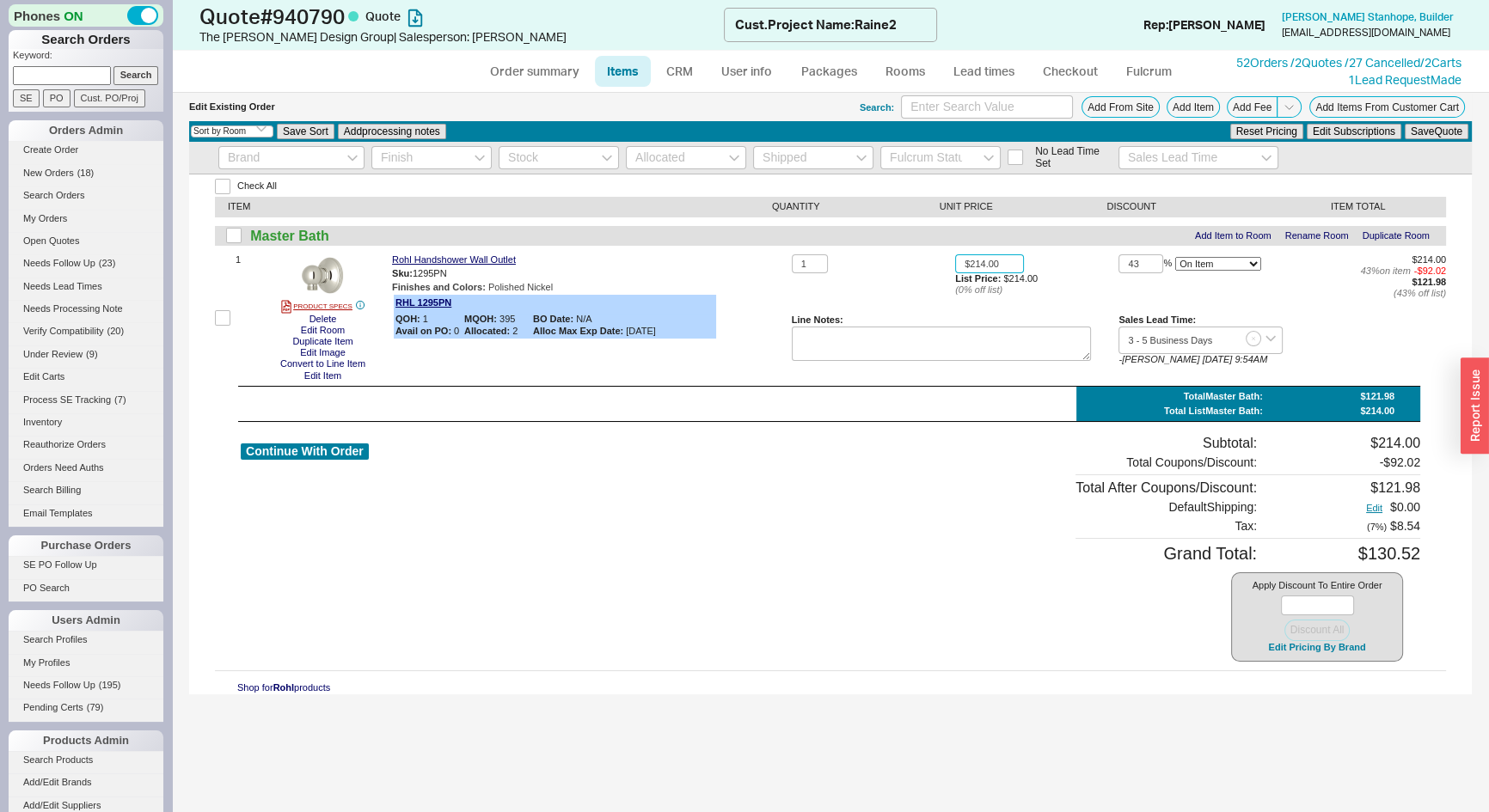
click at [996, 264] on input "$214.00" at bounding box center [989, 263] width 69 height 20
type input "$114.00"
type input "0"
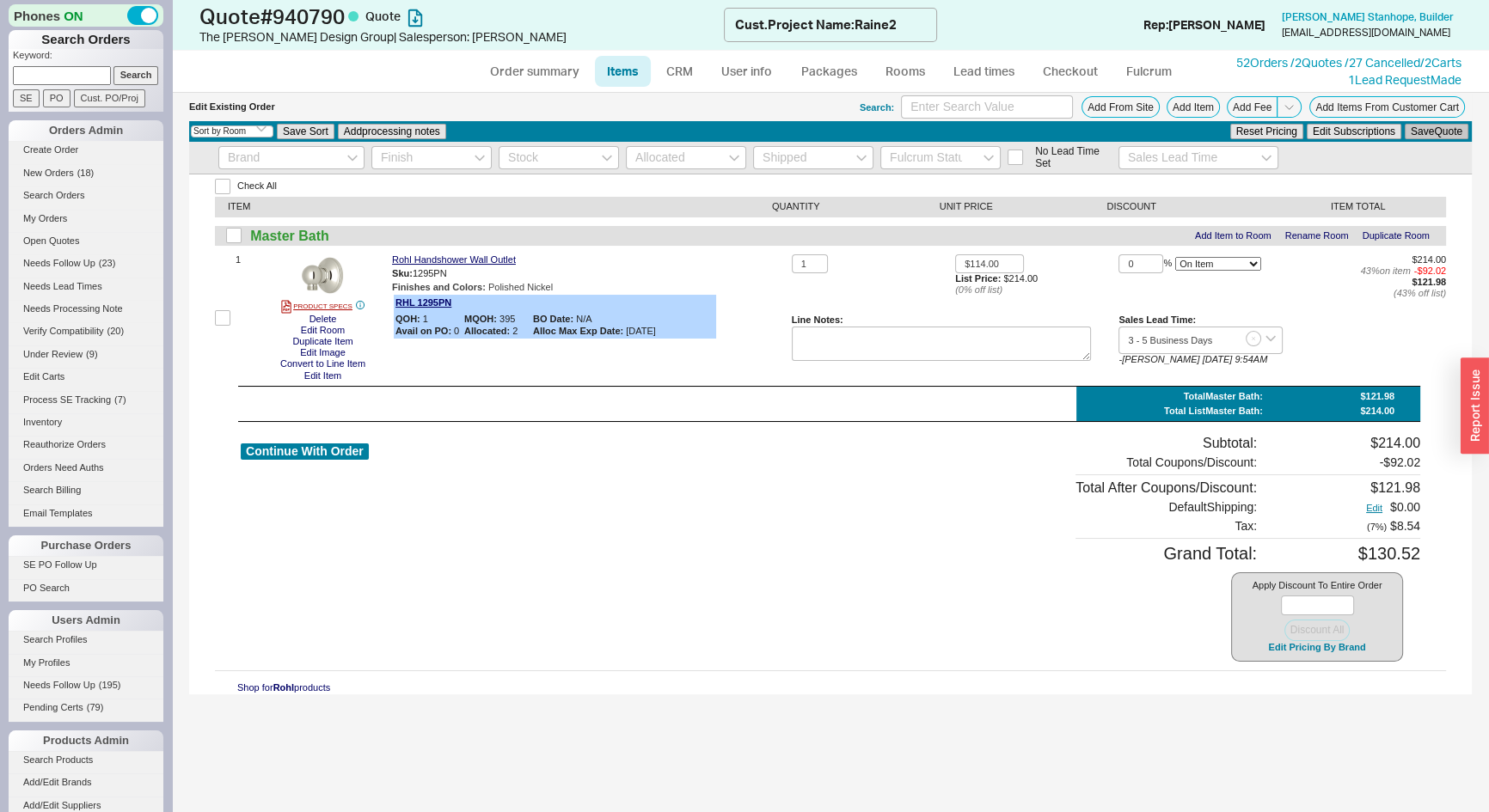
click at [1452, 134] on button "Save Quote" at bounding box center [1435, 131] width 63 height 15
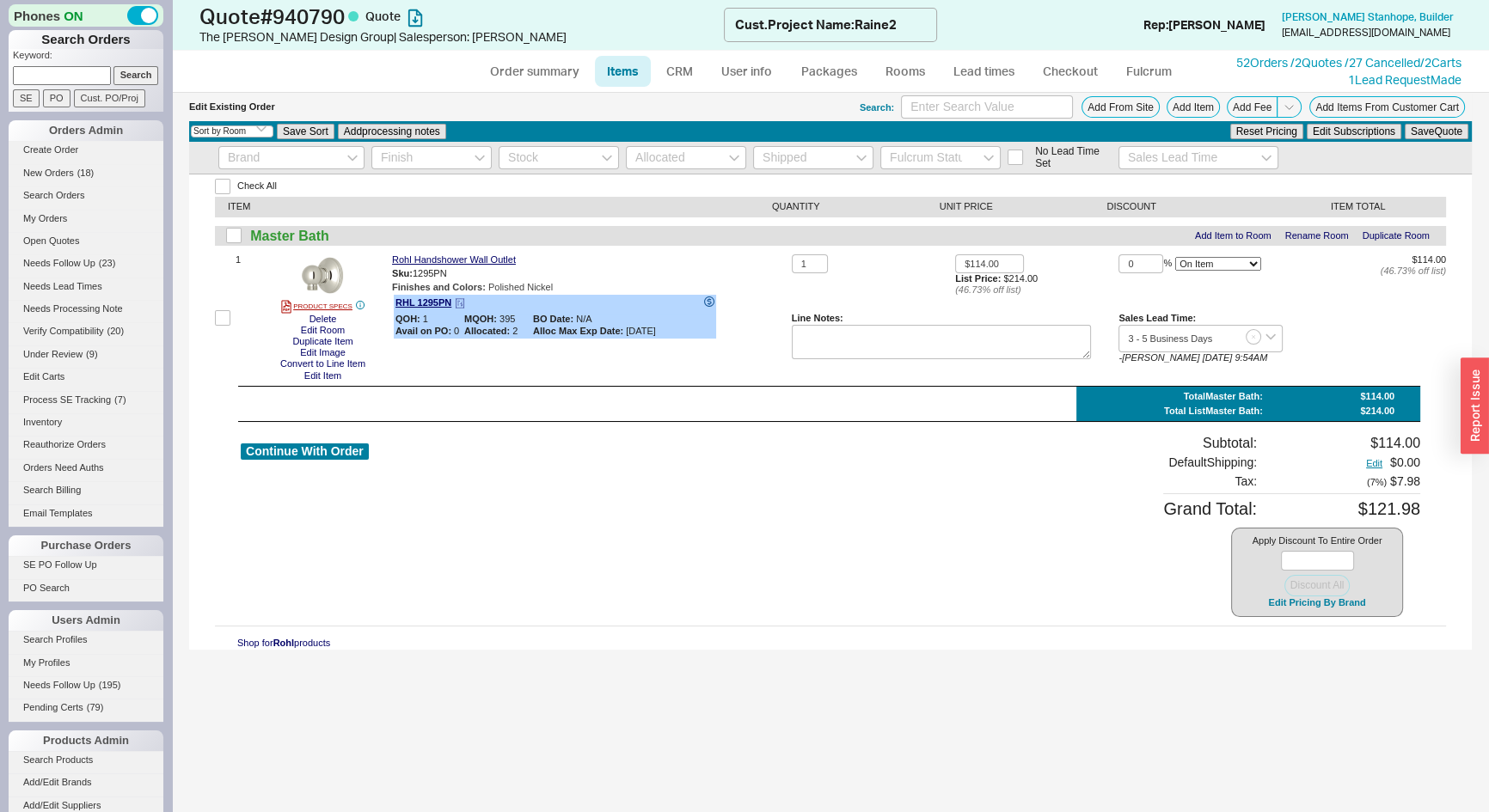
click at [706, 302] on icon at bounding box center [709, 301] width 10 height 10
click at [490, 71] on link "Order summary" at bounding box center [533, 71] width 114 height 31
select select "*"
select select "LOW"
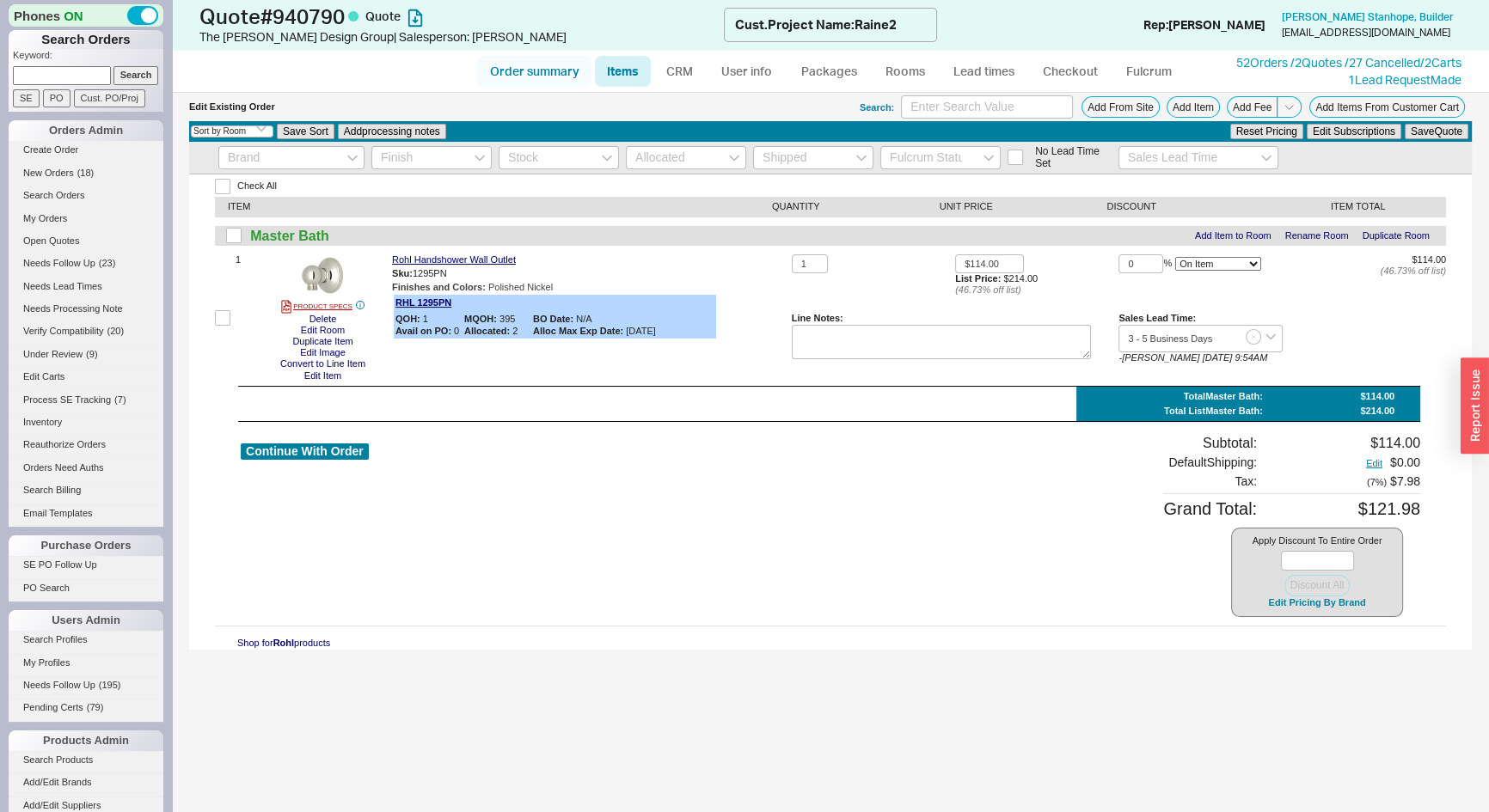
select select "LOW"
select select "3"
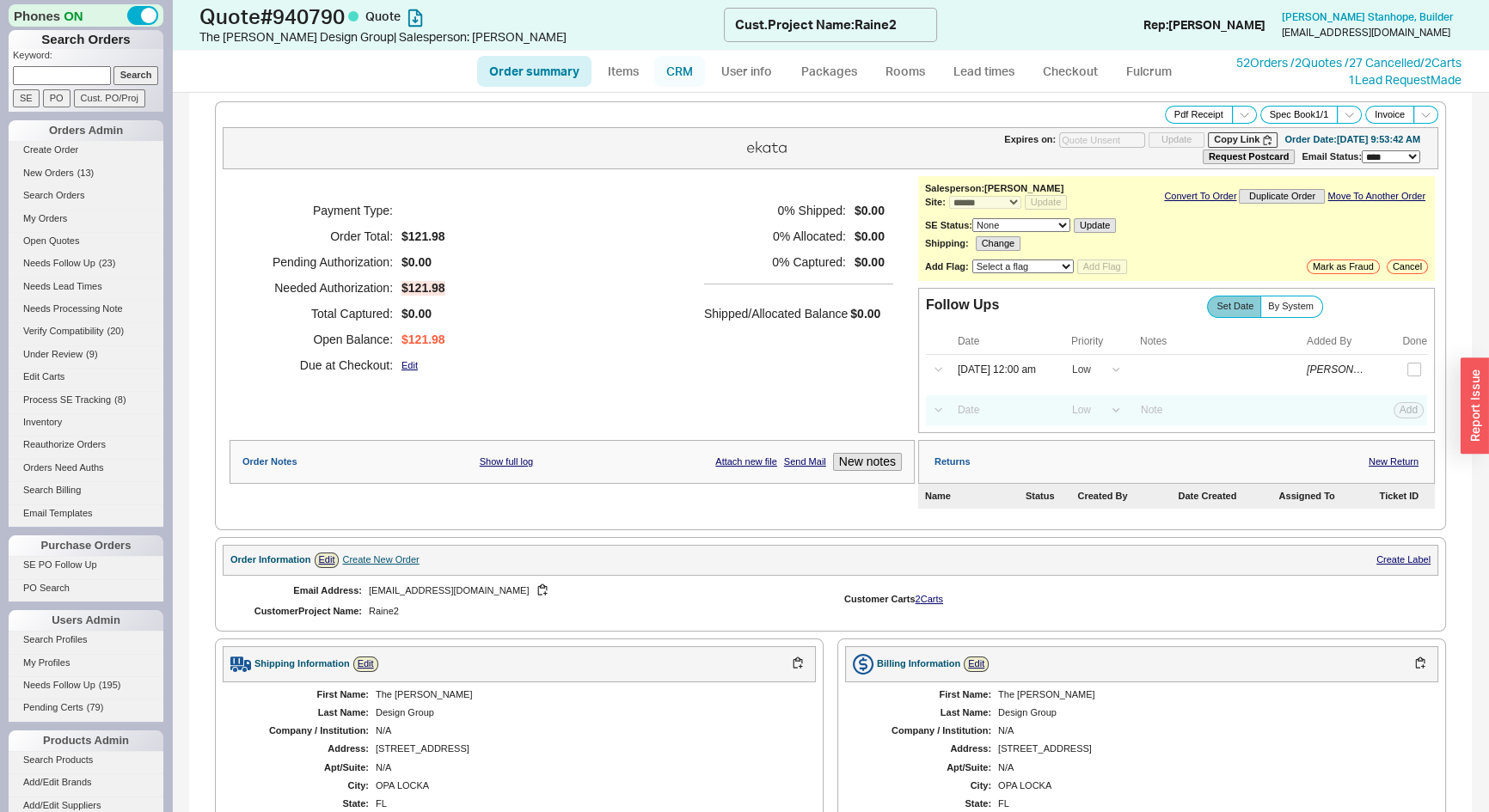
click at [685, 77] on link "CRM" at bounding box center [680, 71] width 51 height 31
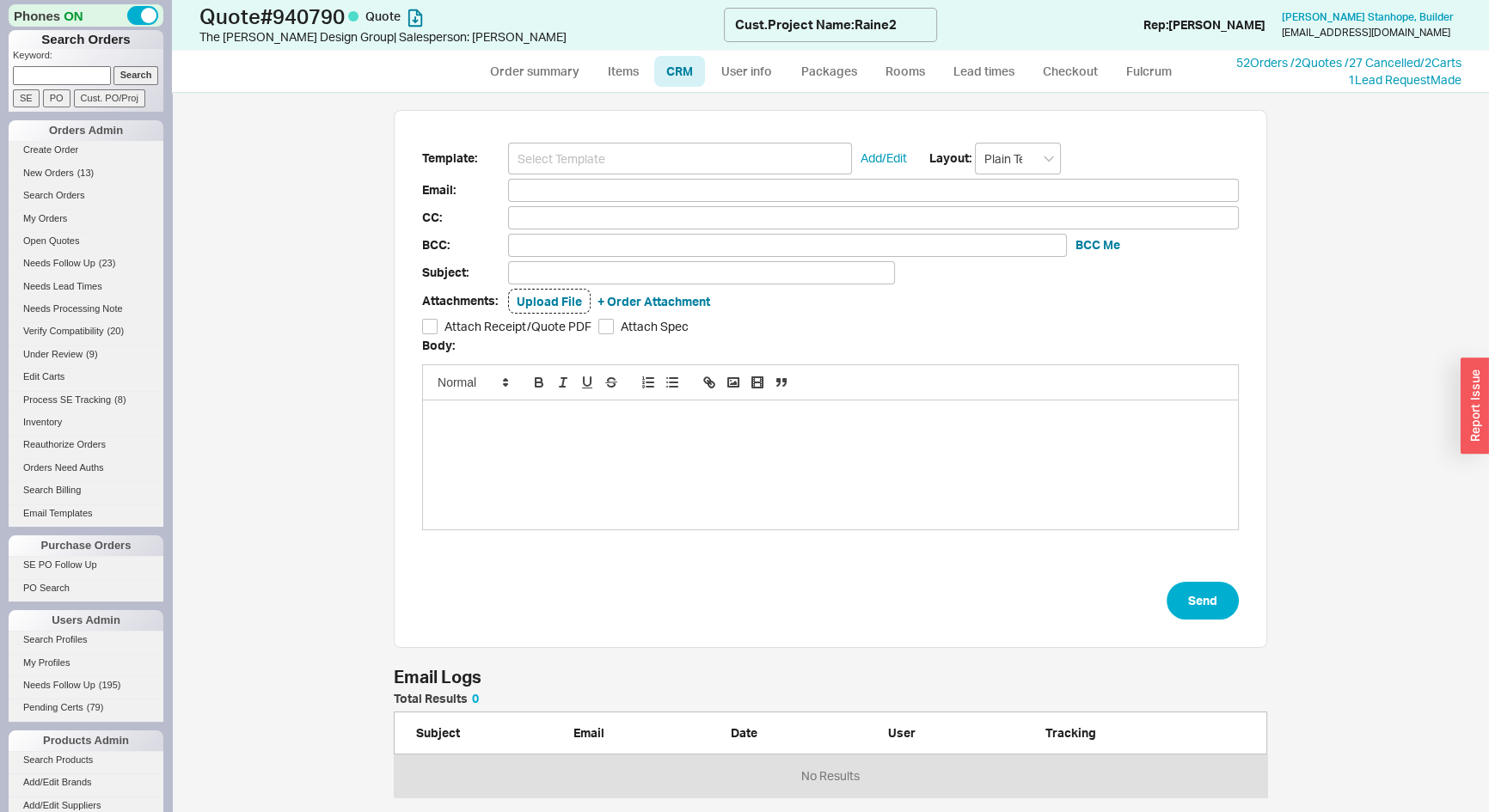
scroll to position [707, 1293]
click at [661, 161] on input at bounding box center [680, 159] width 344 height 32
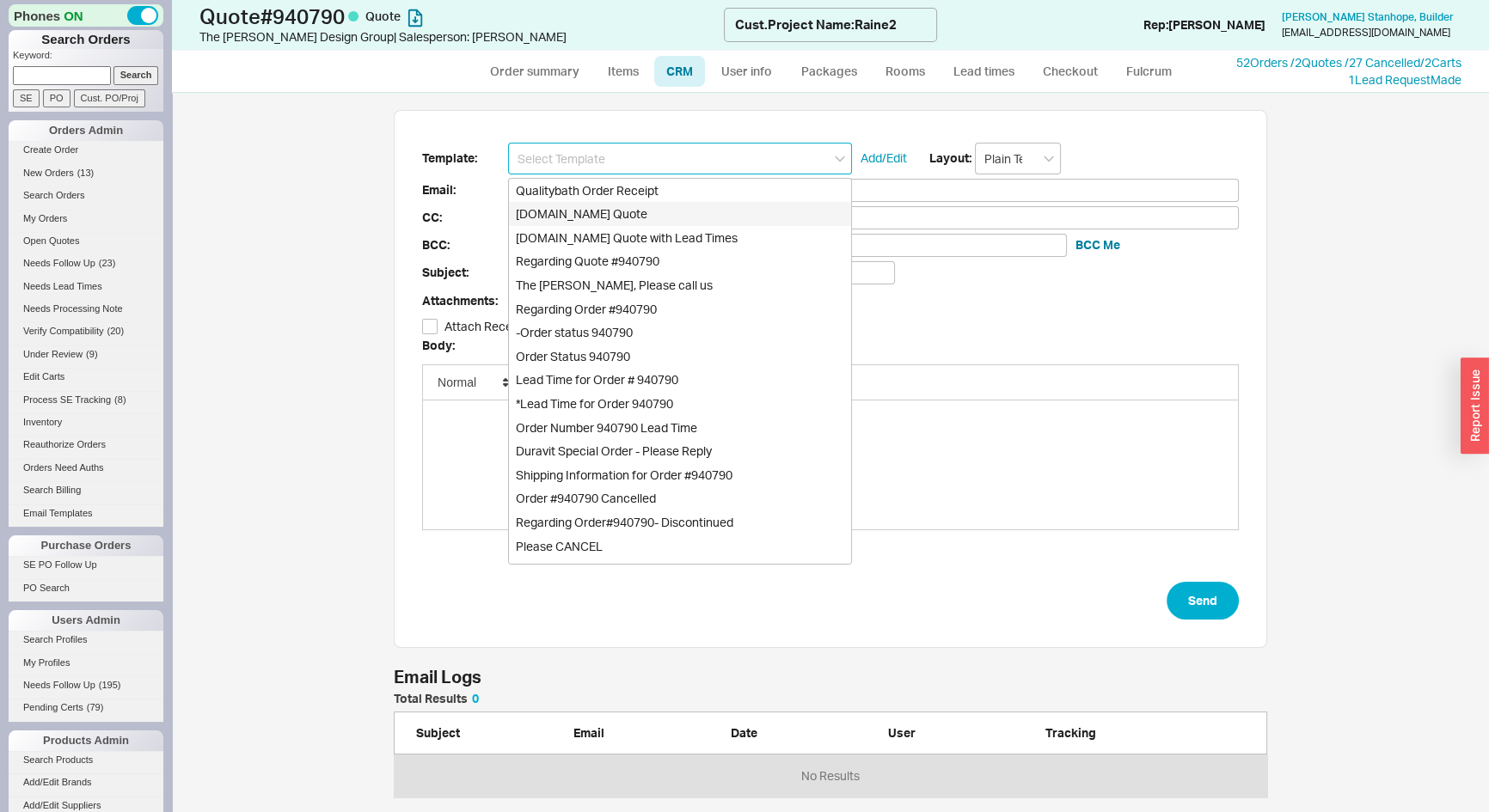
click at [609, 207] on div "[DOMAIN_NAME] Quote" at bounding box center [680, 213] width 342 height 24
type input "Receipt"
type input "[EMAIL_ADDRESS][DOMAIN_NAME]"
type input "Quality Bath Quote #940790"
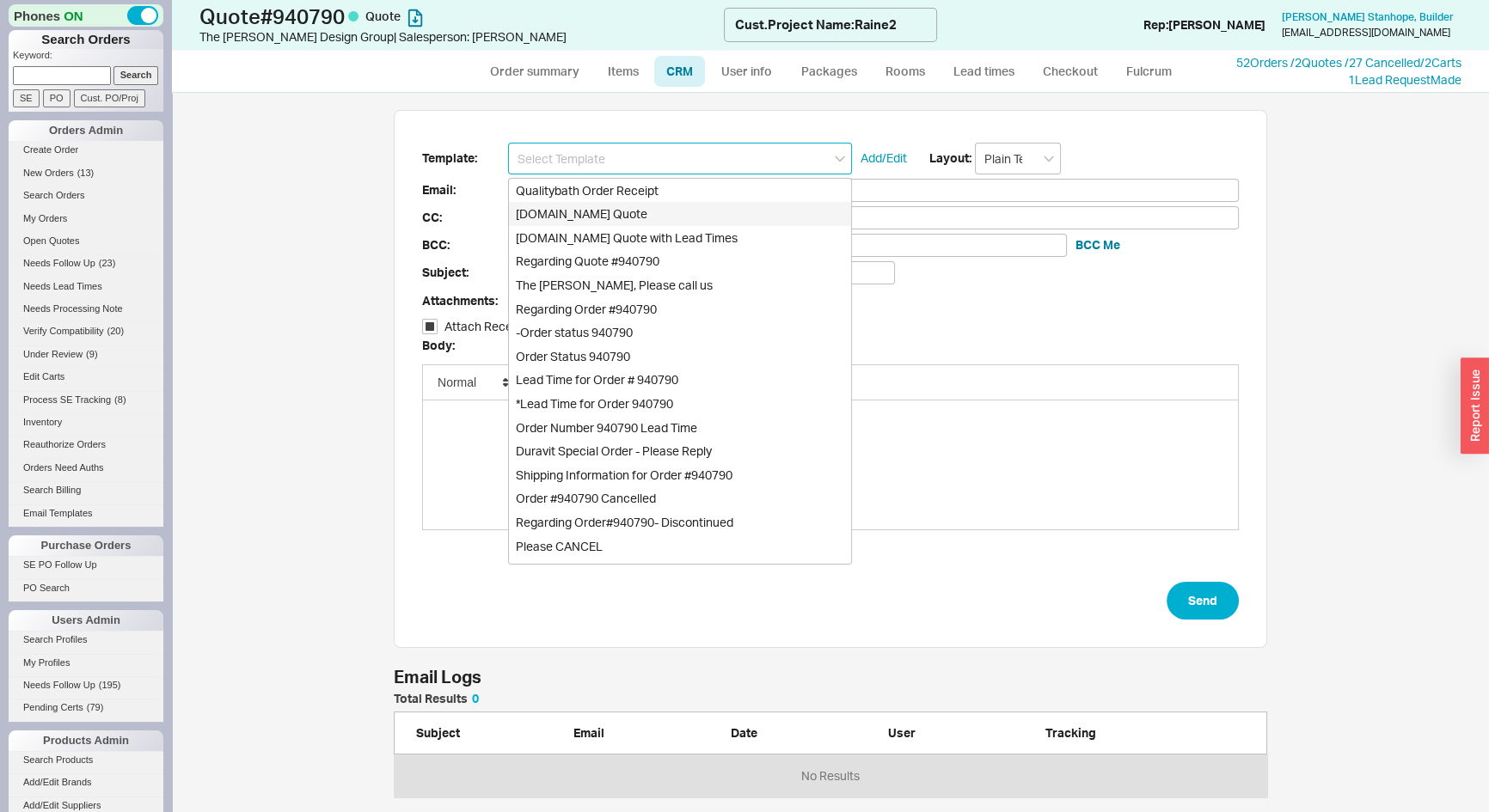
checkbox input "true"
type input "[DOMAIN_NAME] Quote"
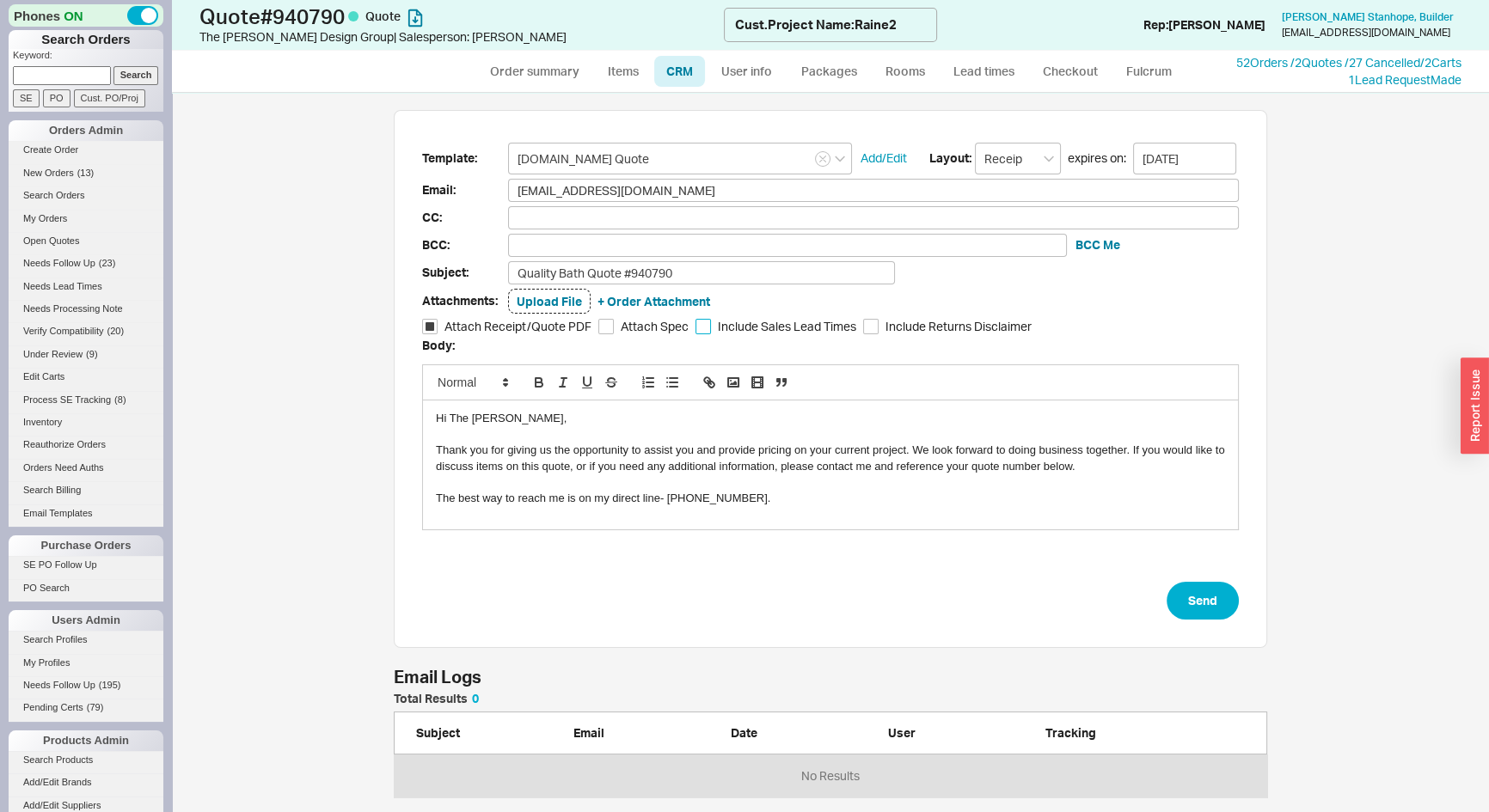
click at [695, 321] on input "Include Sales Lead Times" at bounding box center [702, 327] width 15 height 15
checkbox input "true"
drag, startPoint x: 508, startPoint y: 417, endPoint x: 447, endPoint y: 418, distance: 61.0
click at [447, 418] on div "Hi The [PERSON_NAME]," at bounding box center [831, 418] width 789 height 15
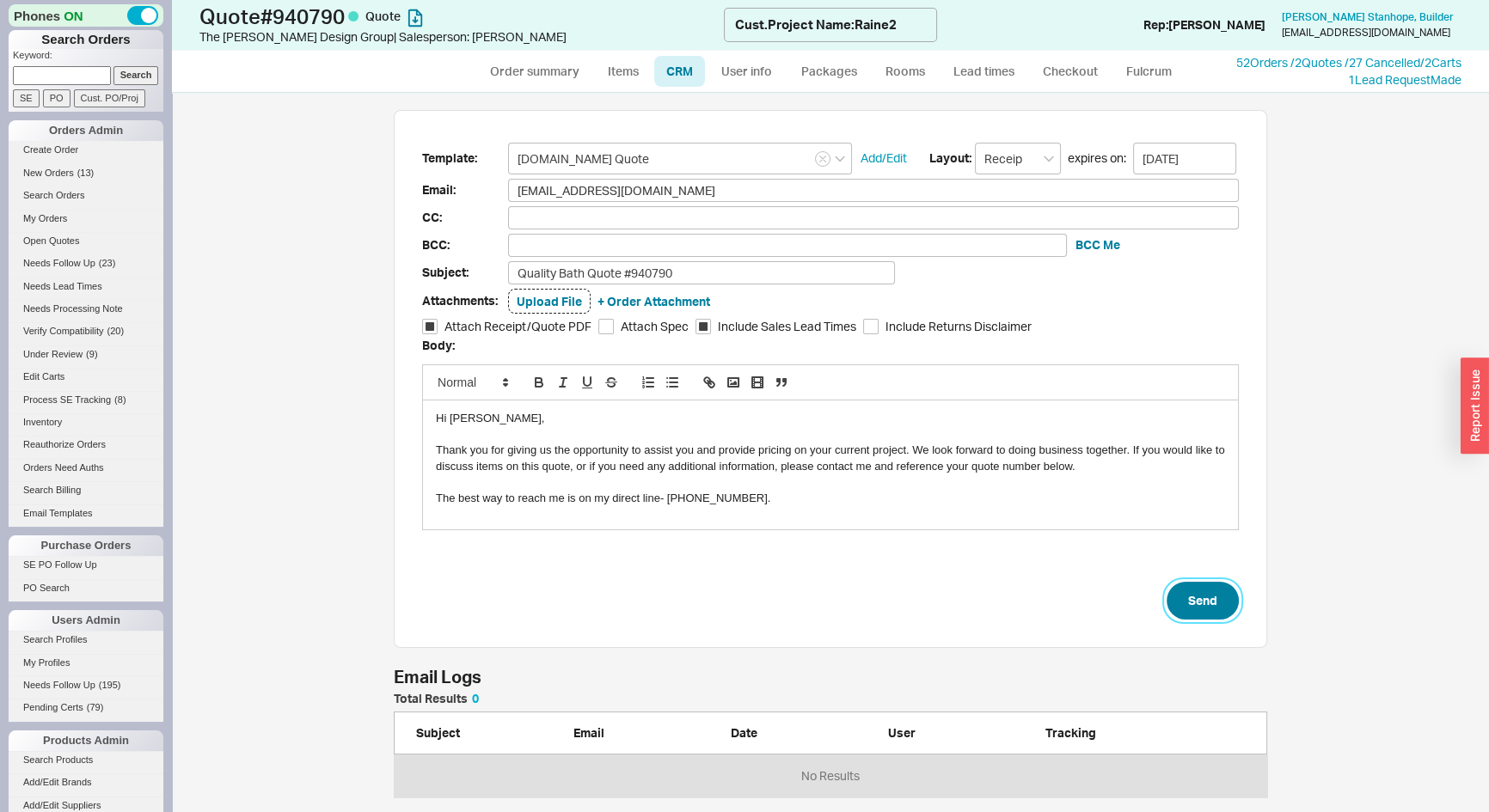
click at [1203, 595] on button "Send" at bounding box center [1202, 601] width 72 height 38
select select "*"
select select "LOW"
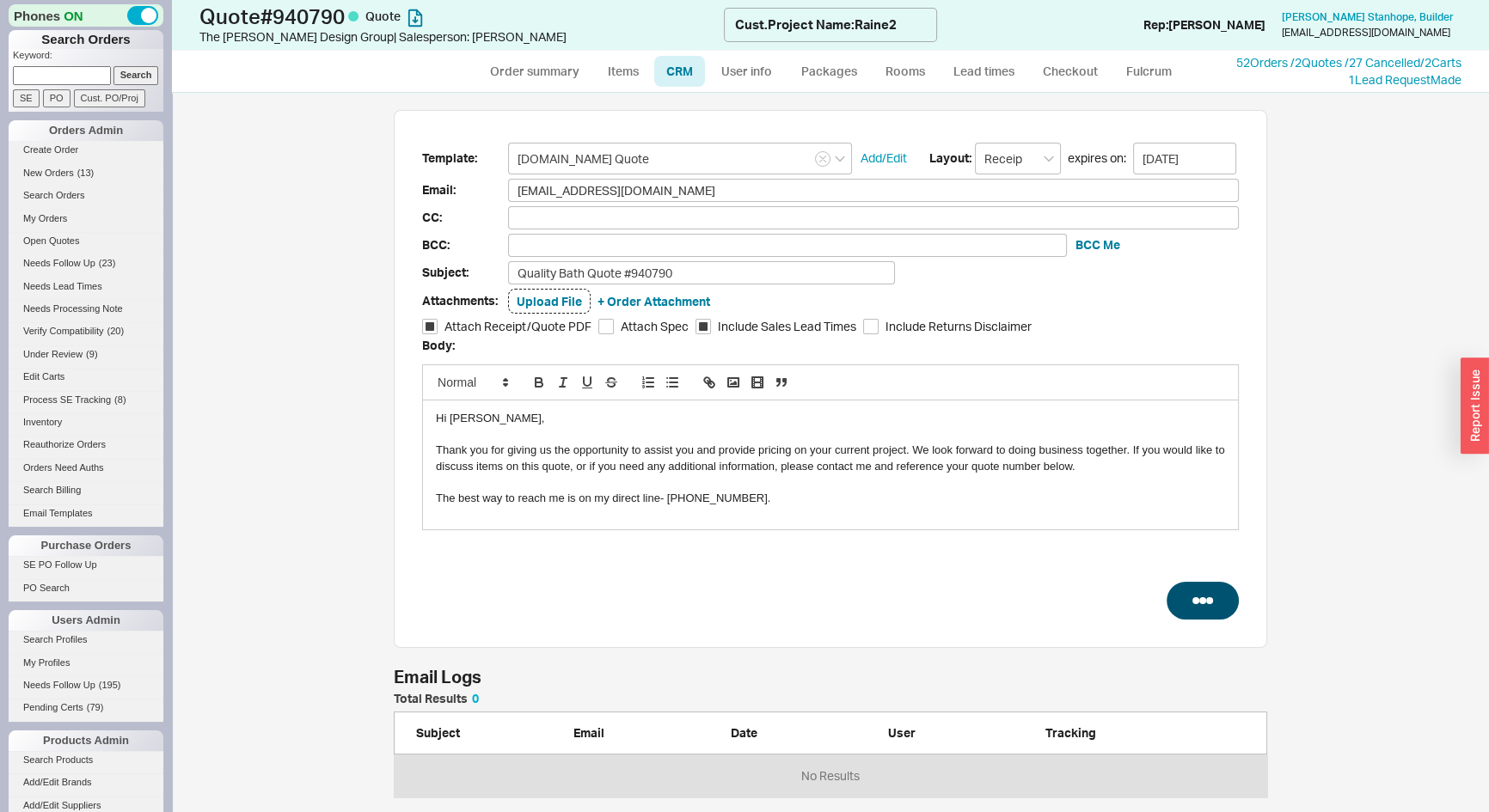
select select "3"
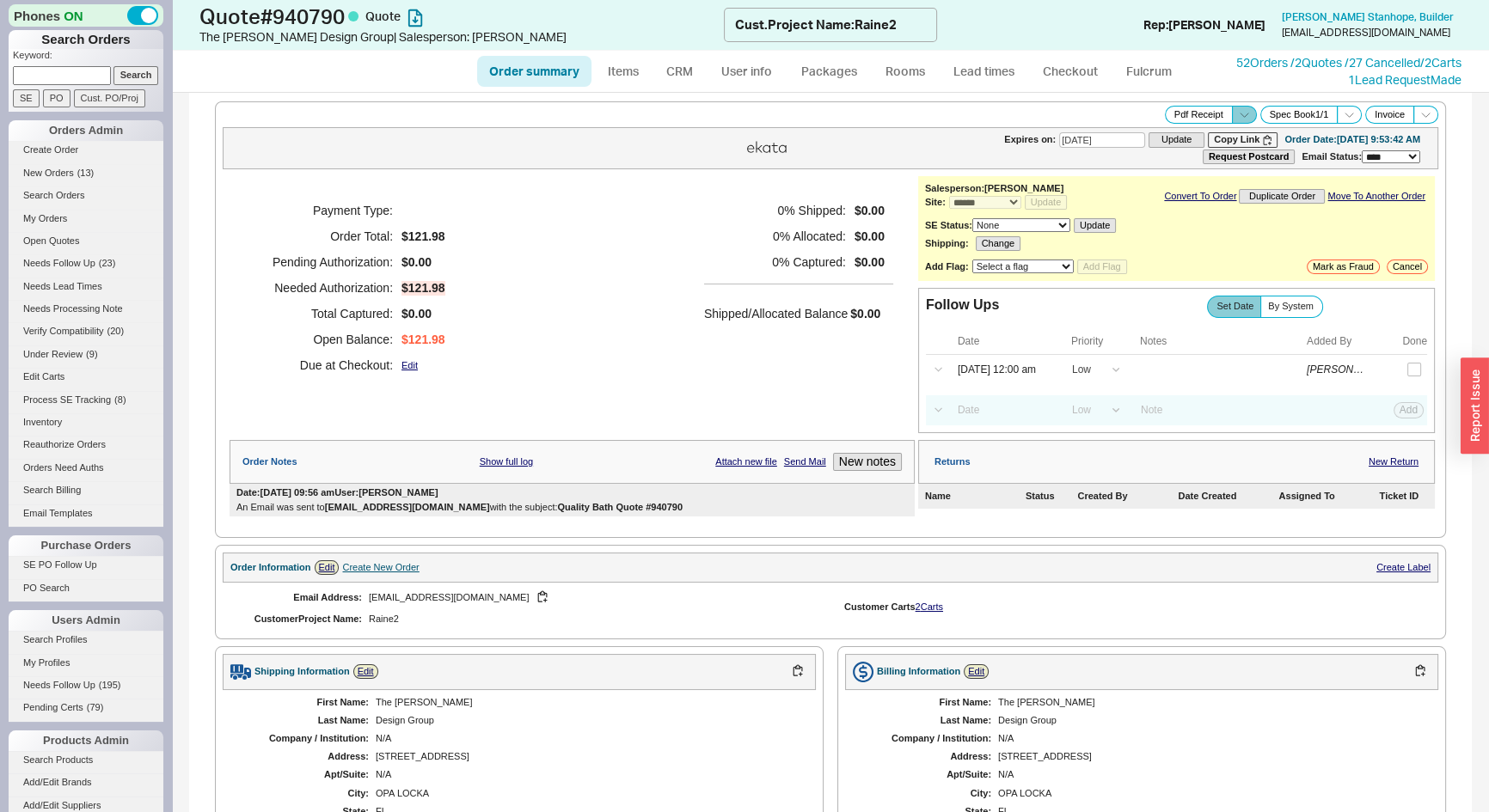
click at [1238, 111] on icon at bounding box center [1244, 115] width 13 height 13
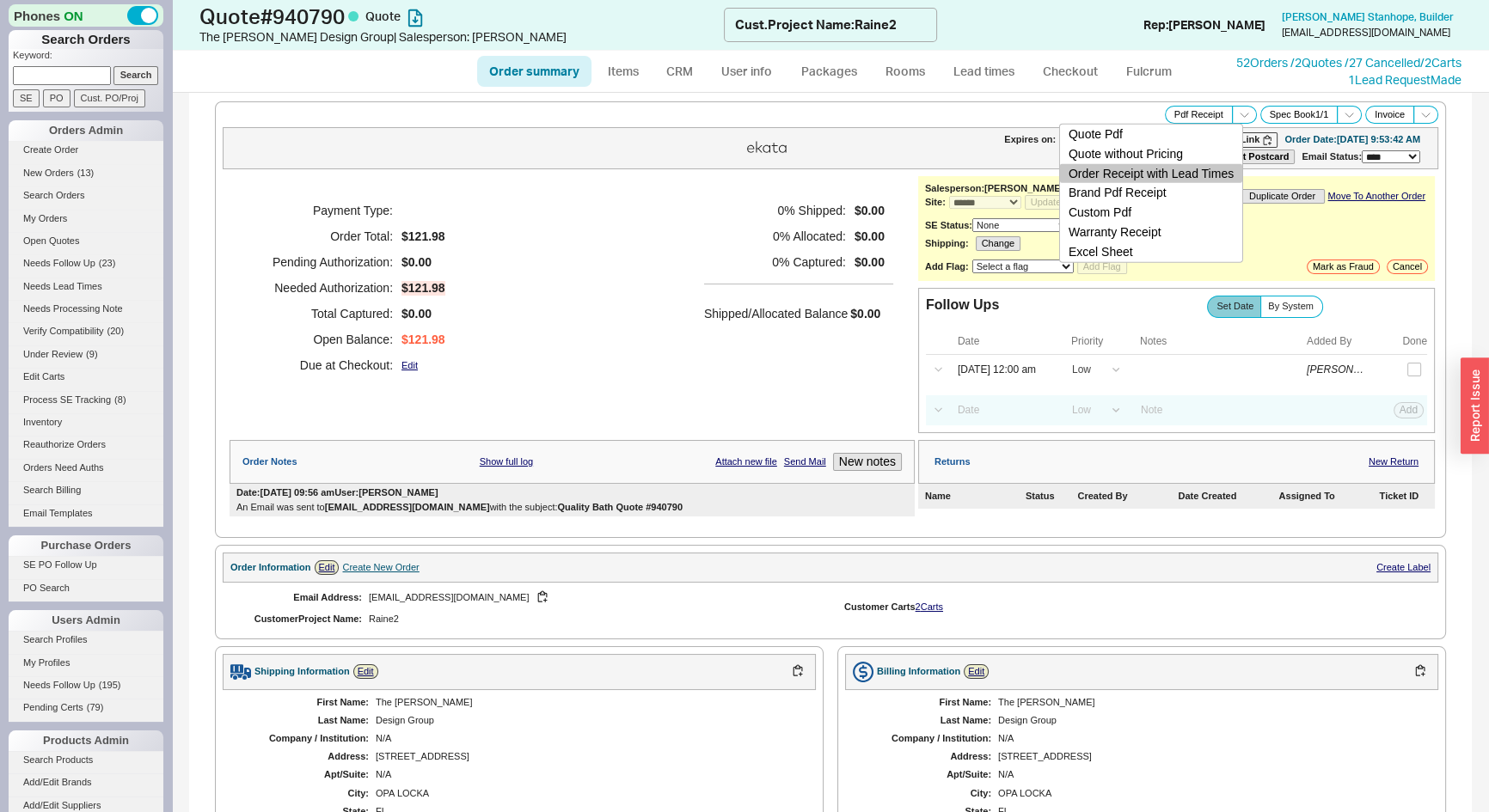
click at [1210, 173] on button "Order Receipt with Lead Times" at bounding box center [1150, 173] width 182 height 20
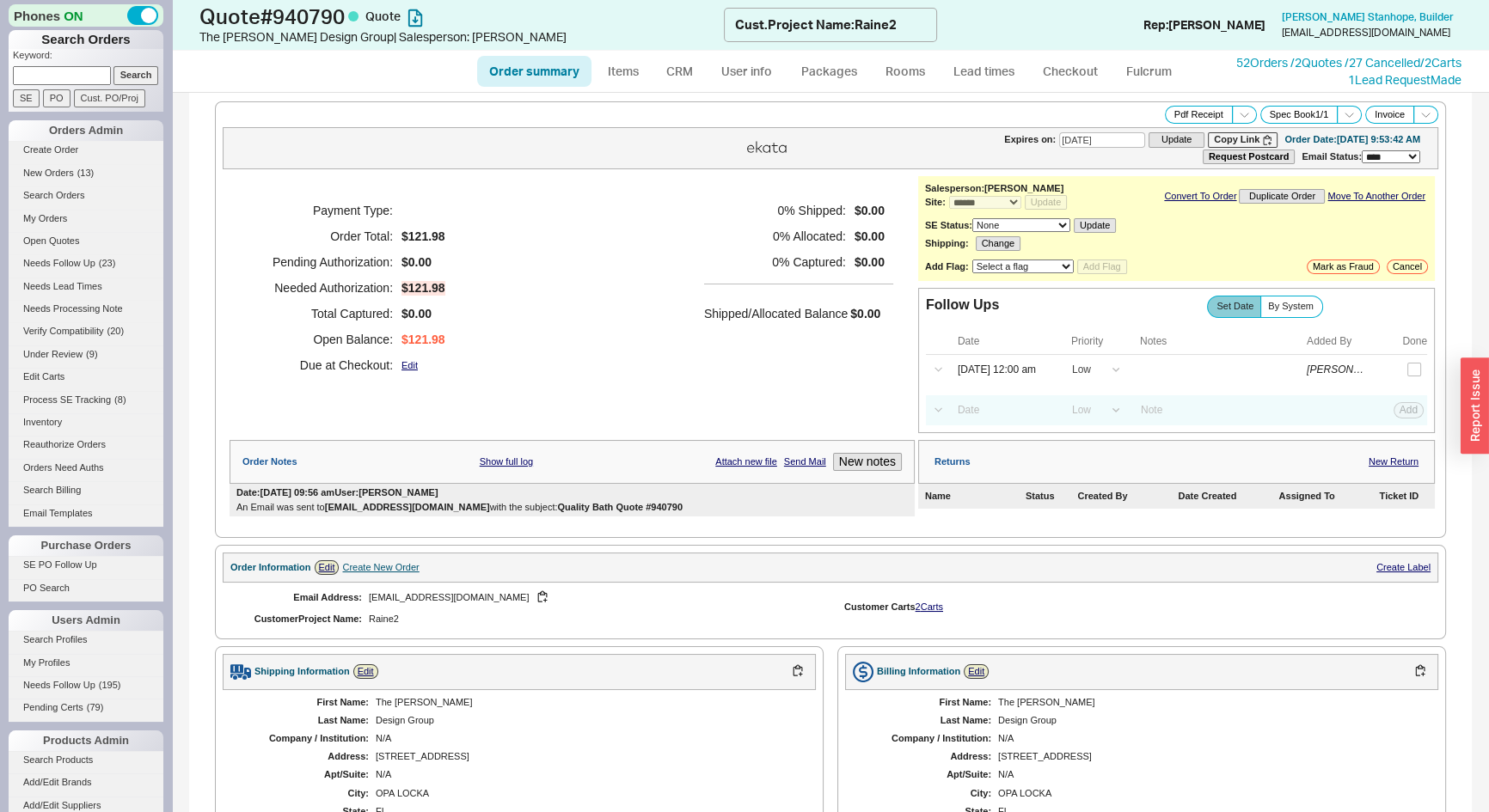
click at [631, 345] on div "Payment Type: Order Total: $121.98 Pending Authorization: $0.00 Needed Authoriz…" at bounding box center [572, 288] width 685 height 224
click at [1221, 136] on button "Copy Link" at bounding box center [1243, 139] width 70 height 14
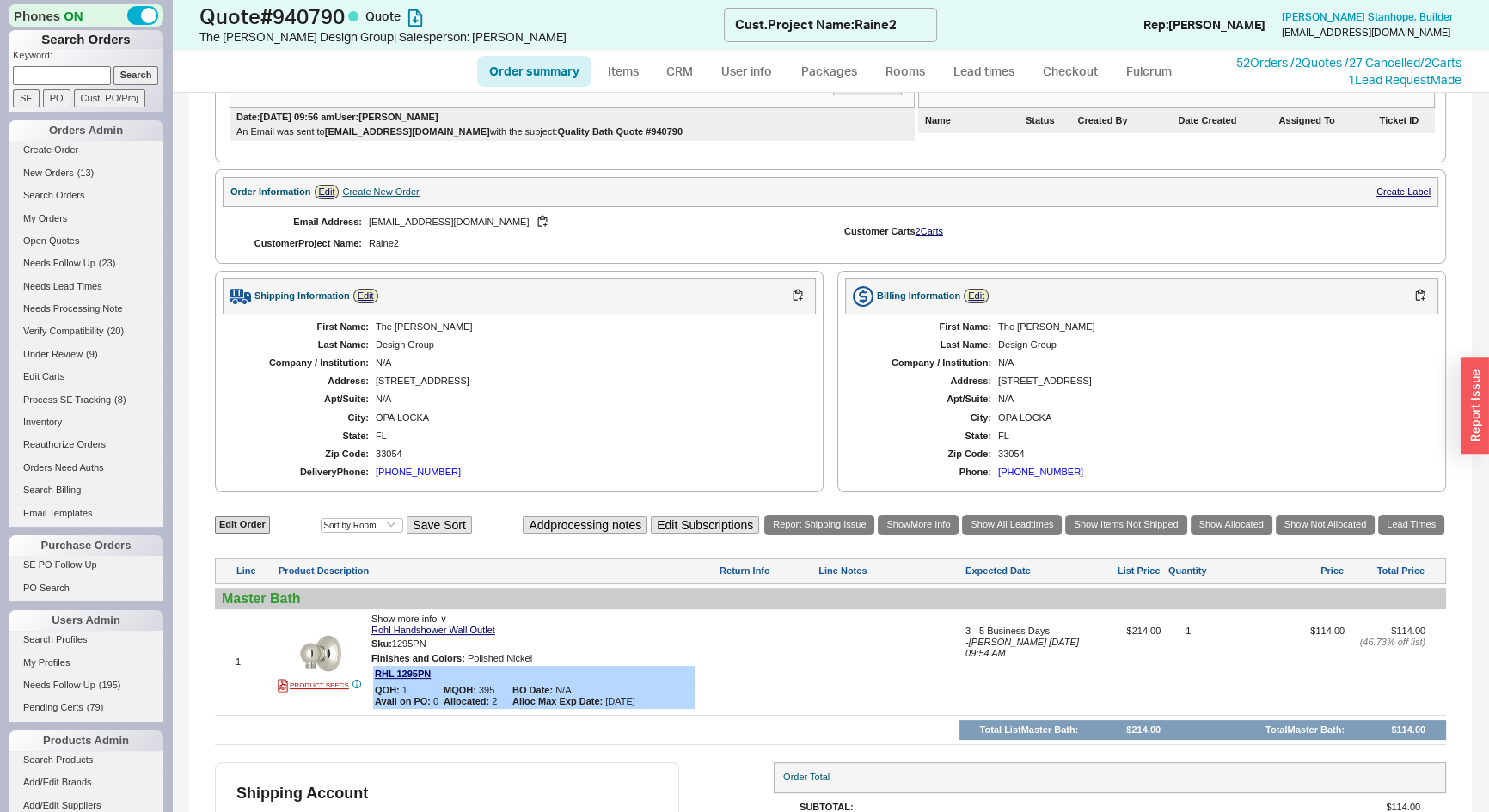
scroll to position [462, 0]
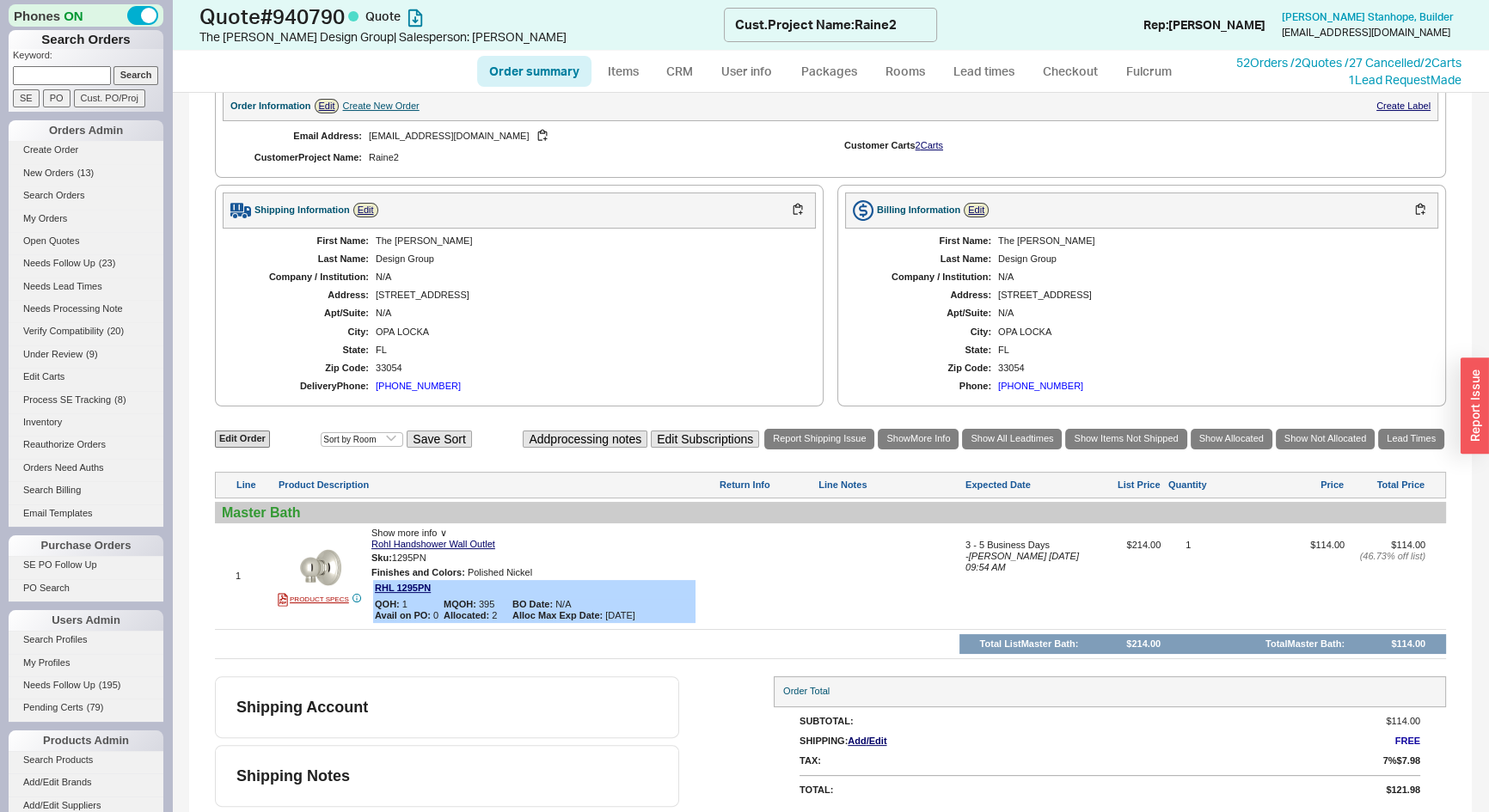
click at [533, 75] on link "Order summary" at bounding box center [533, 71] width 114 height 31
select select "*"
select select "LOW"
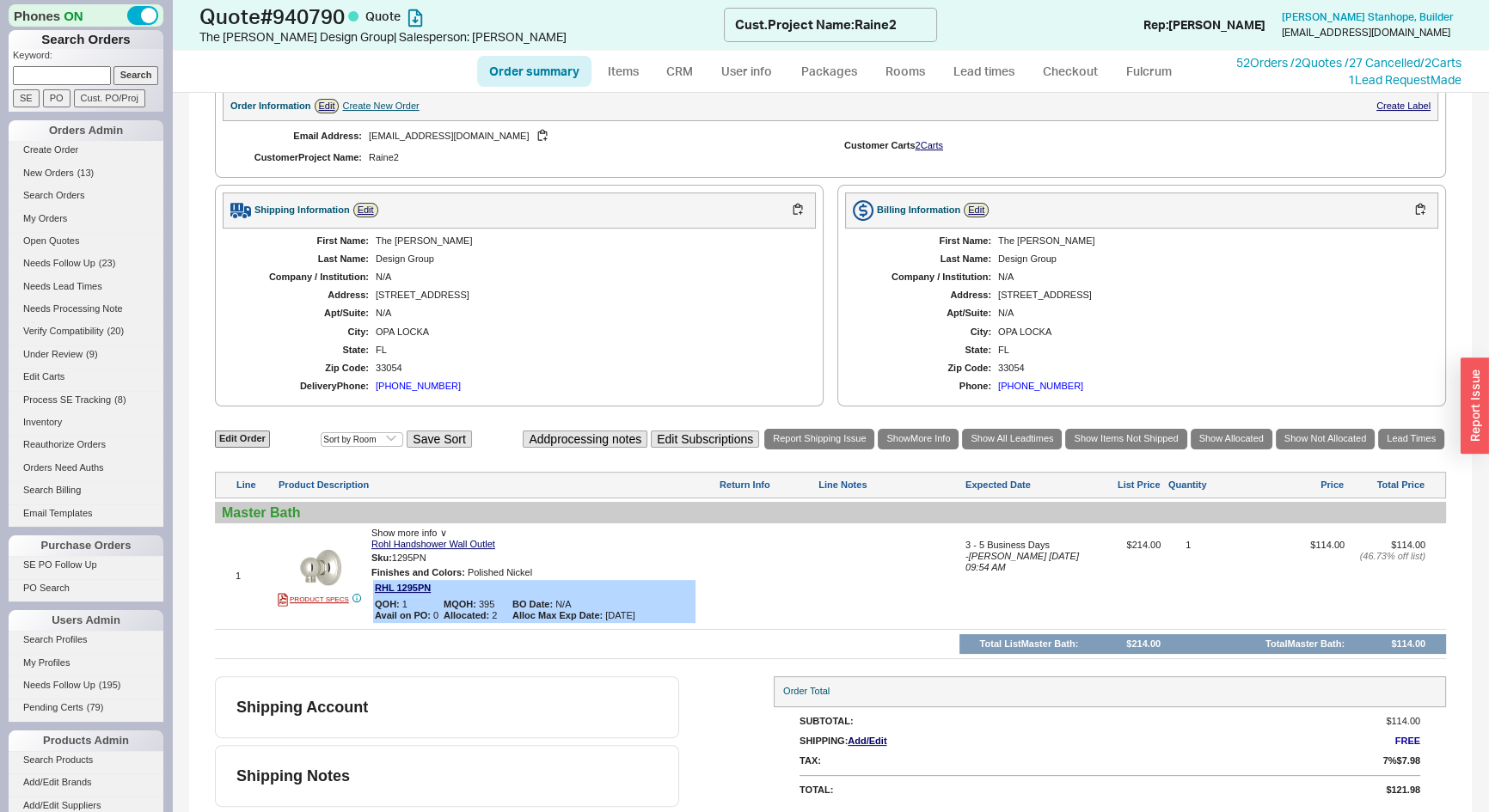
select select "3"
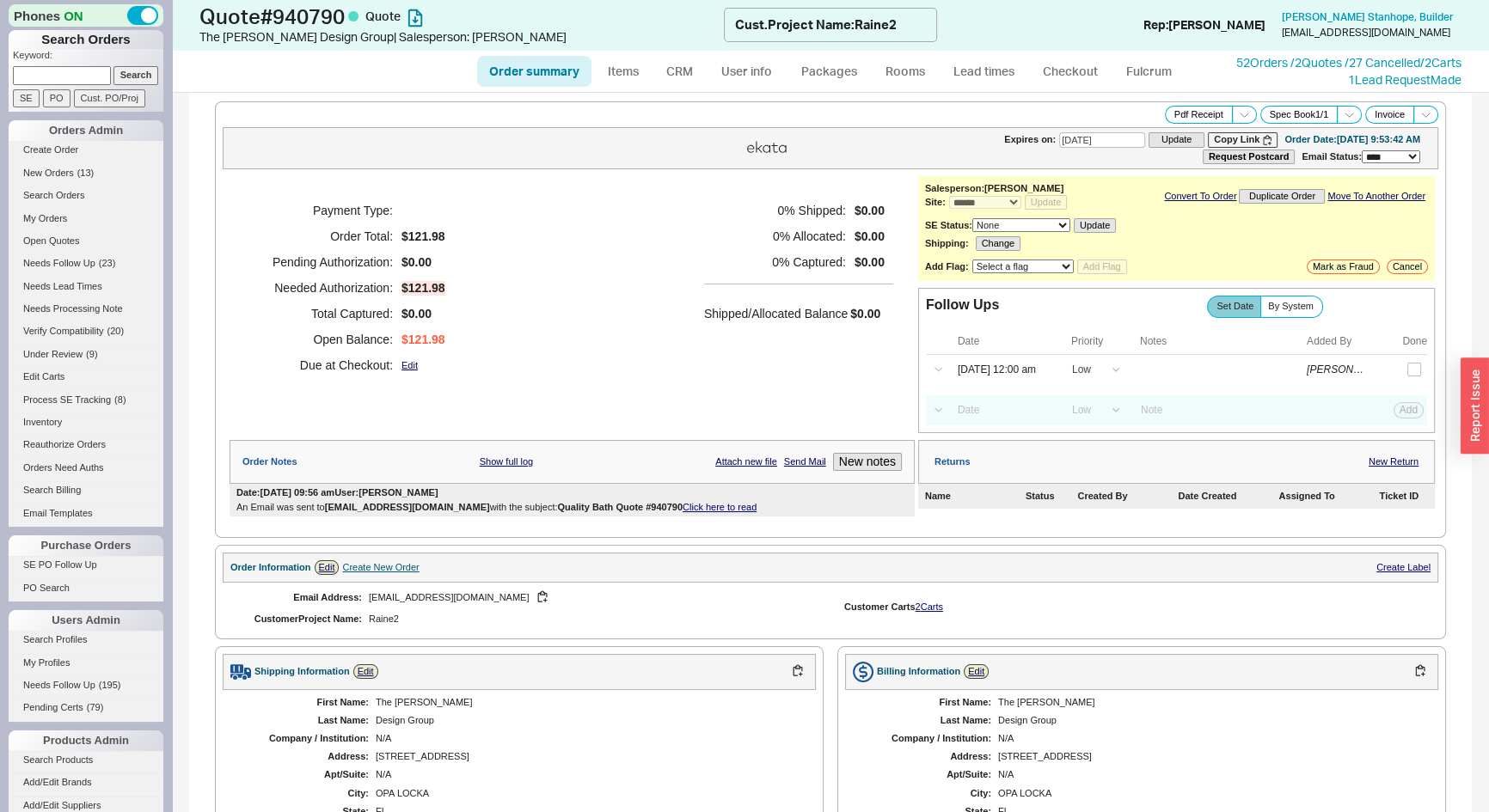
click at [731, 502] on link "Click here to read" at bounding box center [719, 507] width 74 height 10
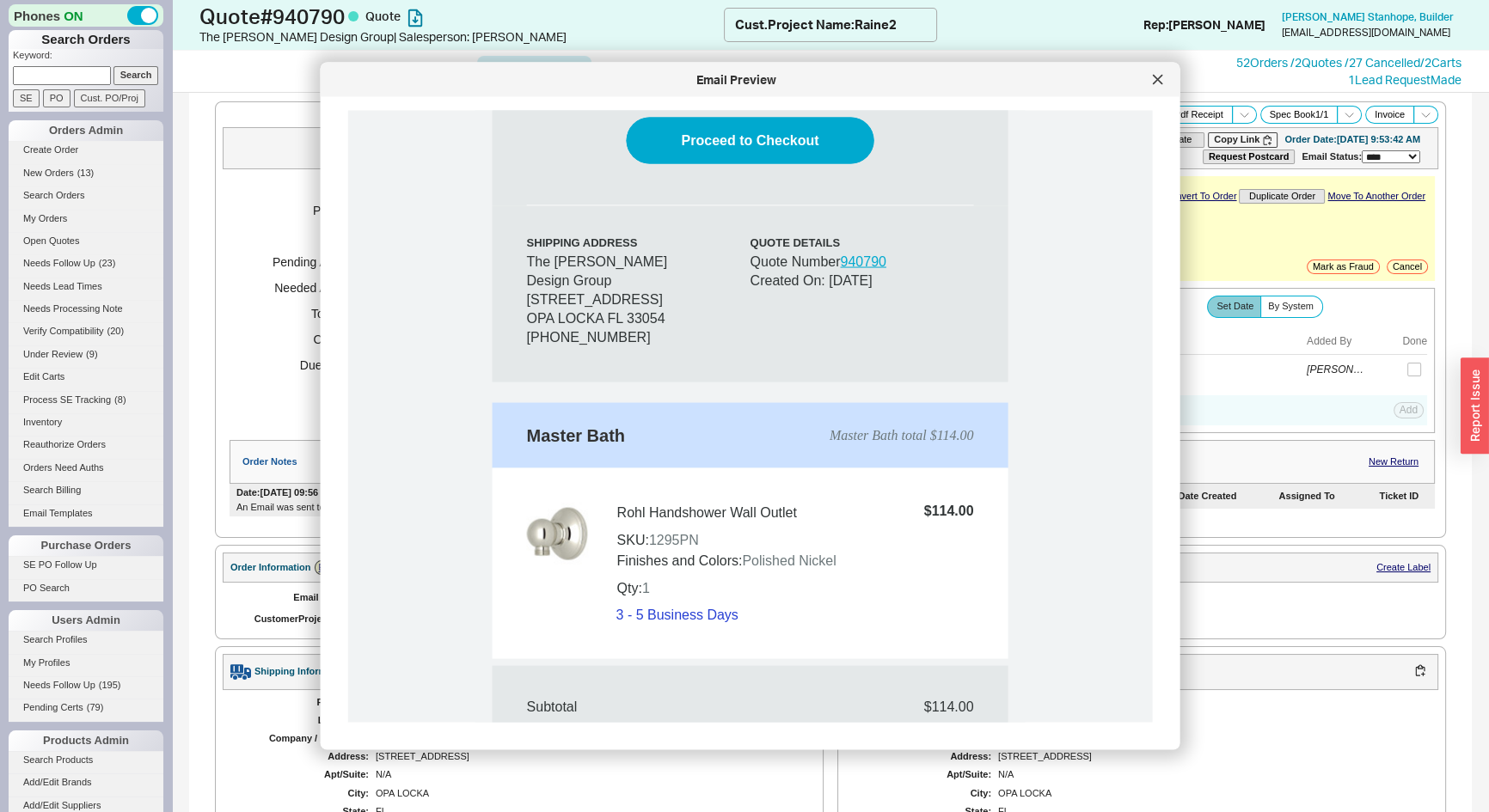
scroll to position [1328, 0]
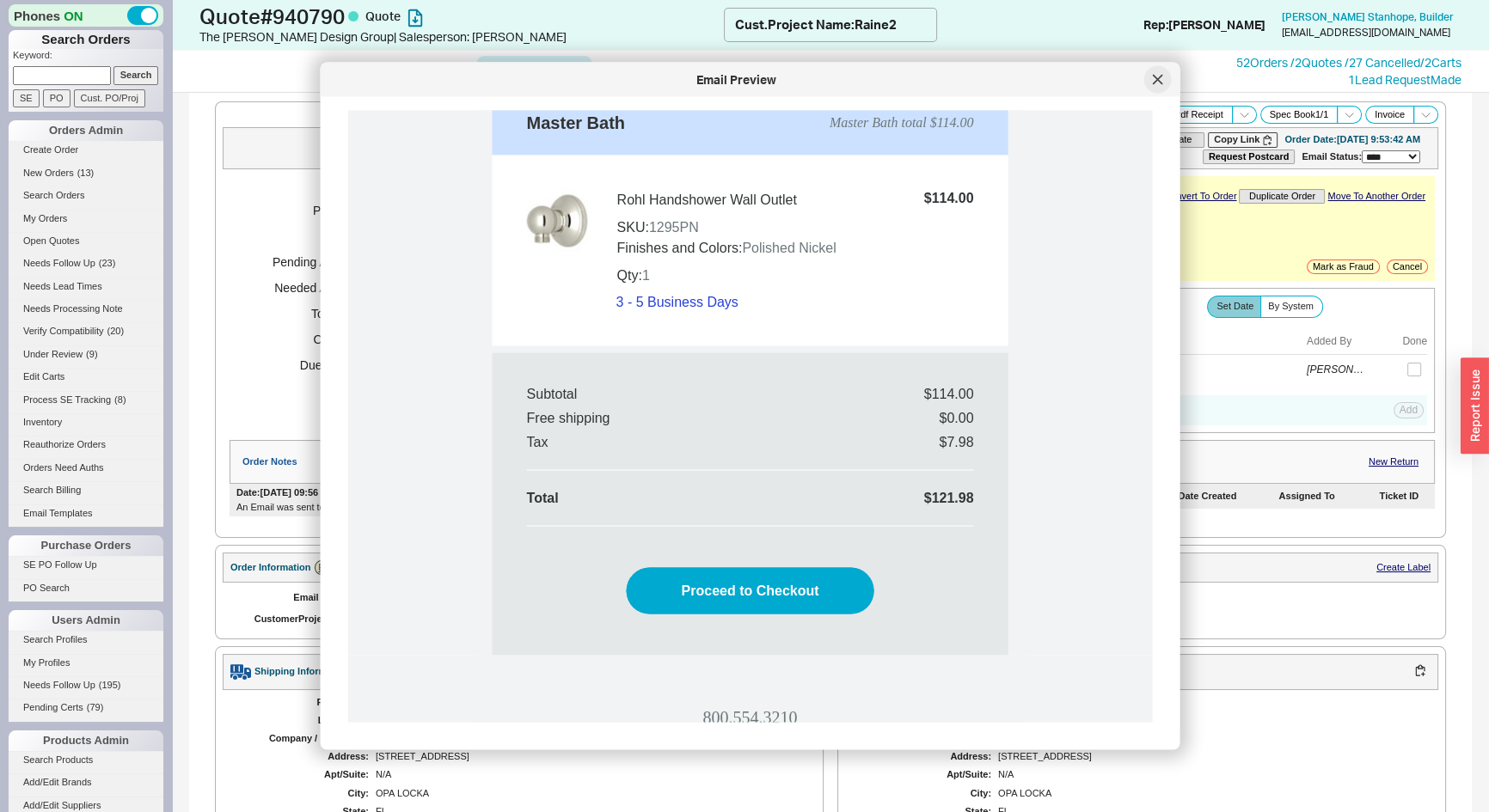
click at [1159, 78] on icon at bounding box center [1158, 79] width 10 height 10
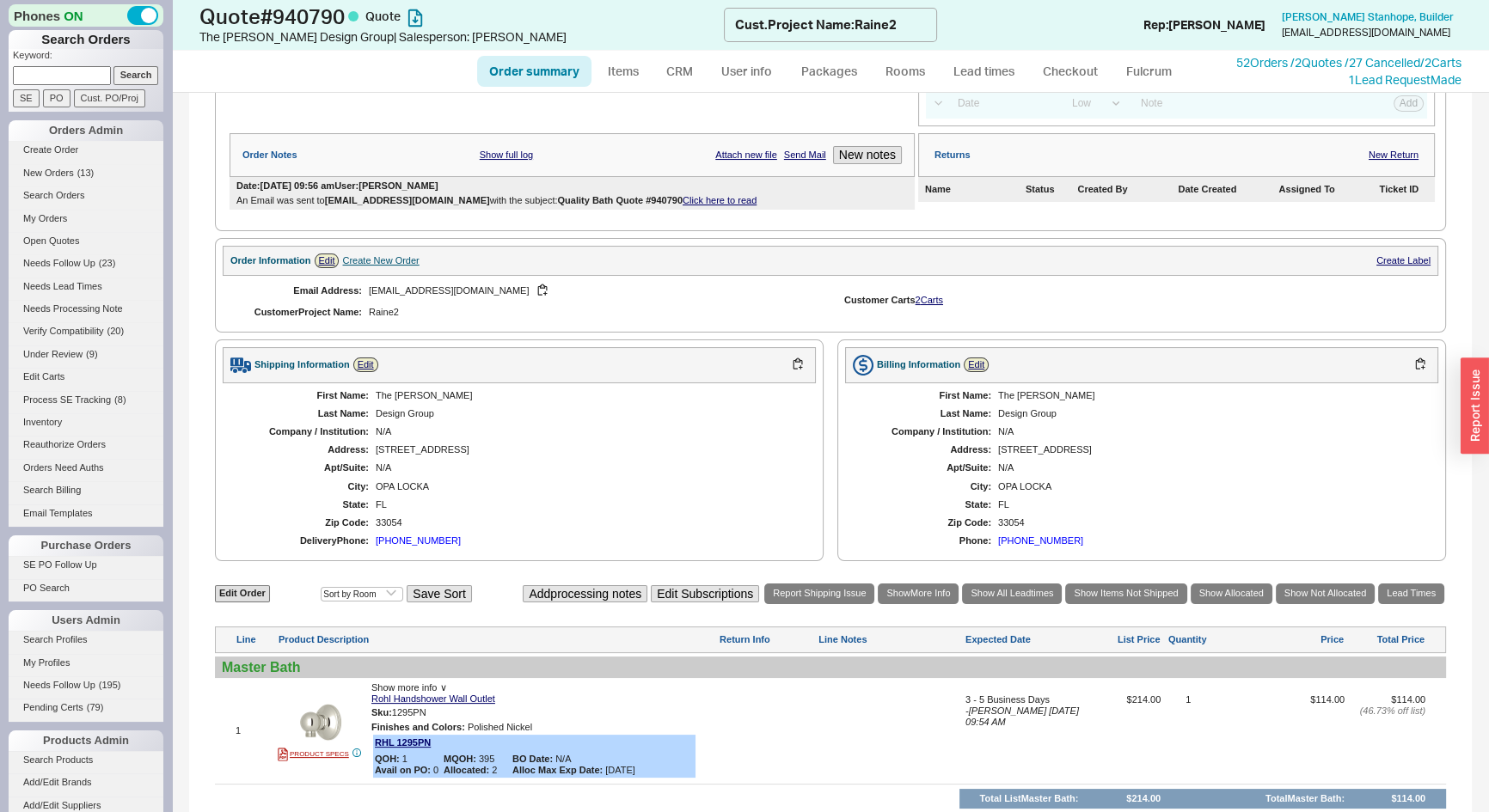
scroll to position [390, 0]
